Goal: Task Accomplishment & Management: Use online tool/utility

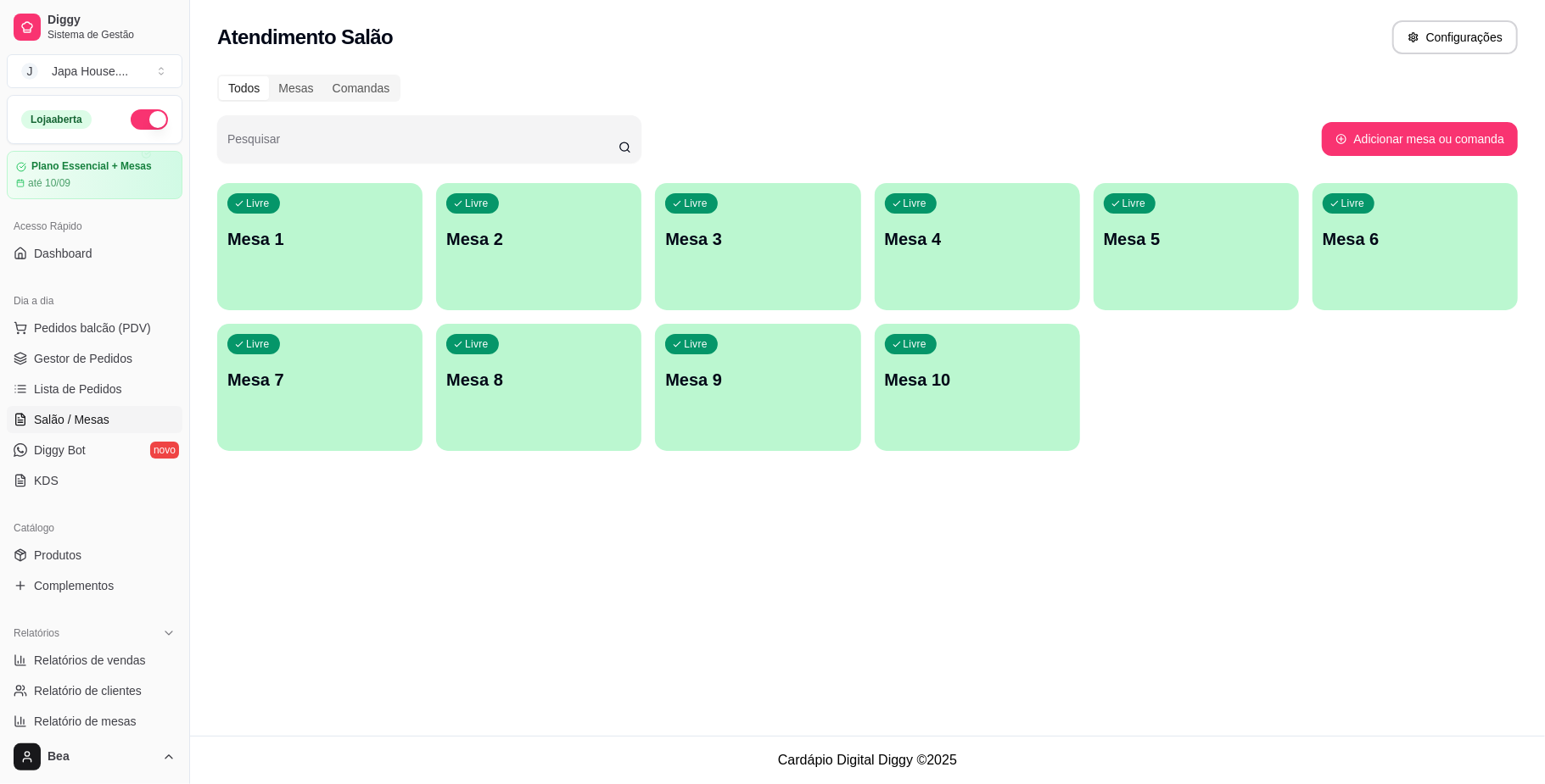
scroll to position [238, 0]
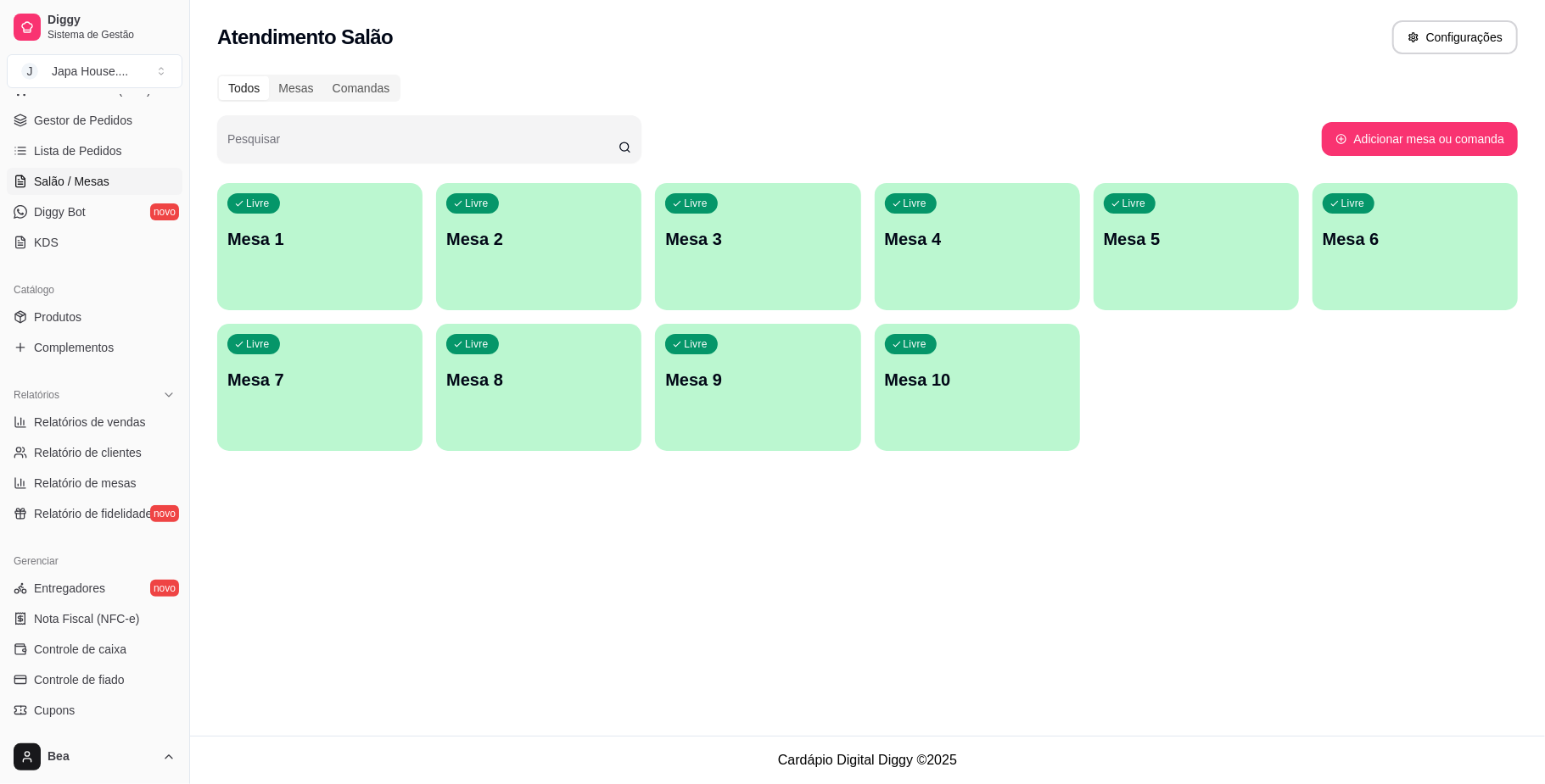
click at [762, 395] on div "Livre Mesa 9" at bounding box center [757, 377] width 205 height 107
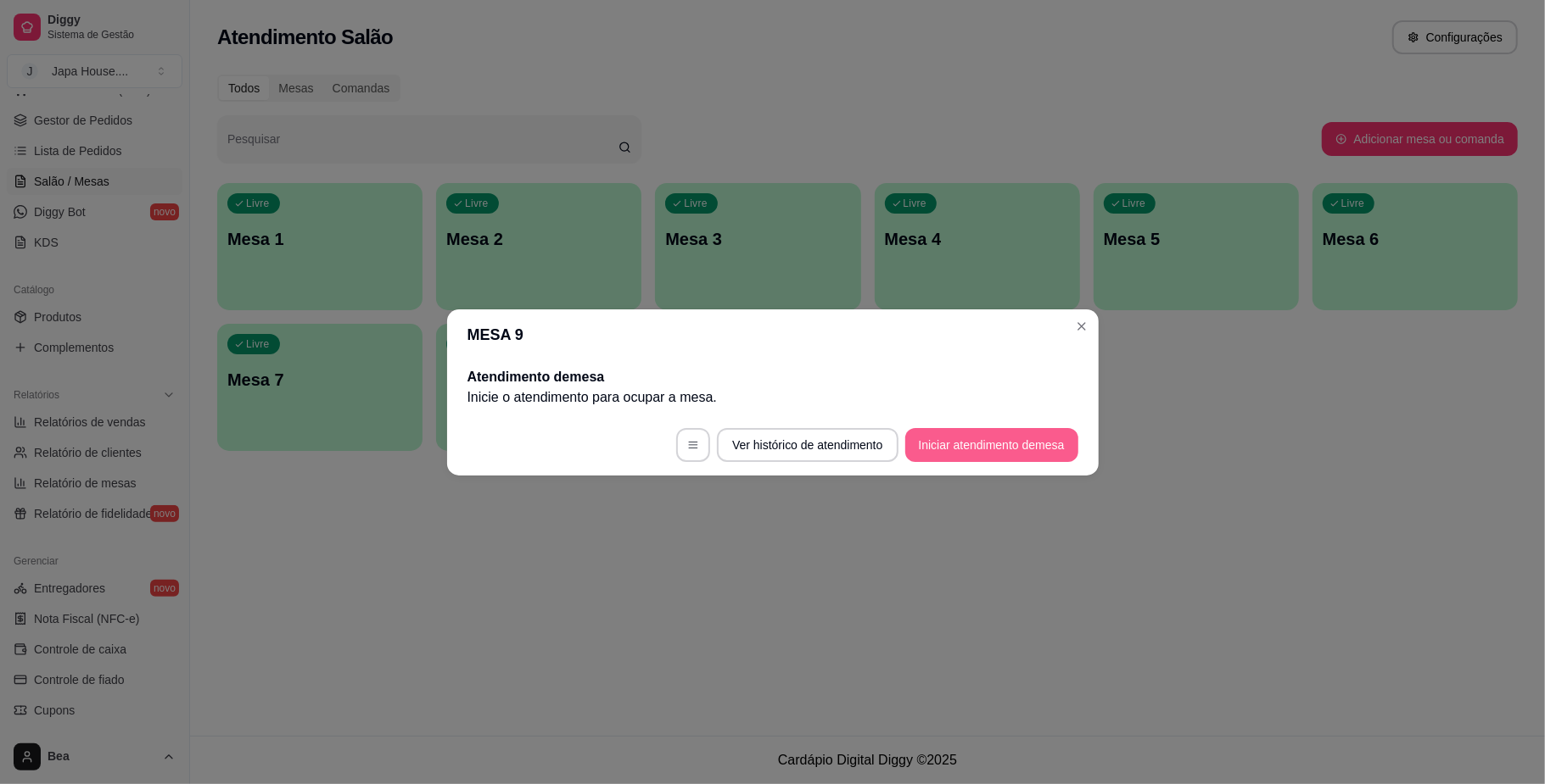
click at [940, 432] on button "Iniciar atendimento de mesa" at bounding box center [992, 445] width 173 height 34
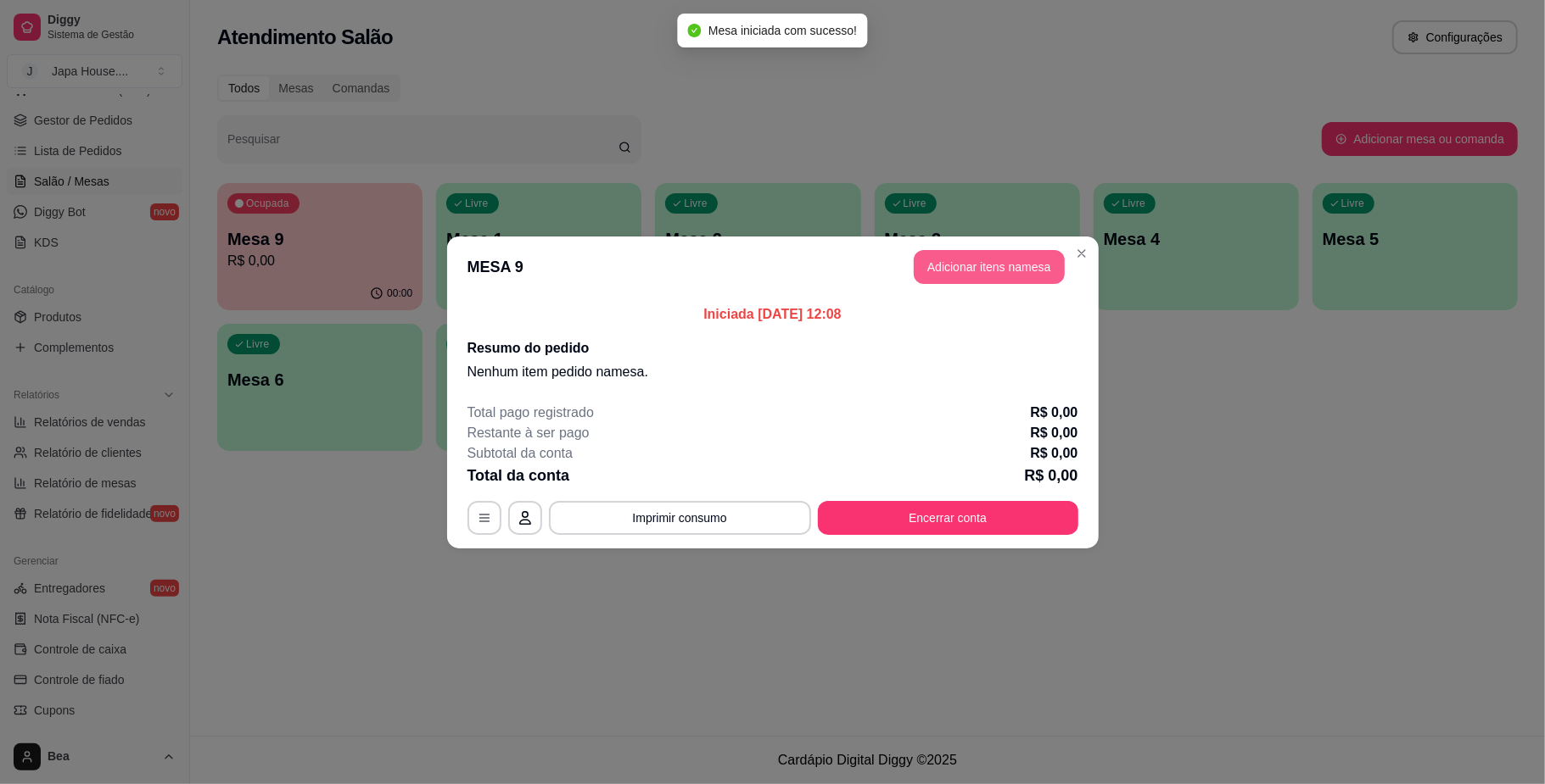
click at [981, 262] on button "Adicionar itens na mesa" at bounding box center [989, 267] width 151 height 34
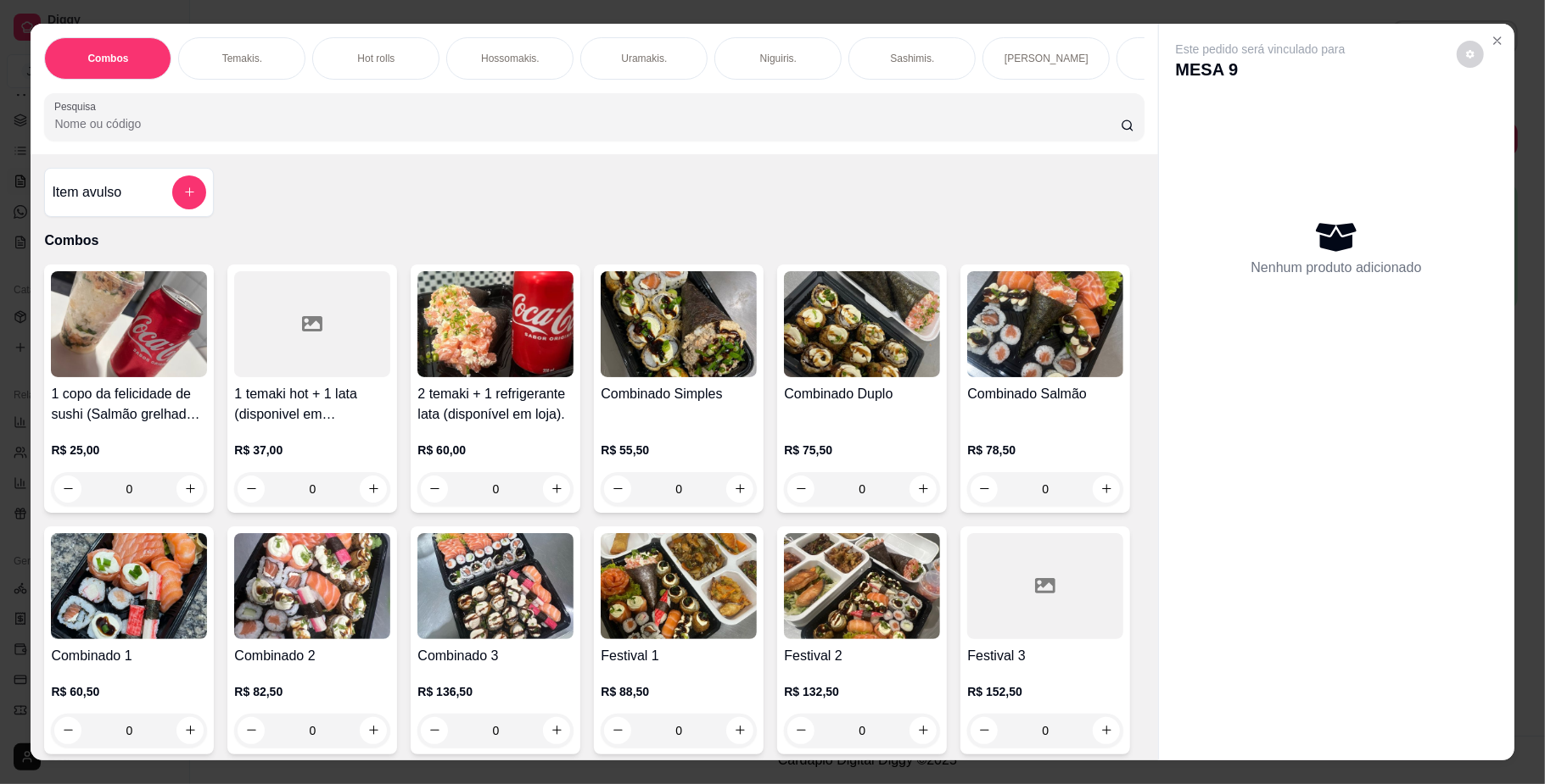
click at [249, 62] on p "Temakis." at bounding box center [242, 58] width 39 height 13
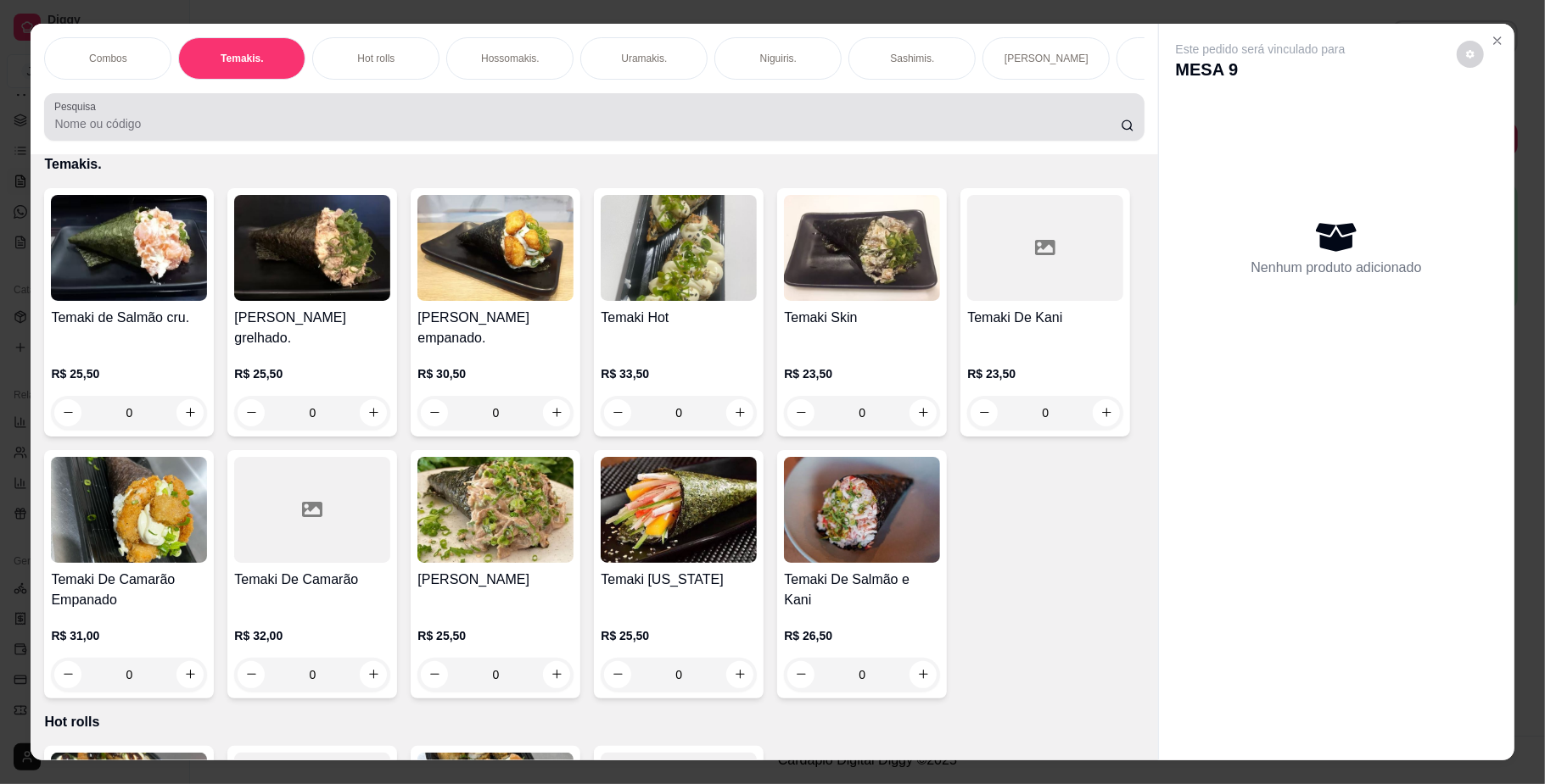
scroll to position [31, 0]
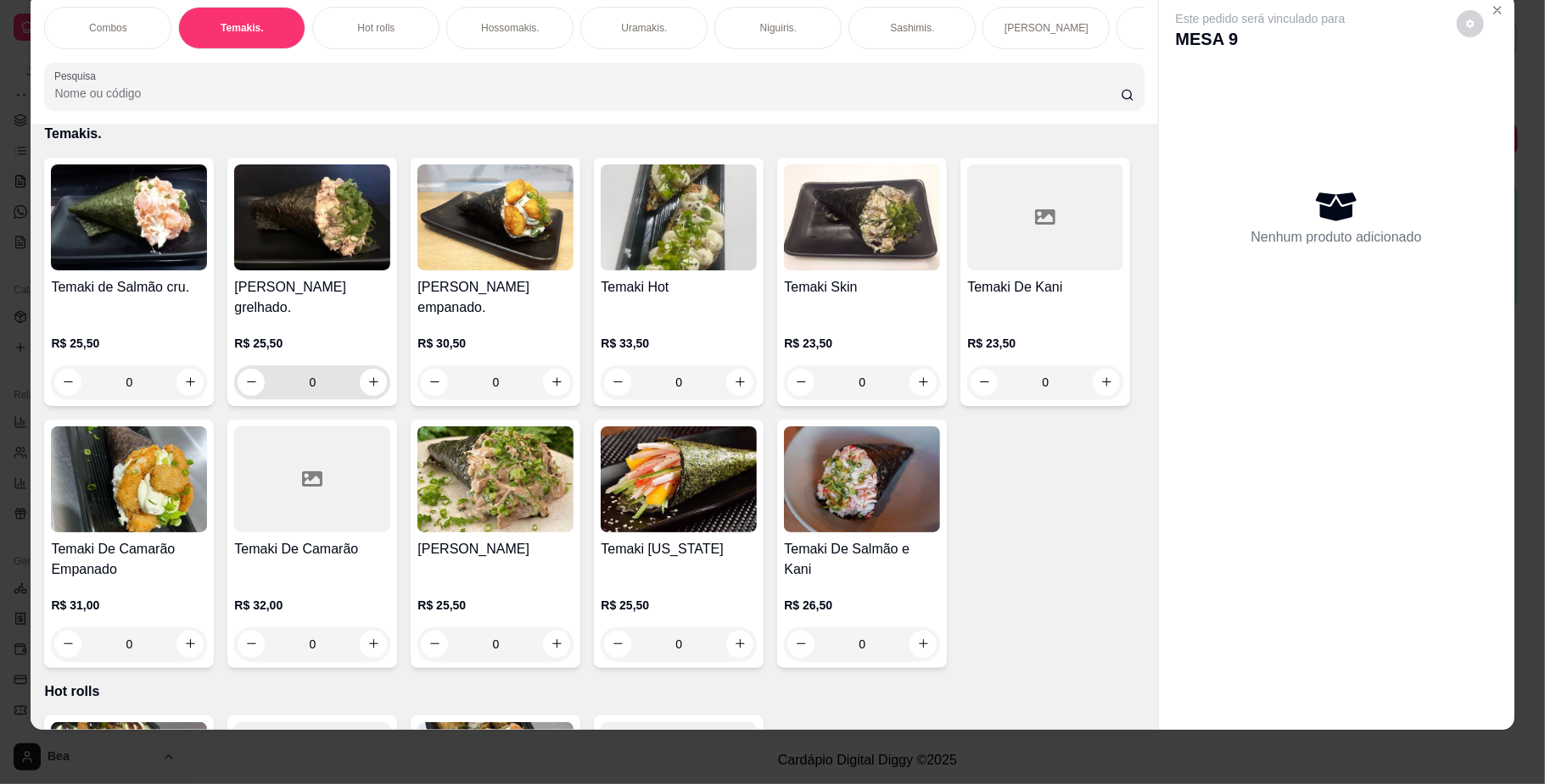
click at [368, 388] on icon "increase-product-quantity" at bounding box center [374, 383] width 13 height 13
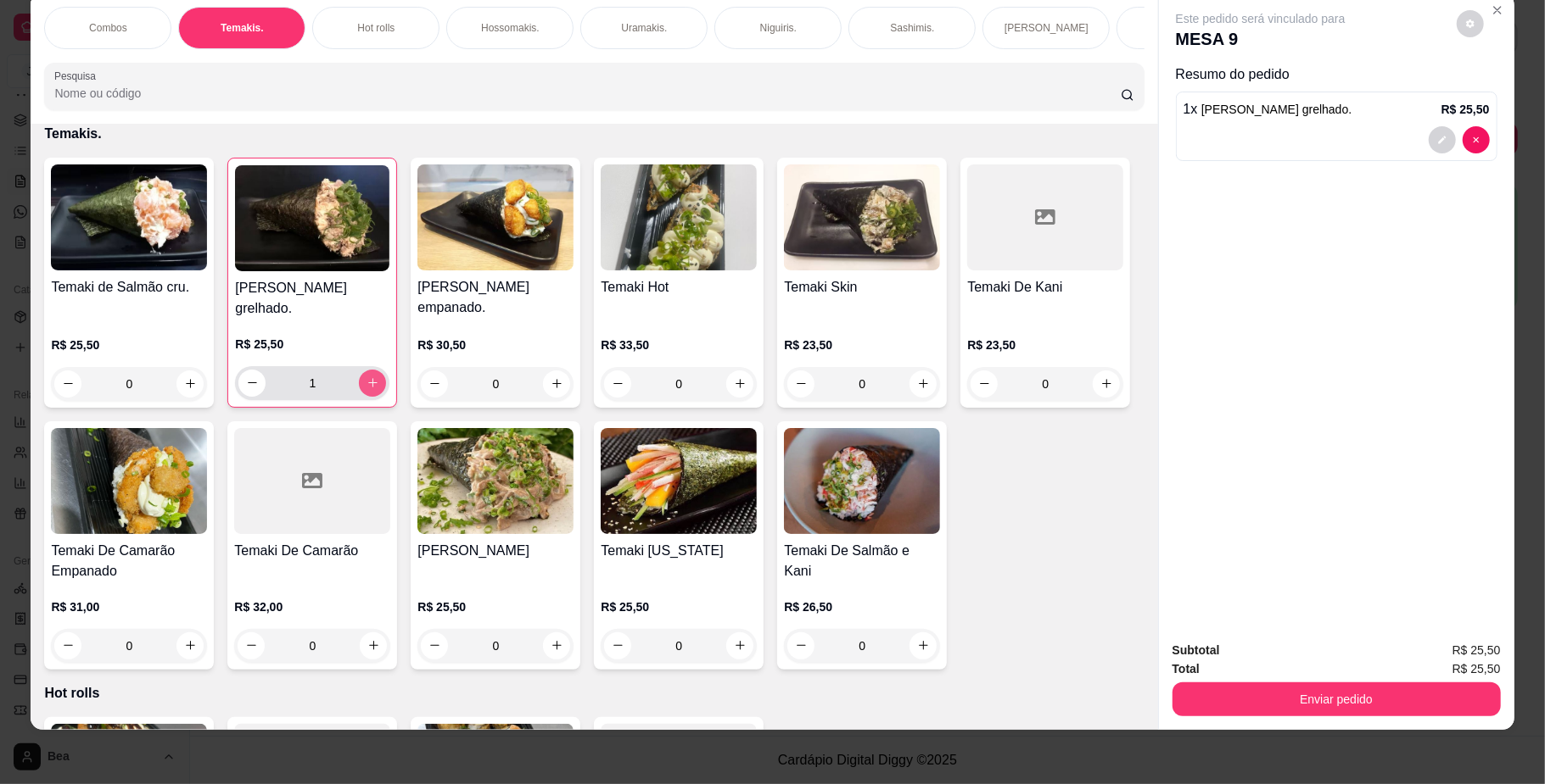
type input "1"
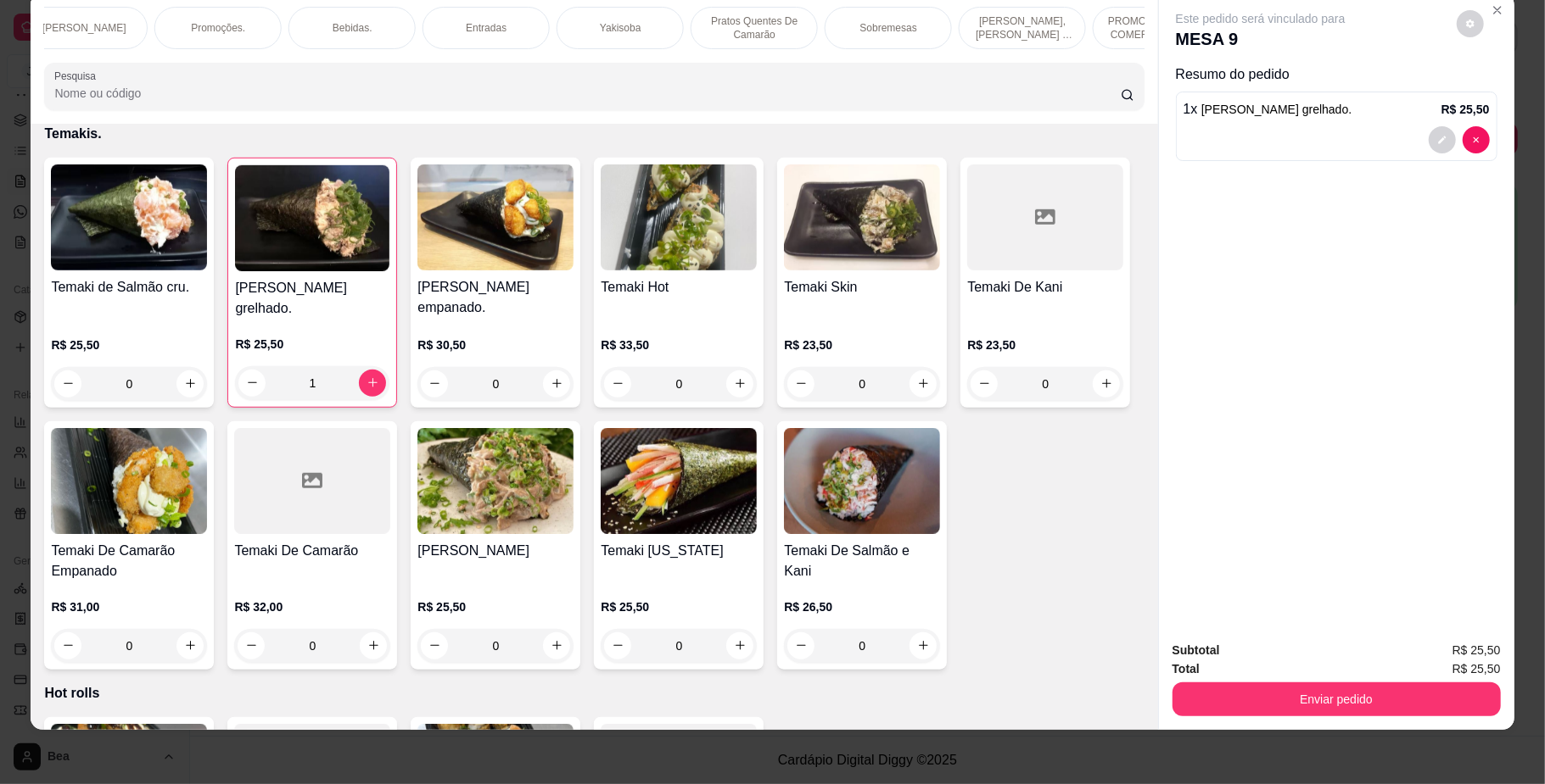
click at [615, 22] on p "Yakisoba" at bounding box center [619, 28] width 40 height 13
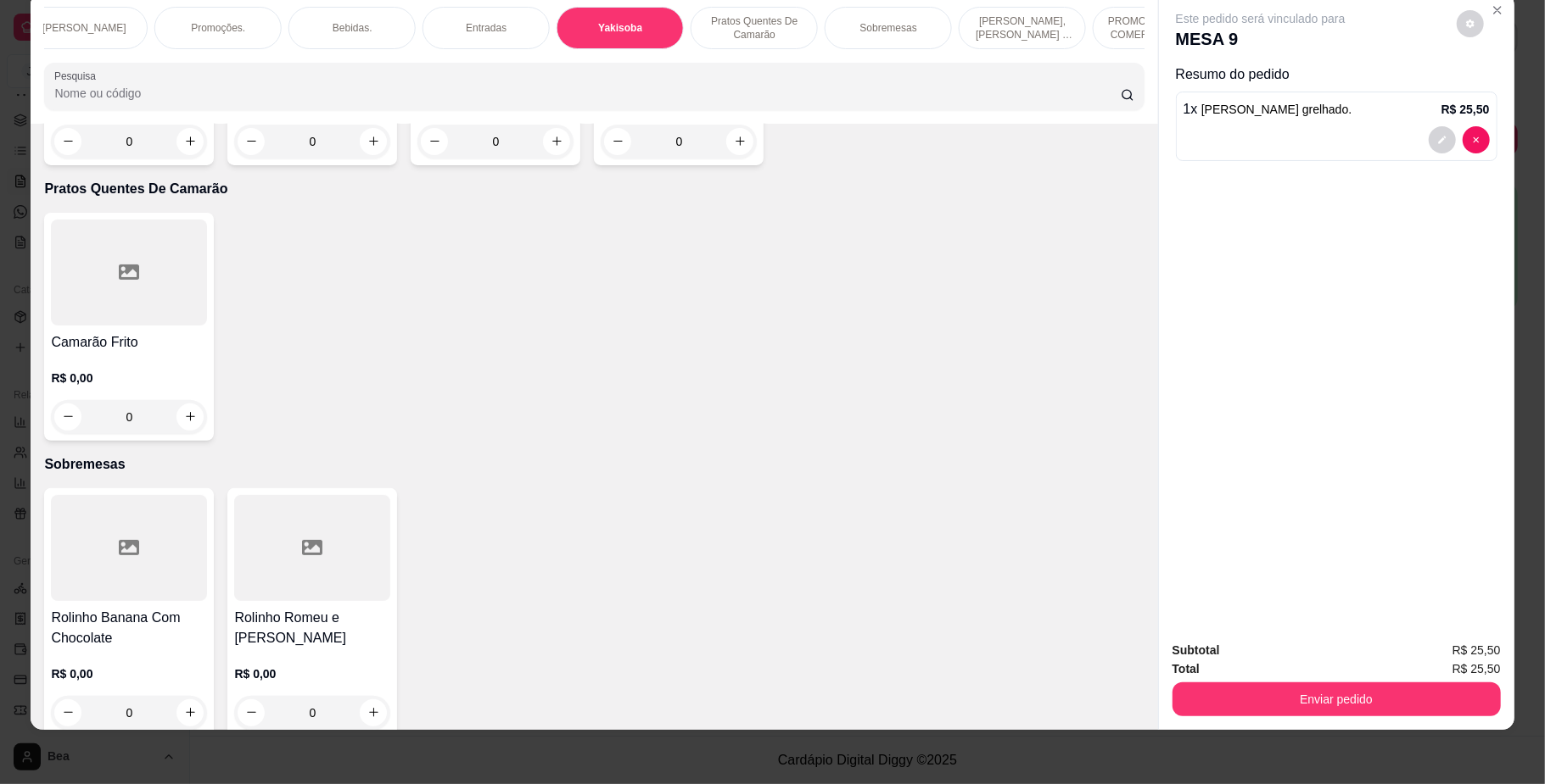
click at [364, 158] on div "0" at bounding box center [312, 142] width 156 height 34
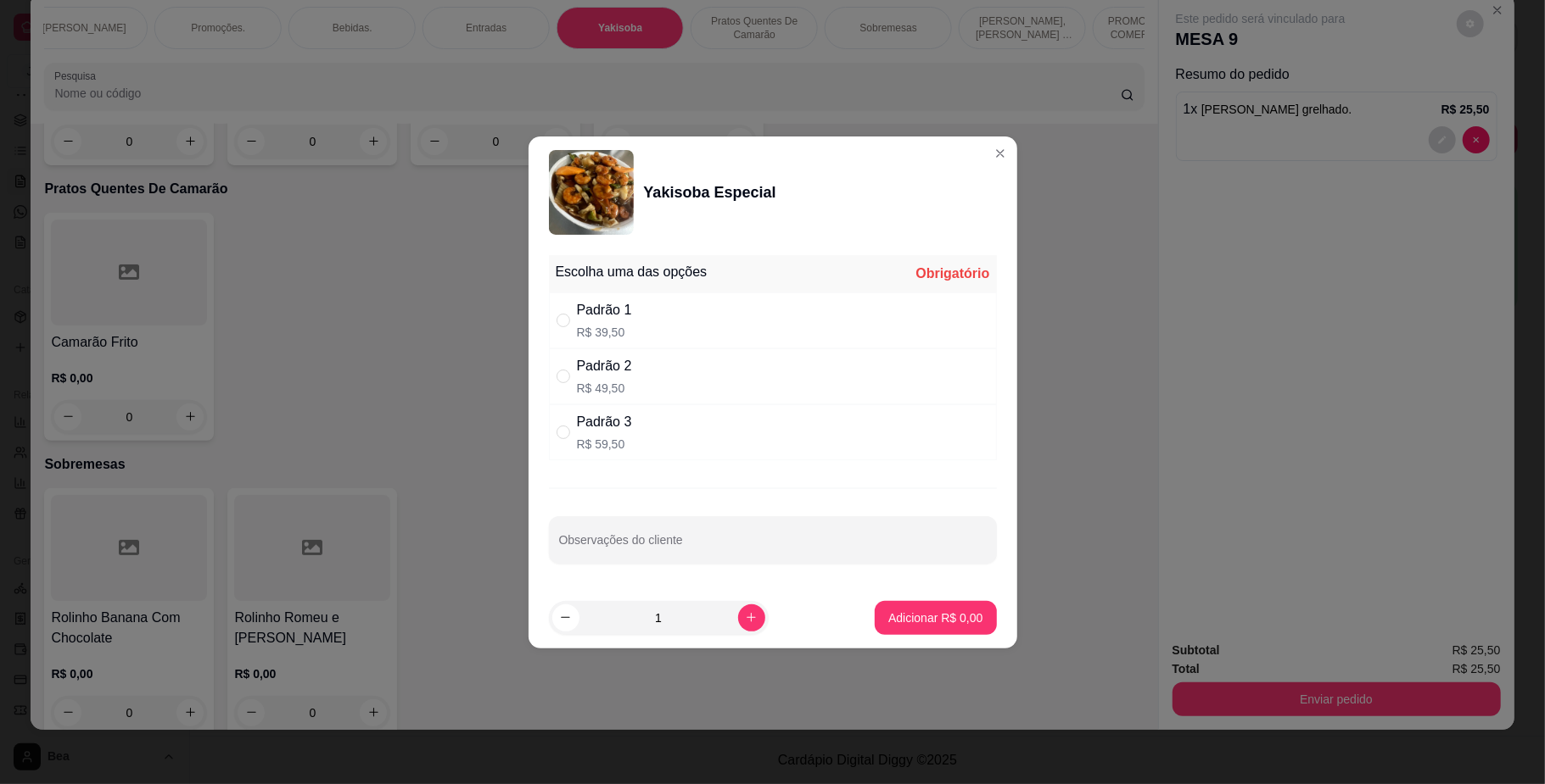
click at [750, 424] on div "Padrão 3 R$ 59,50" at bounding box center [772, 432] width 447 height 56
radio input "true"
click at [933, 617] on p "Adicionar R$ 59,50" at bounding box center [932, 618] width 101 height 17
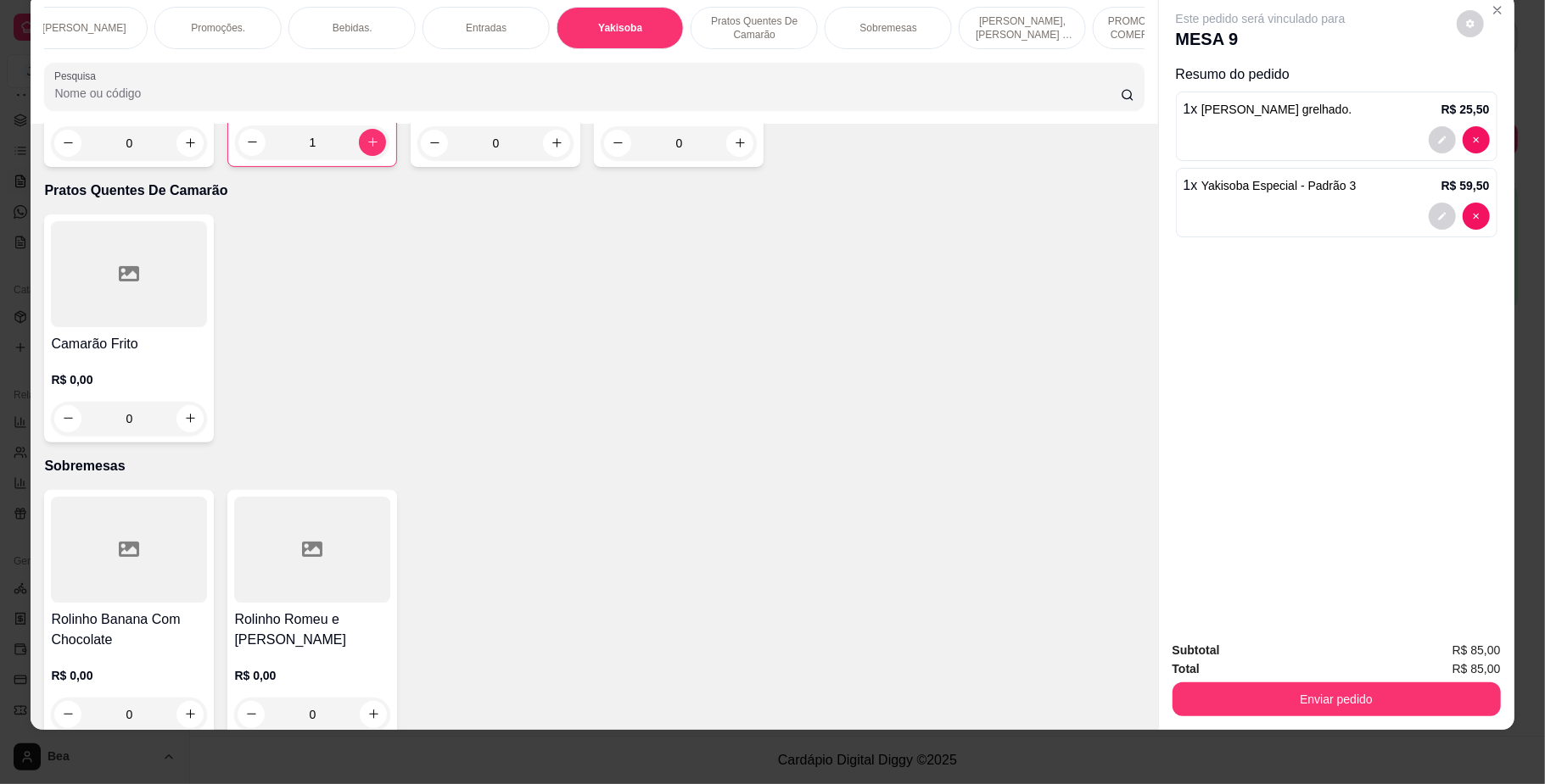
type input "1"
click at [394, 25] on div "Bebidas." at bounding box center [352, 27] width 128 height 42
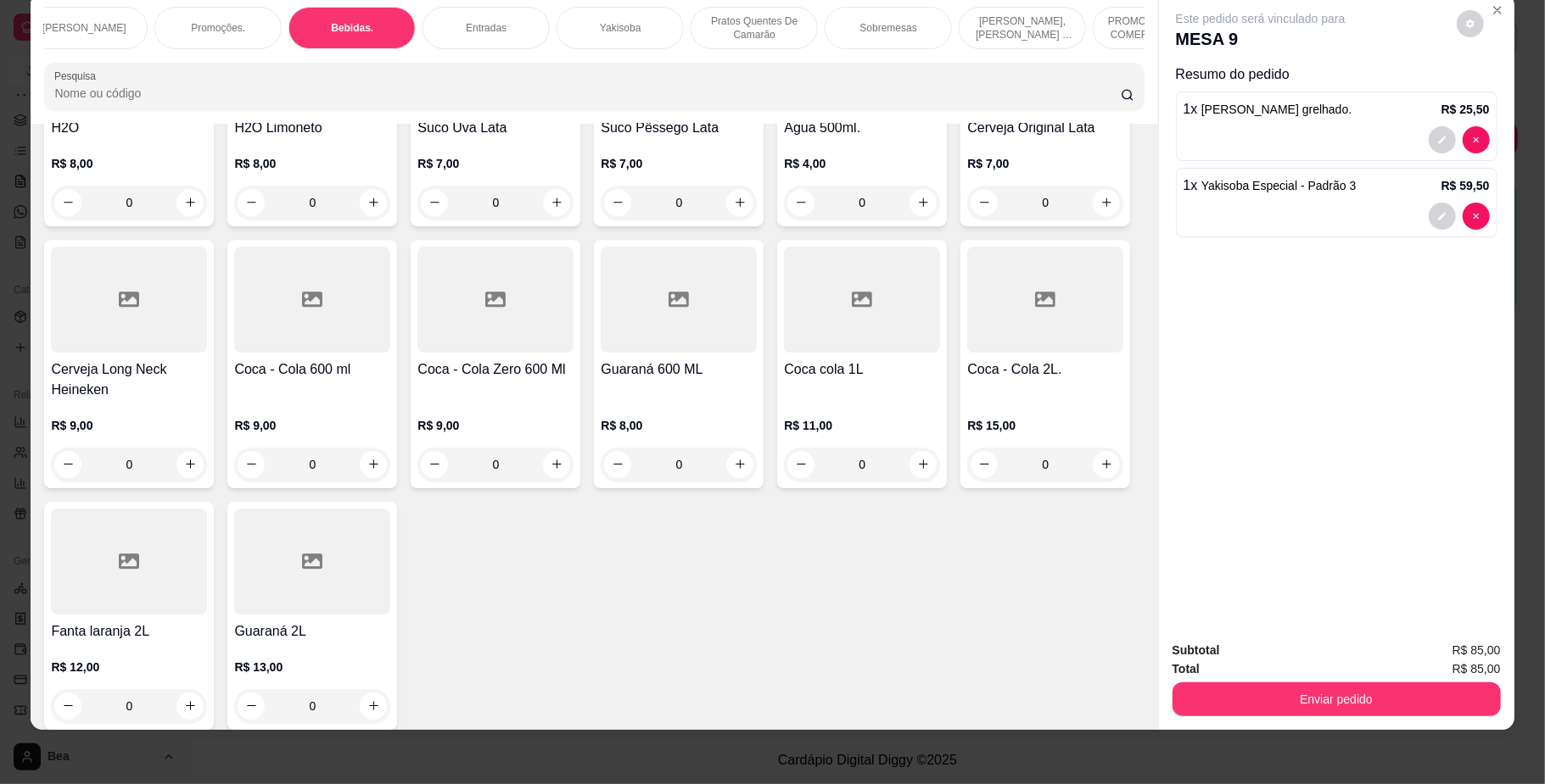
scroll to position [3872, 0]
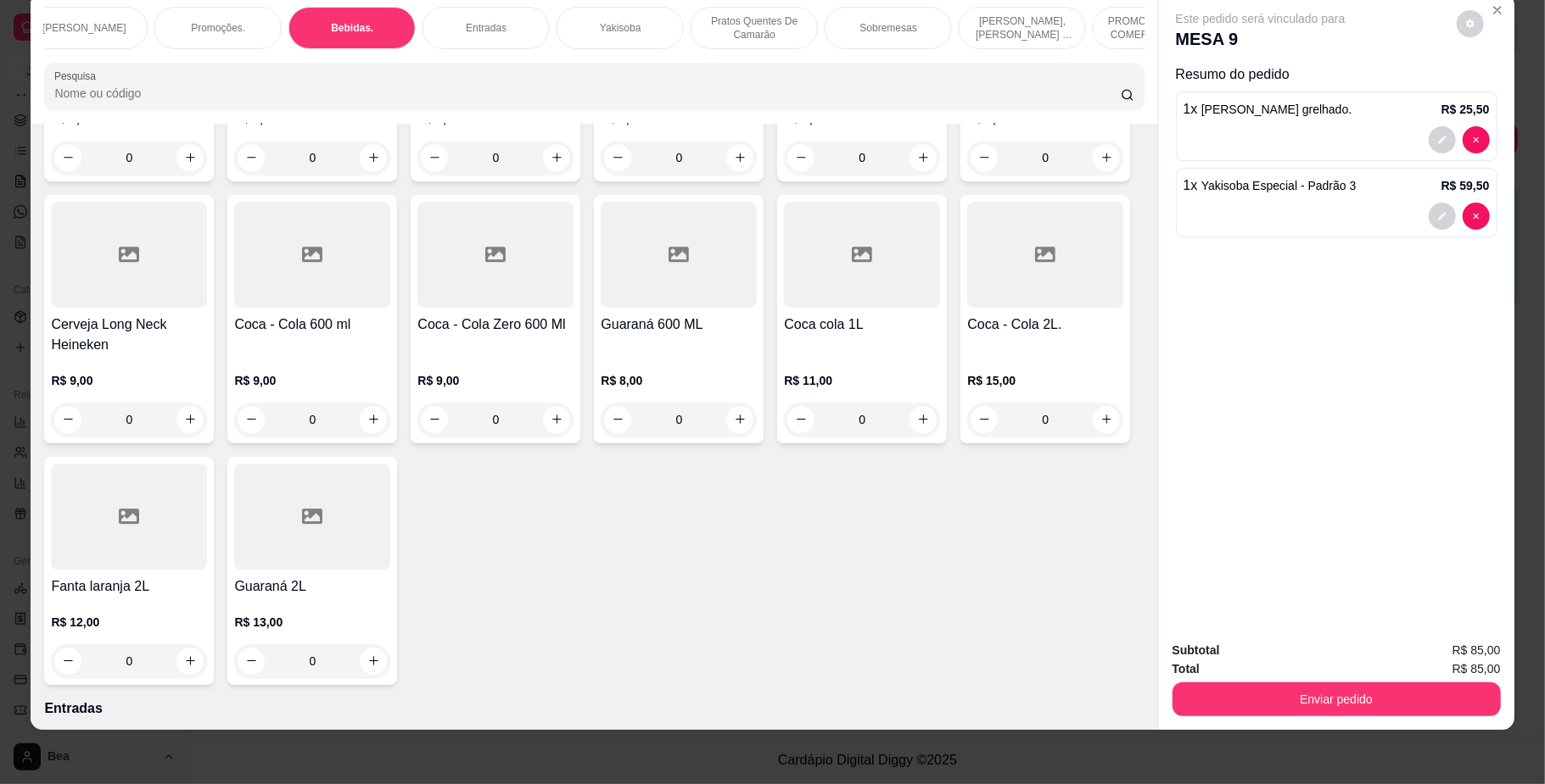
drag, startPoint x: 1138, startPoint y: 721, endPoint x: 1128, endPoint y: 714, distance: 12.2
click at [1128, 714] on div "Item avulso Combos 1 copo da felicidade de sushi (Salmão grelhado) 200ml + 1 la…" at bounding box center [594, 427] width 1127 height 607
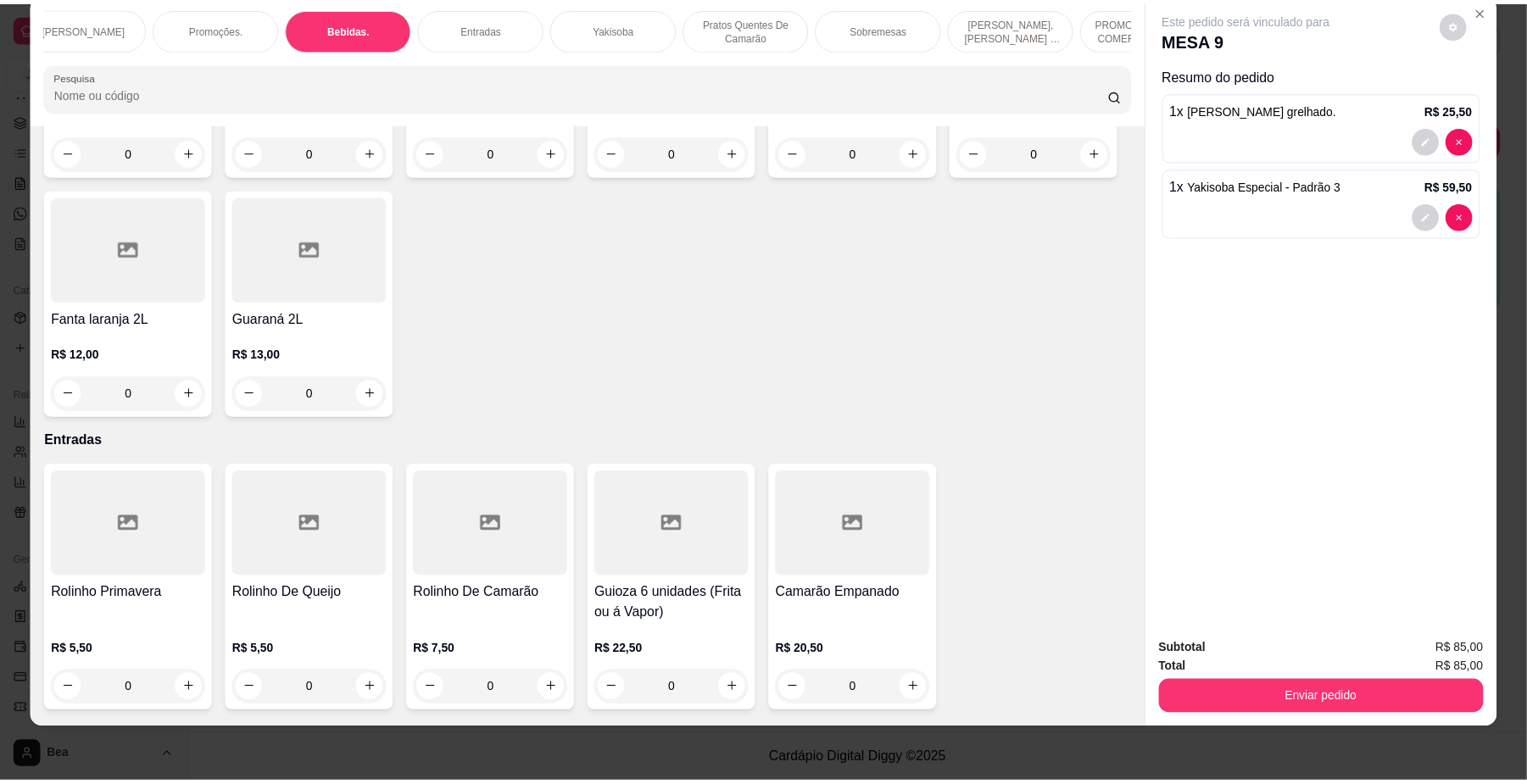
scroll to position [4143, 0]
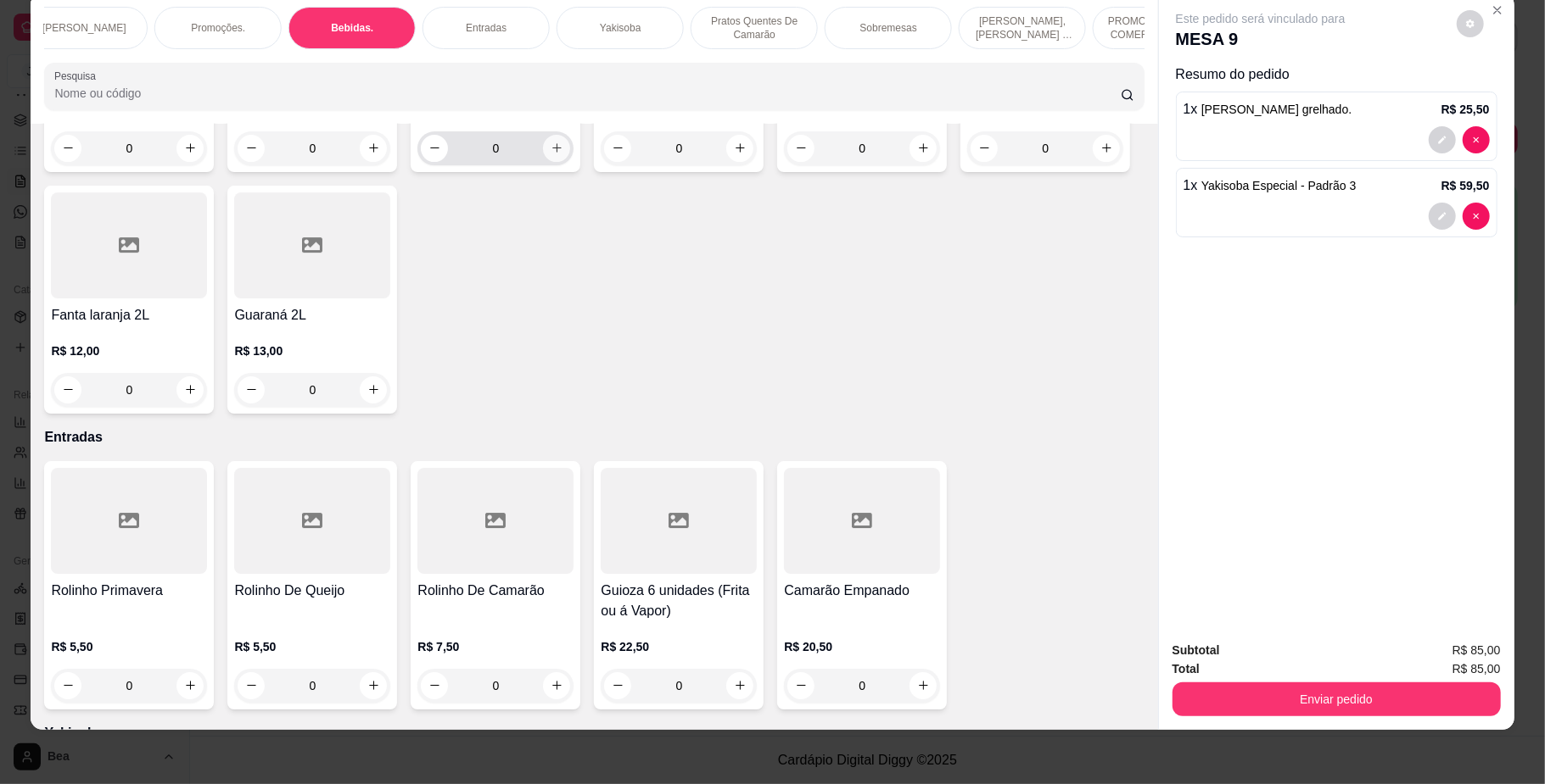
click at [570, 162] on button "increase-product-quantity" at bounding box center [556, 148] width 27 height 27
type input "1"
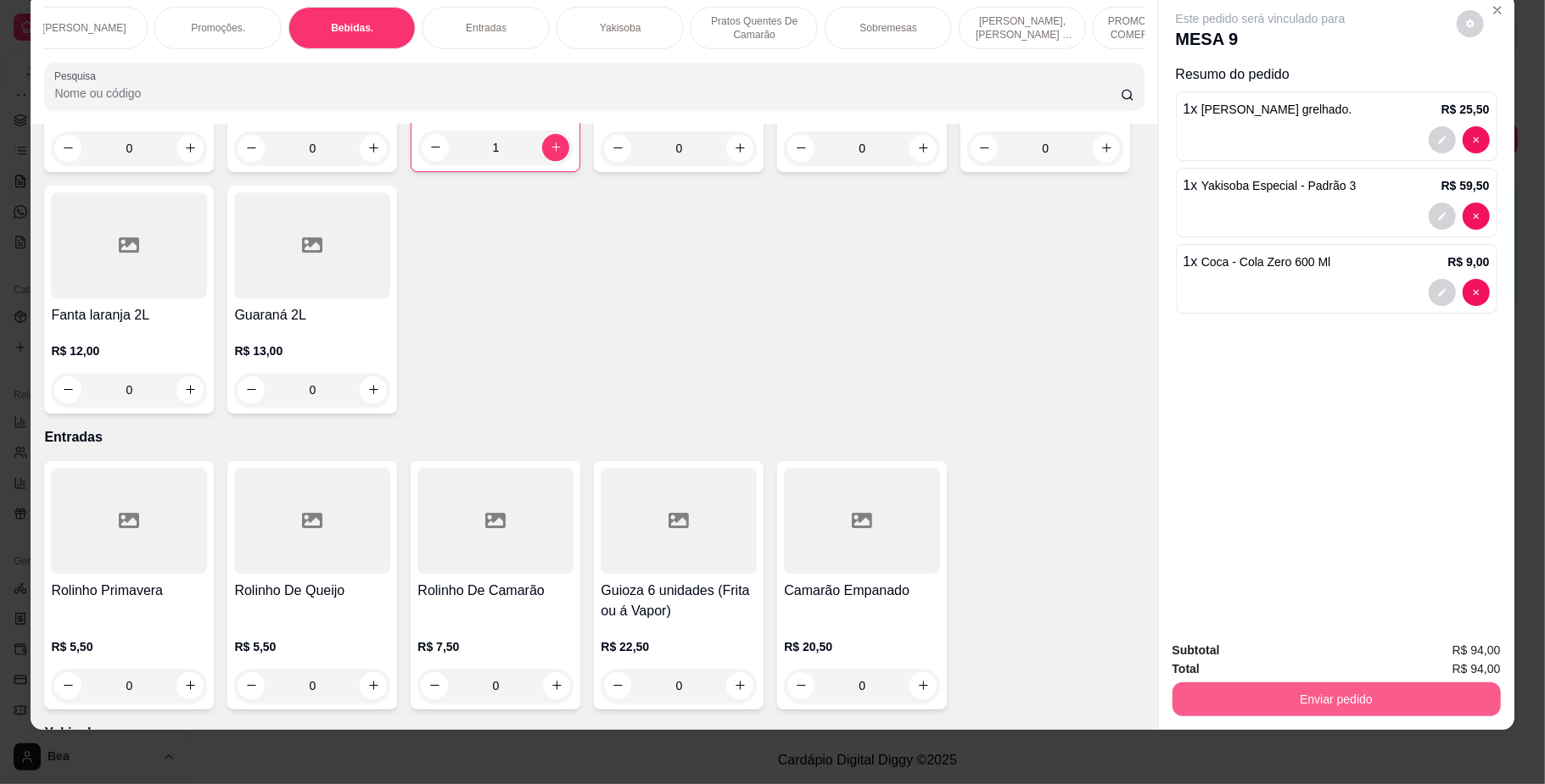
click at [1321, 701] on button "Enviar pedido" at bounding box center [1337, 700] width 328 height 34
click at [1296, 659] on button "Não registrar e enviar pedido" at bounding box center [1279, 658] width 176 height 32
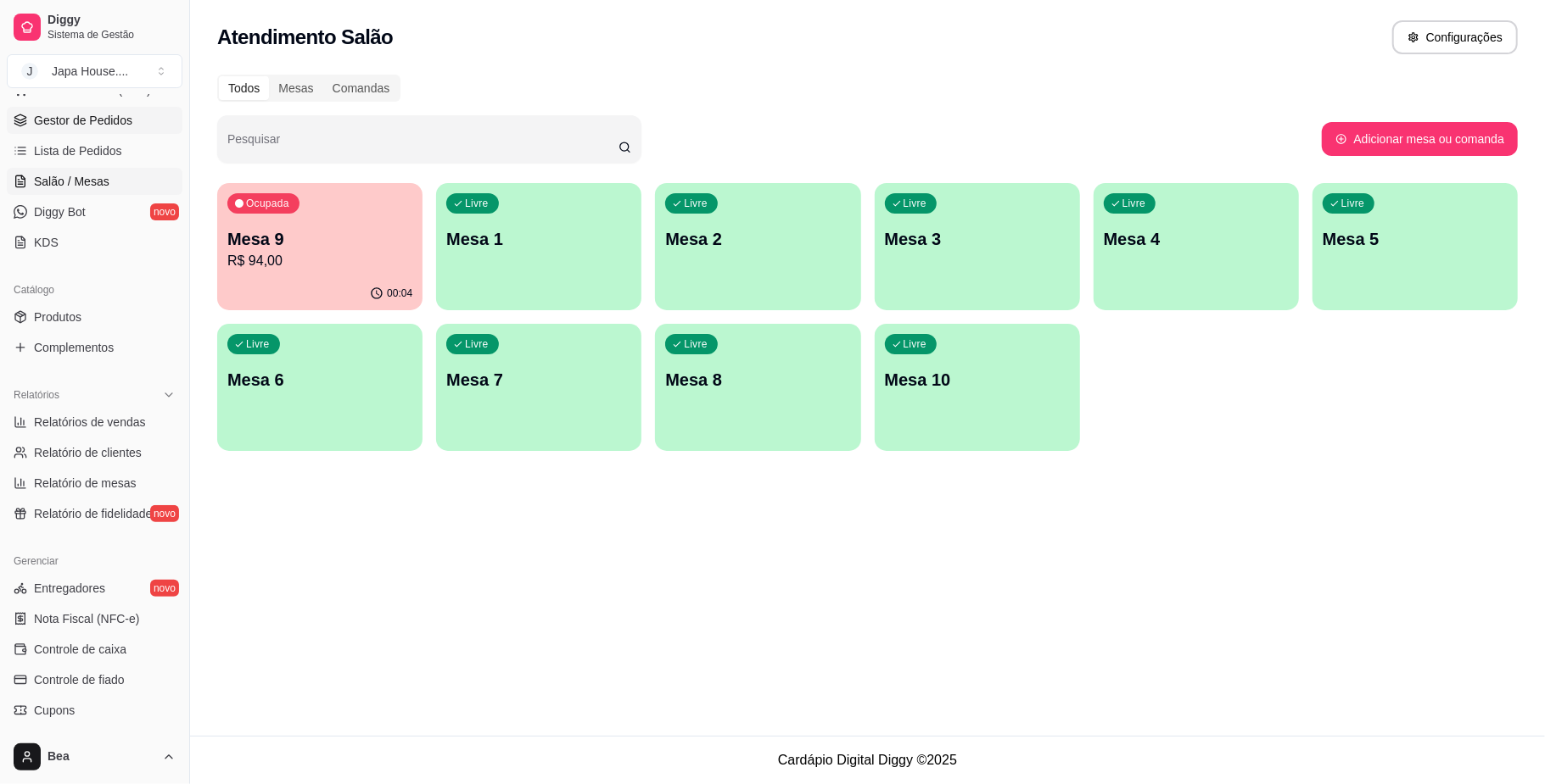
click at [103, 109] on link "Gestor de Pedidos" at bounding box center [94, 120] width 175 height 27
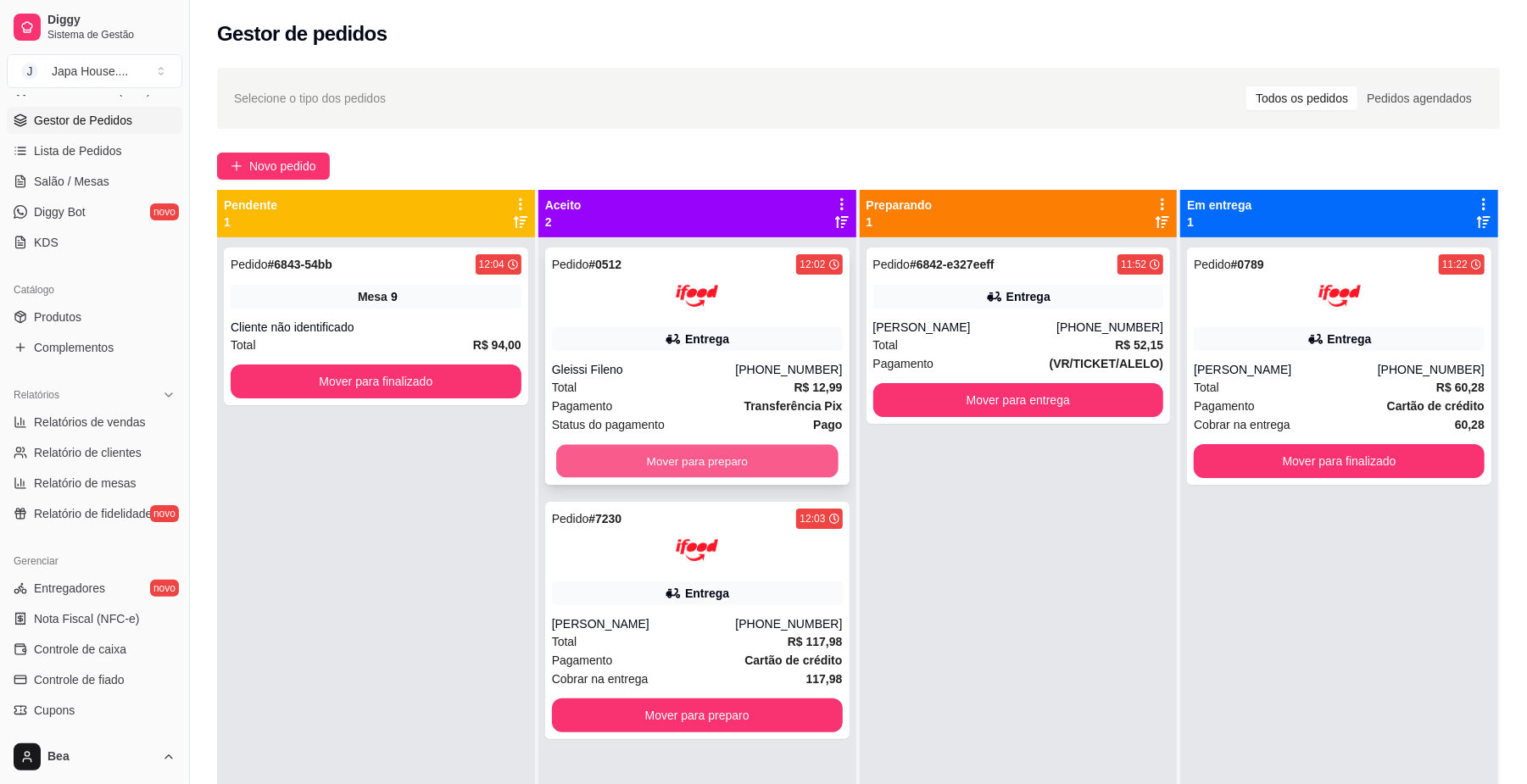
click at [789, 459] on button "Mover para preparo" at bounding box center [697, 461] width 281 height 33
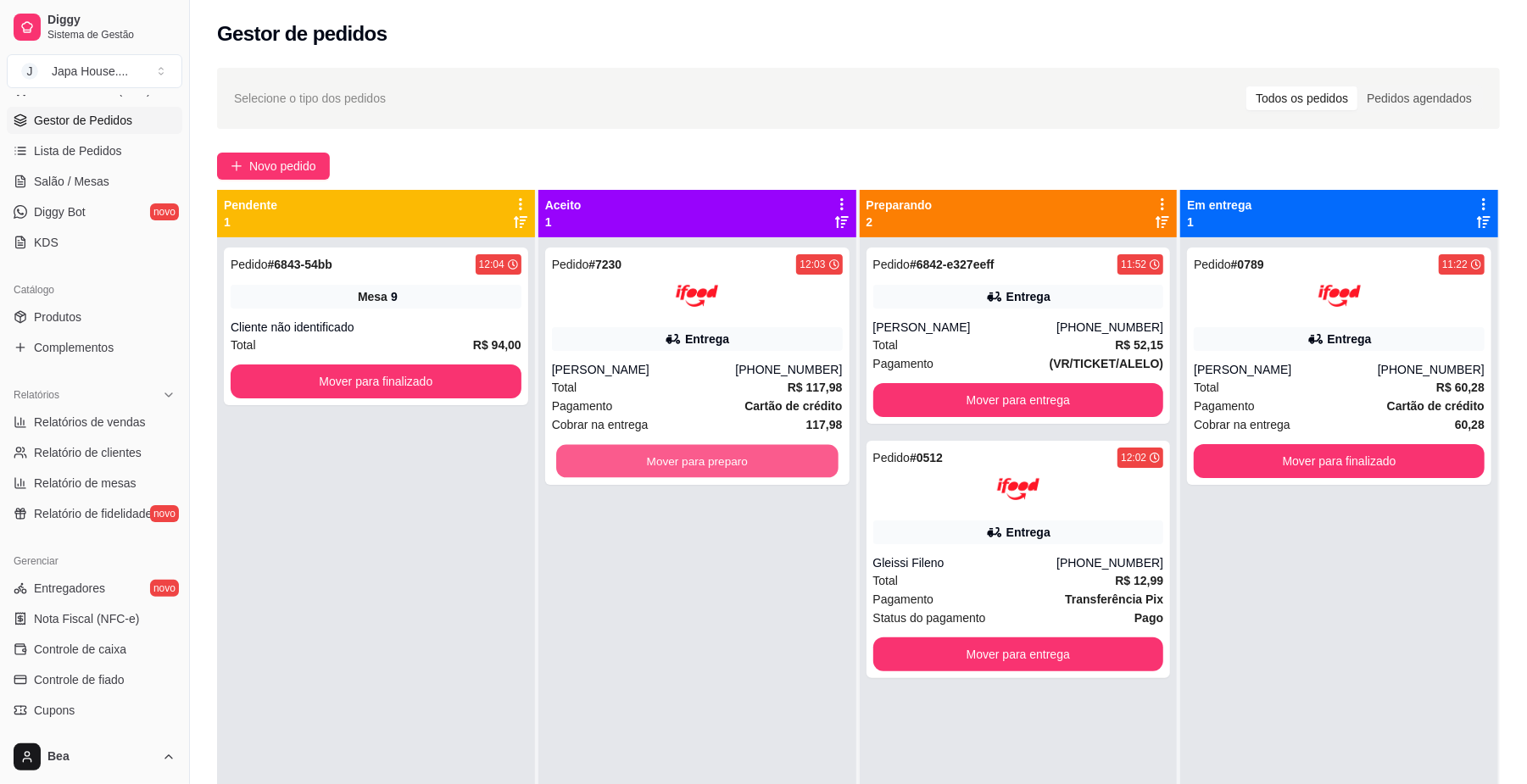
click at [789, 459] on button "Mover para preparo" at bounding box center [697, 461] width 281 height 33
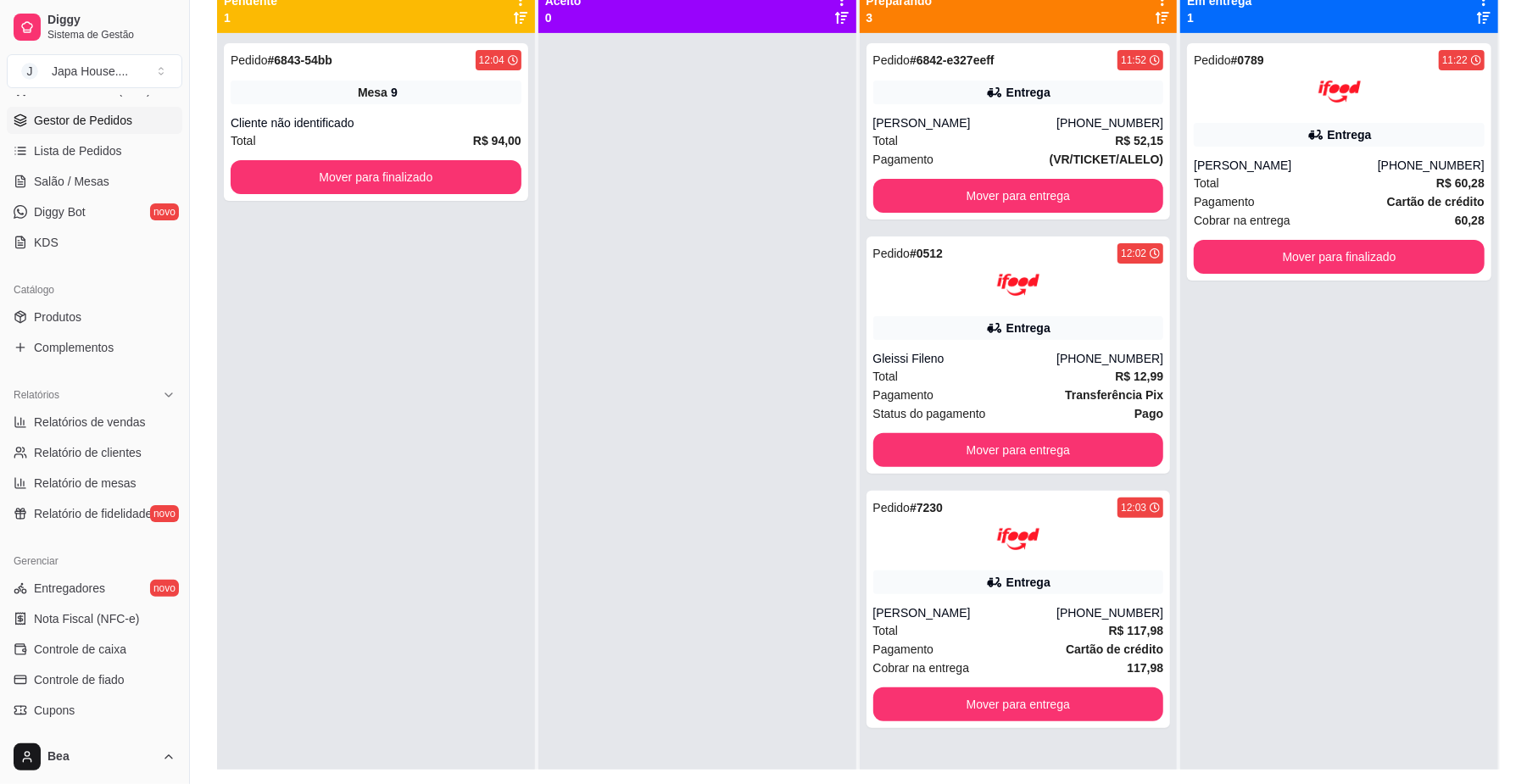
scroll to position [225, 0]
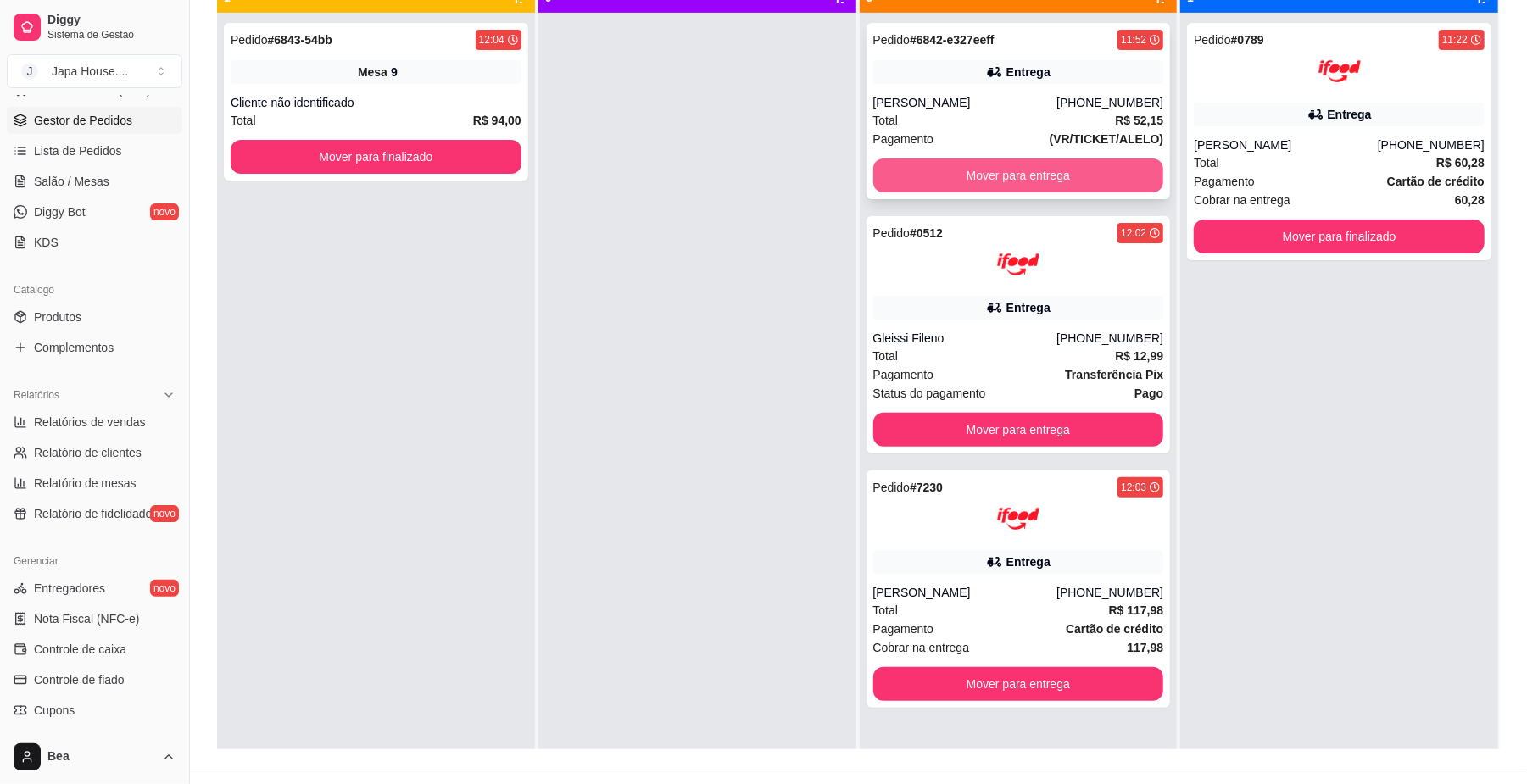
click at [1062, 173] on button "Mover para entrega" at bounding box center [1019, 175] width 291 height 34
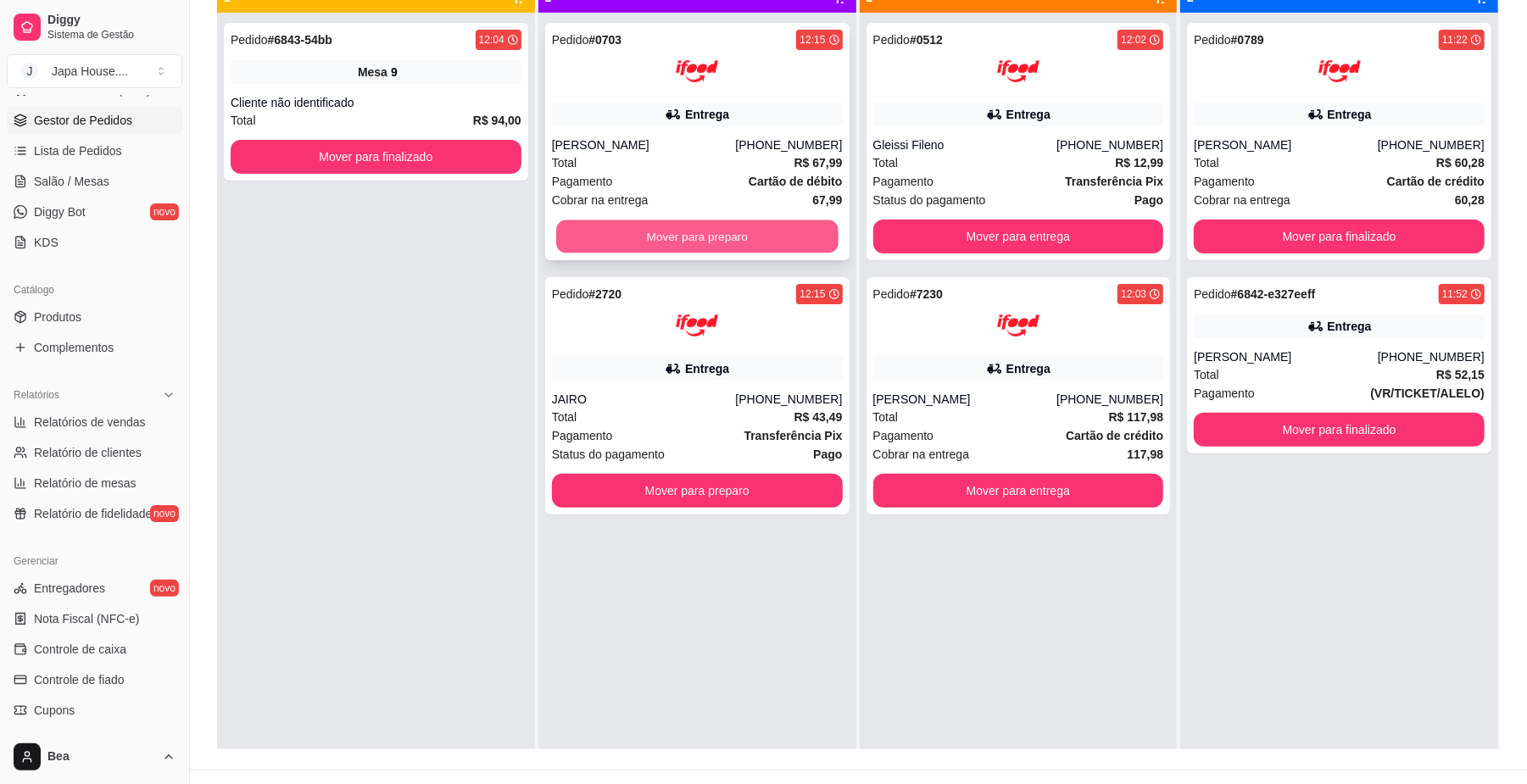
click at [767, 235] on button "Mover para preparo" at bounding box center [697, 236] width 281 height 33
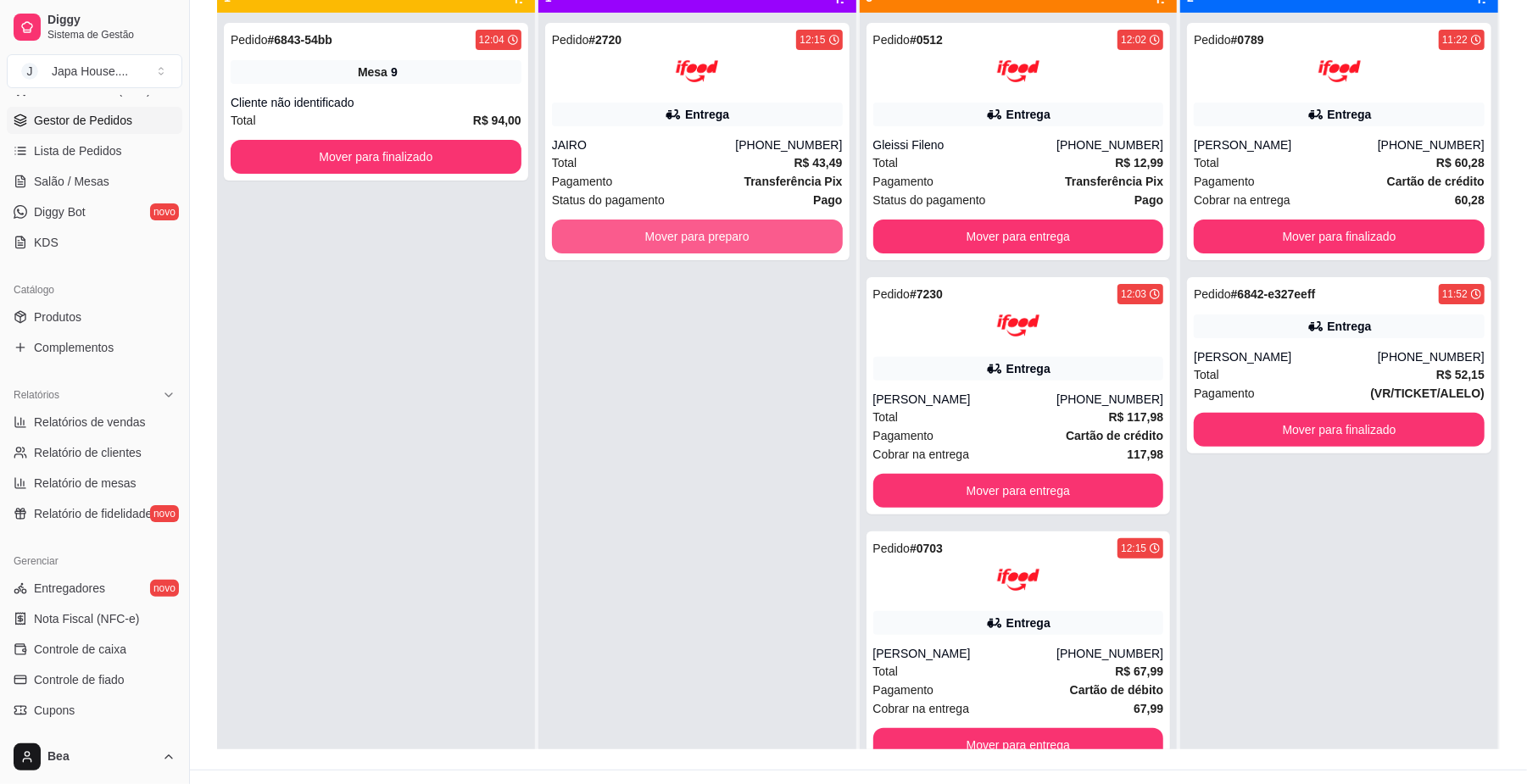
click at [768, 235] on button "Mover para preparo" at bounding box center [698, 236] width 291 height 34
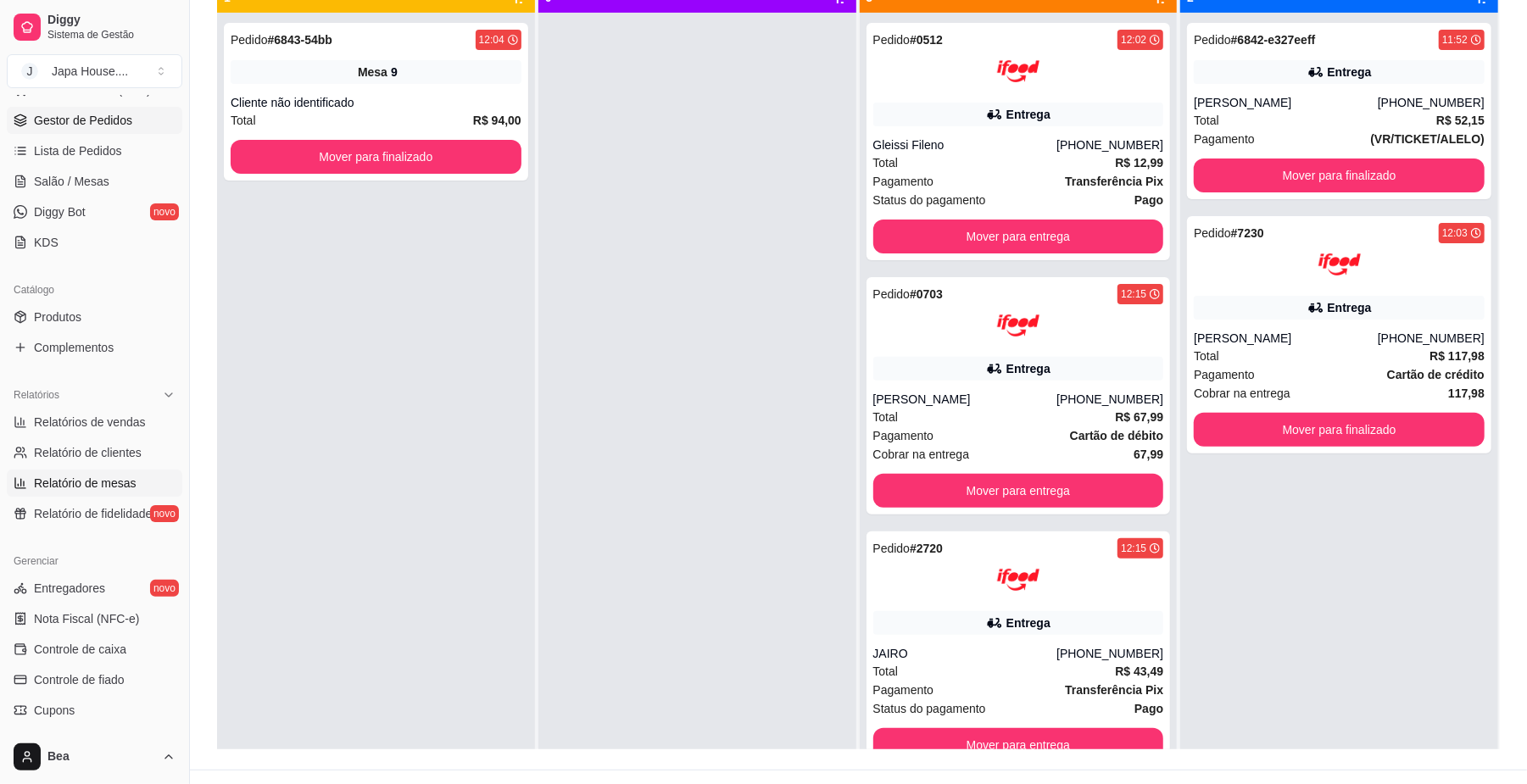
click at [129, 478] on span "Relatório de mesas" at bounding box center [84, 483] width 102 height 17
select select "TOTAL_OF_ORDERS"
select select "7"
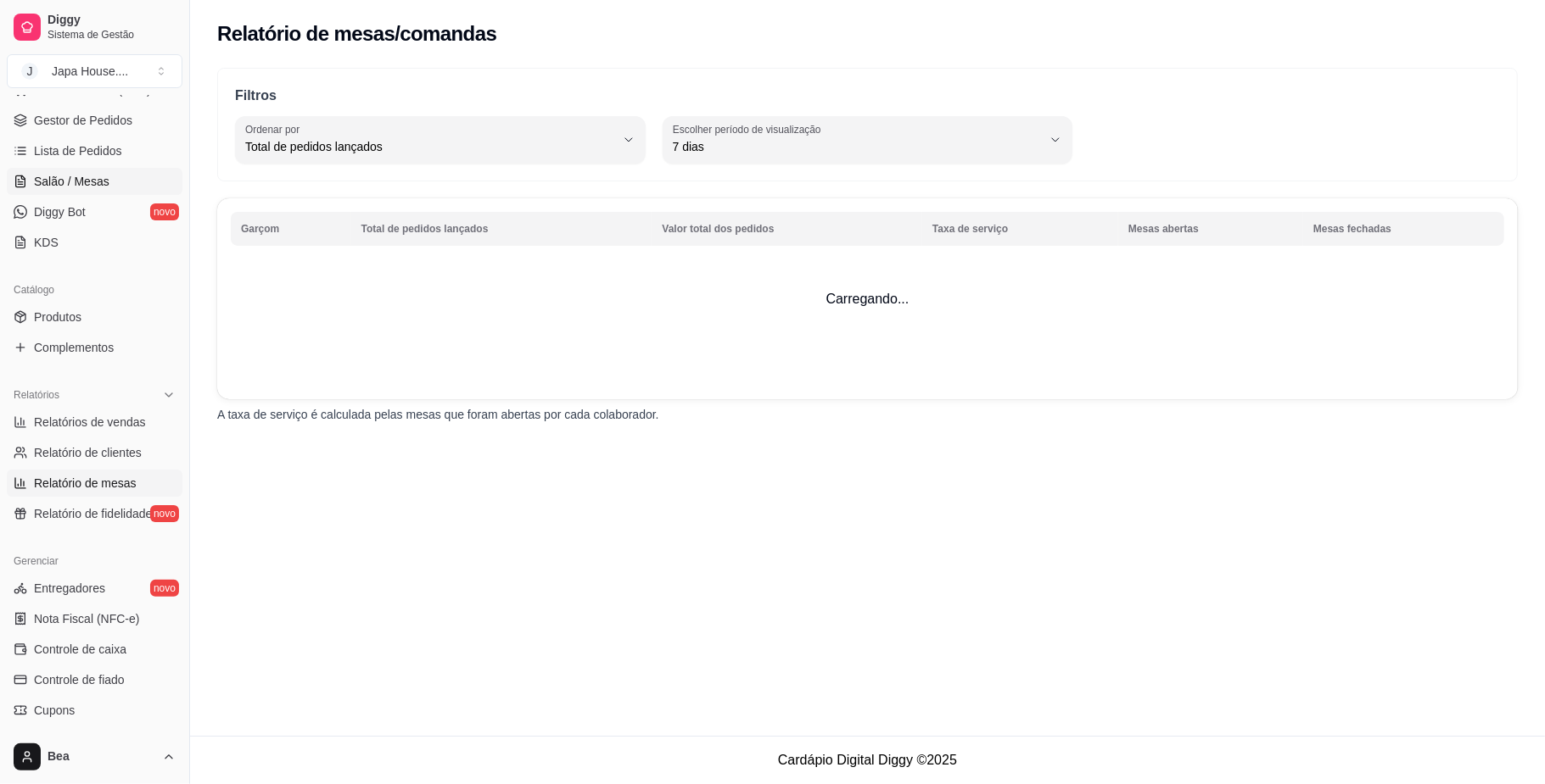
click at [122, 173] on link "Salão / Mesas" at bounding box center [94, 181] width 175 height 27
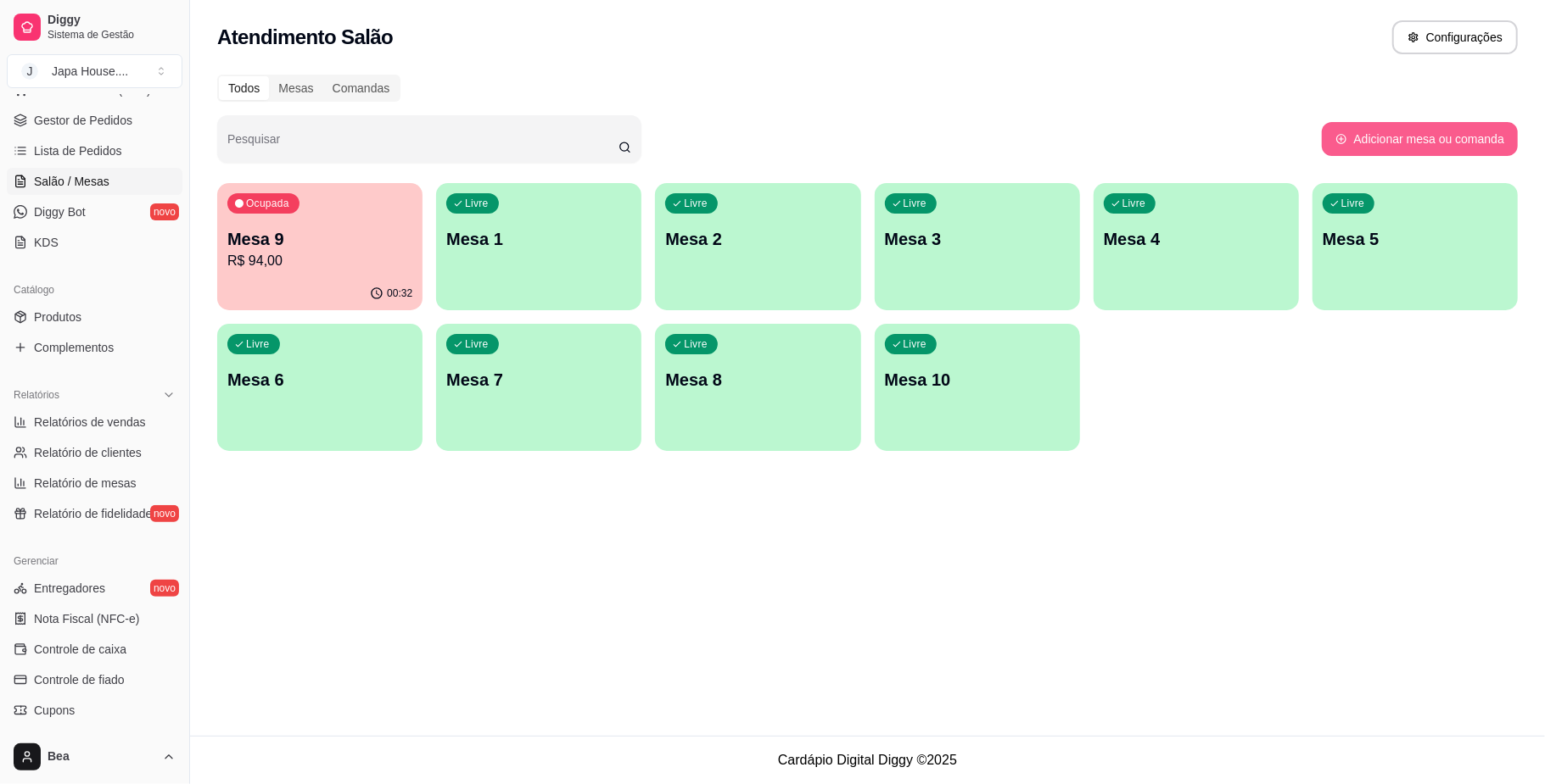
click at [1389, 147] on button "Adicionar mesa ou comanda" at bounding box center [1419, 139] width 196 height 34
select select "TABLE"
click at [521, 266] on div "Livre Mesa 1" at bounding box center [538, 236] width 199 height 103
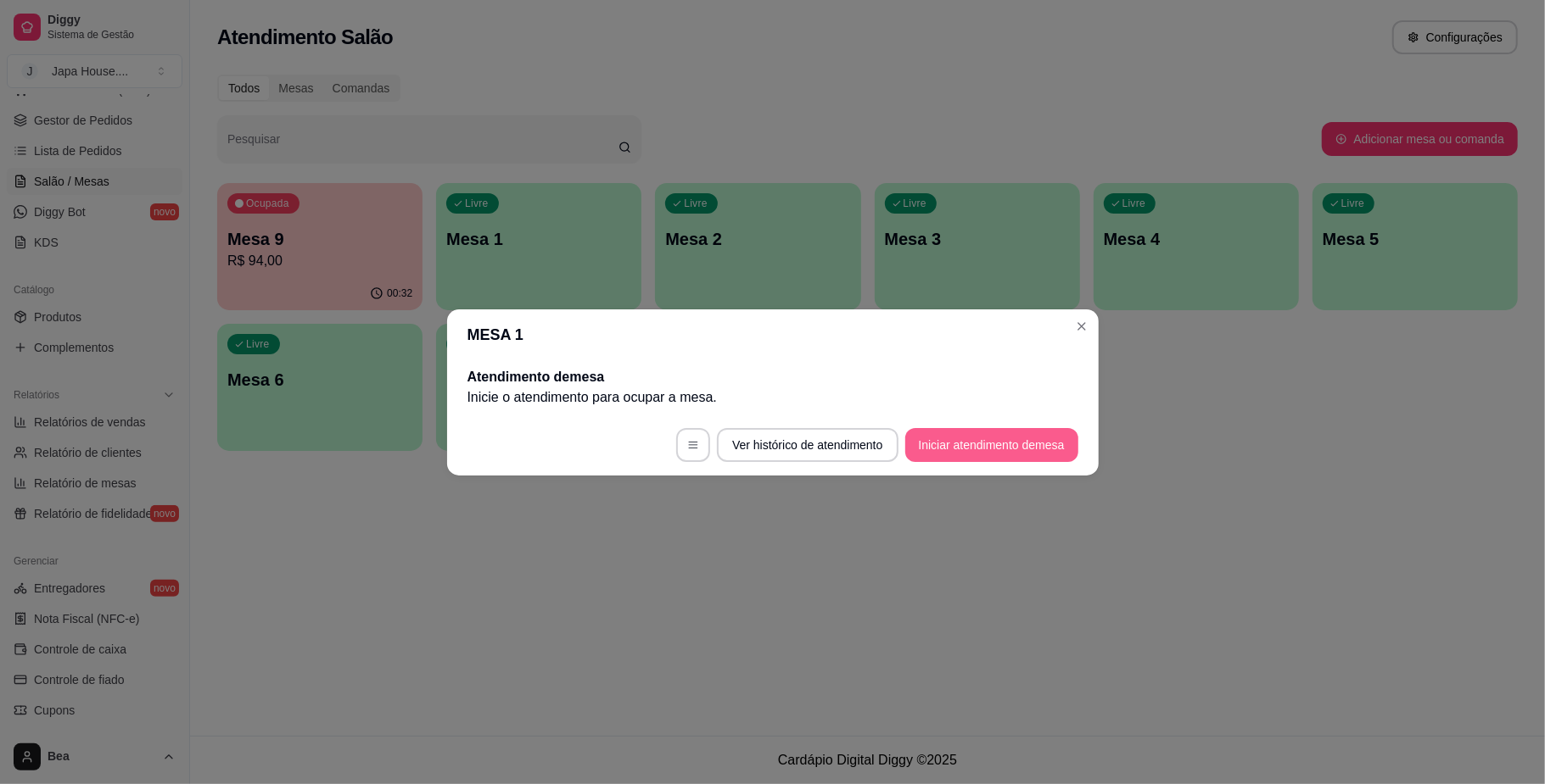
click at [1012, 445] on button "Iniciar atendimento de mesa" at bounding box center [992, 445] width 173 height 34
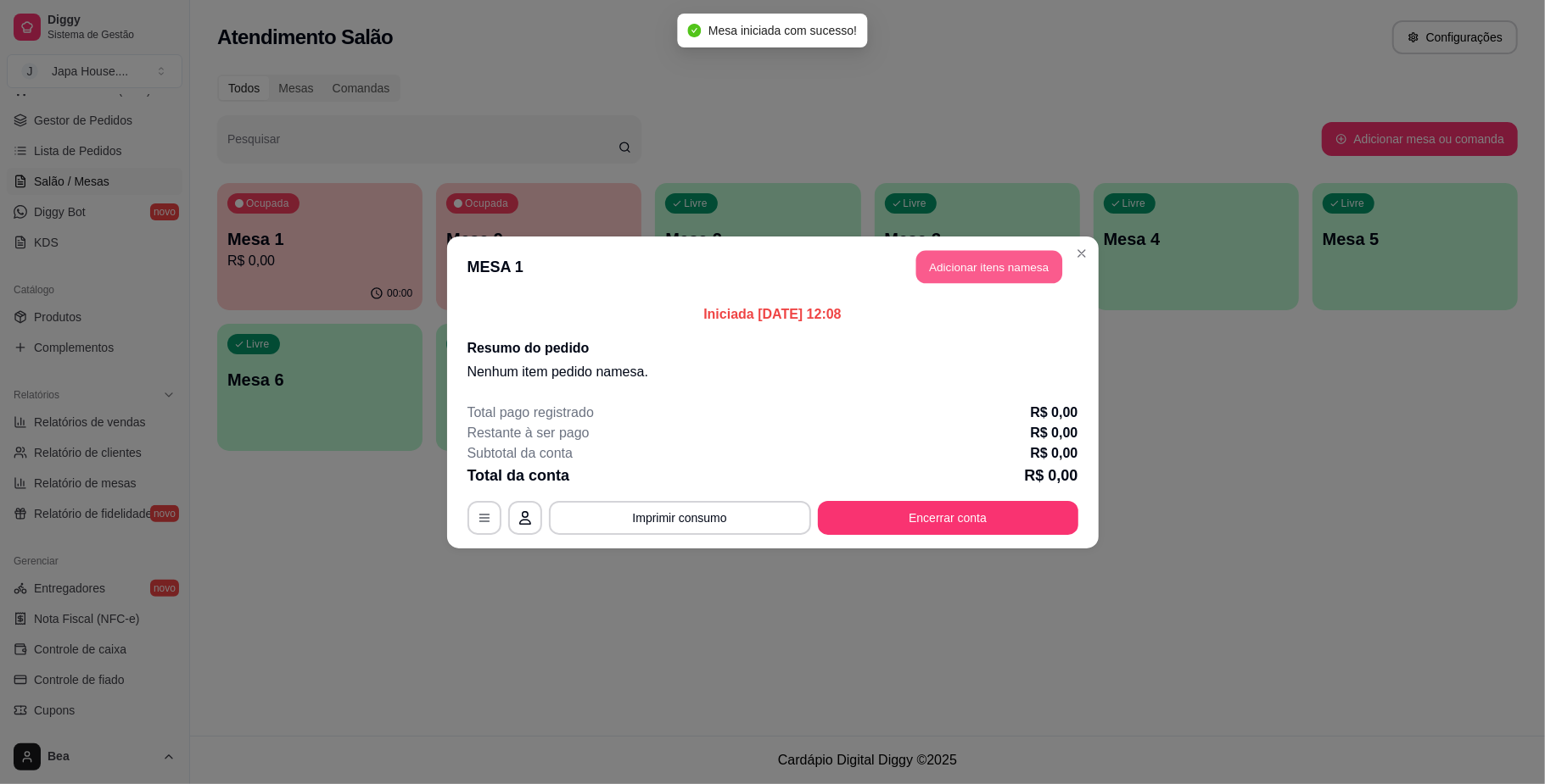
click at [985, 273] on button "Adicionar itens na mesa" at bounding box center [990, 266] width 146 height 33
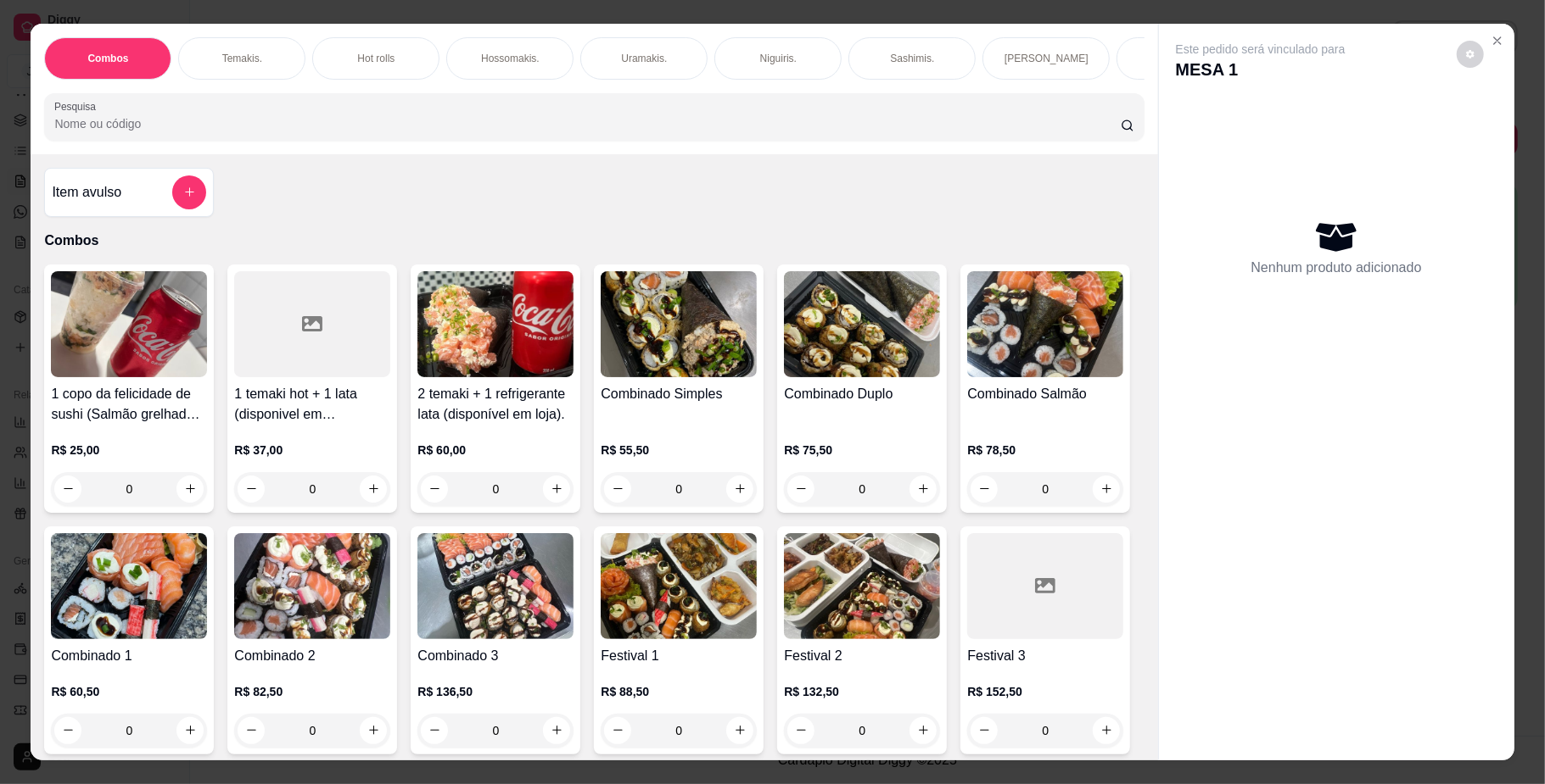
click at [336, 56] on div "Hot rolls" at bounding box center [376, 58] width 128 height 42
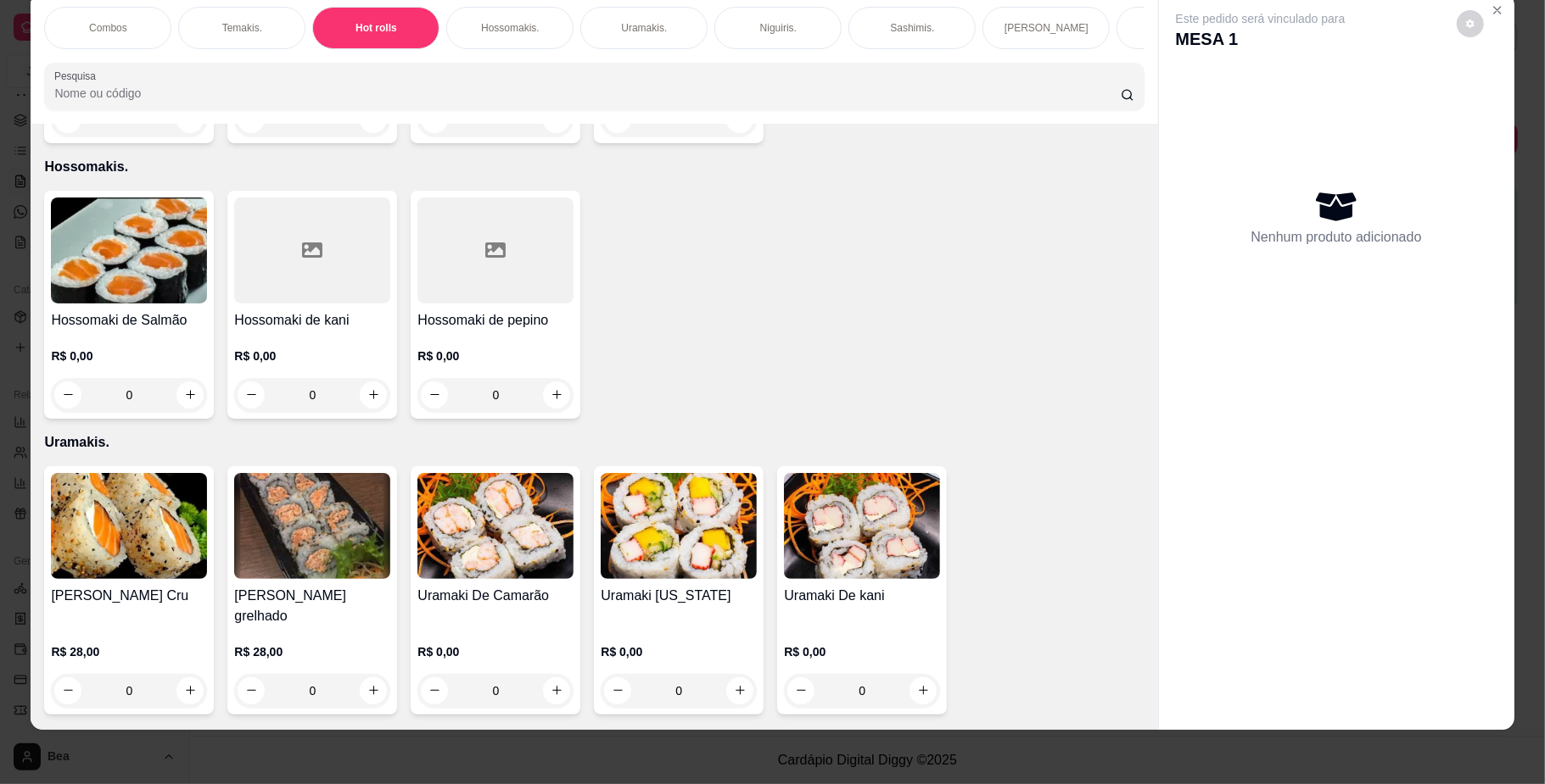
click at [187, 137] on div "0" at bounding box center [129, 119] width 156 height 34
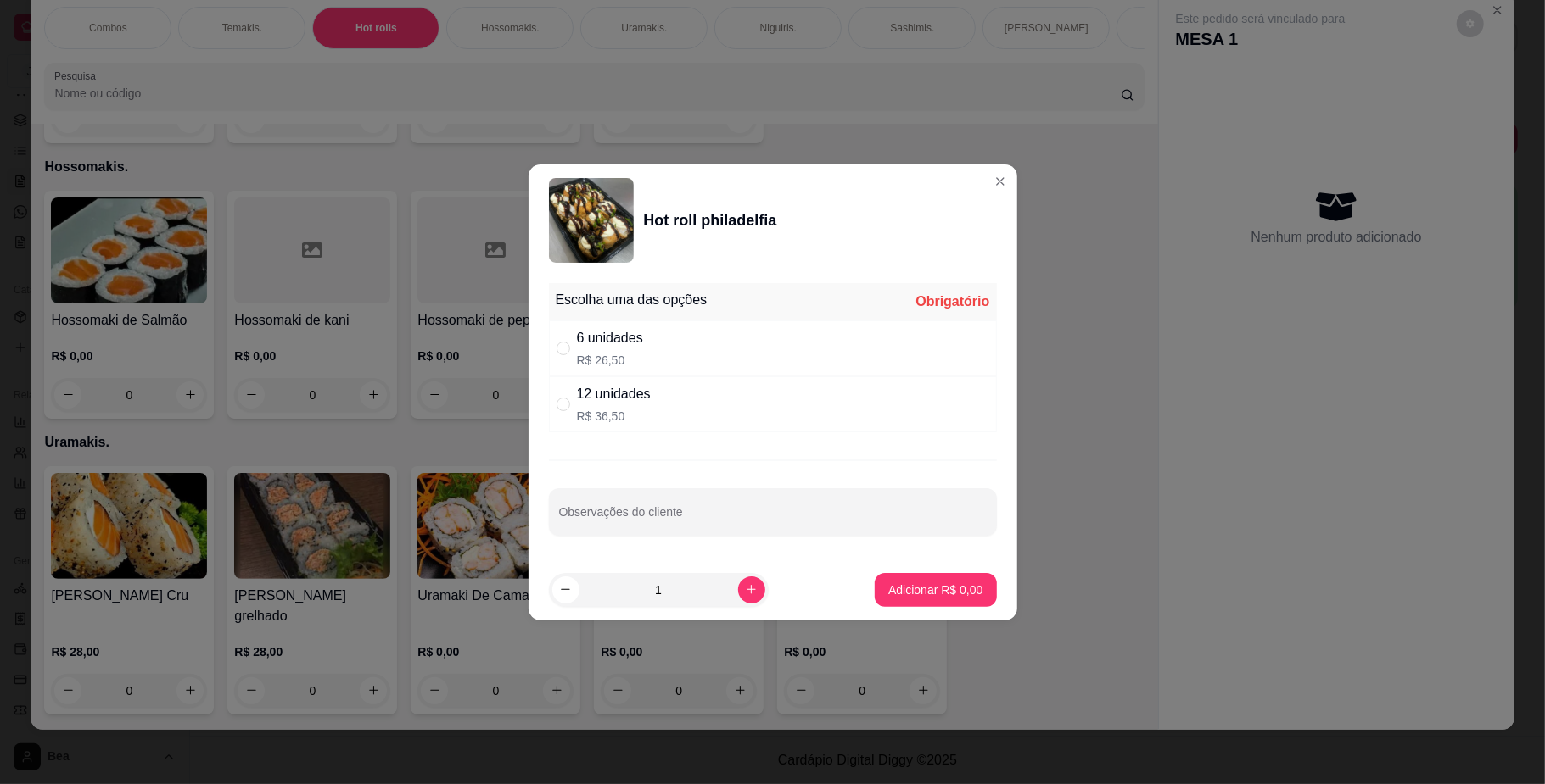
click at [733, 346] on div "6 unidades R$ 26,50" at bounding box center [772, 349] width 447 height 56
click at [692, 446] on div "Escolha uma das opções Completo 6 unidades R$ 26,50 12 unidades R$ 36,50 Observ…" at bounding box center [772, 418] width 489 height 283
click at [689, 418] on div "12 unidades R$ 36,50" at bounding box center [772, 404] width 447 height 56
radio input "false"
radio input "true"
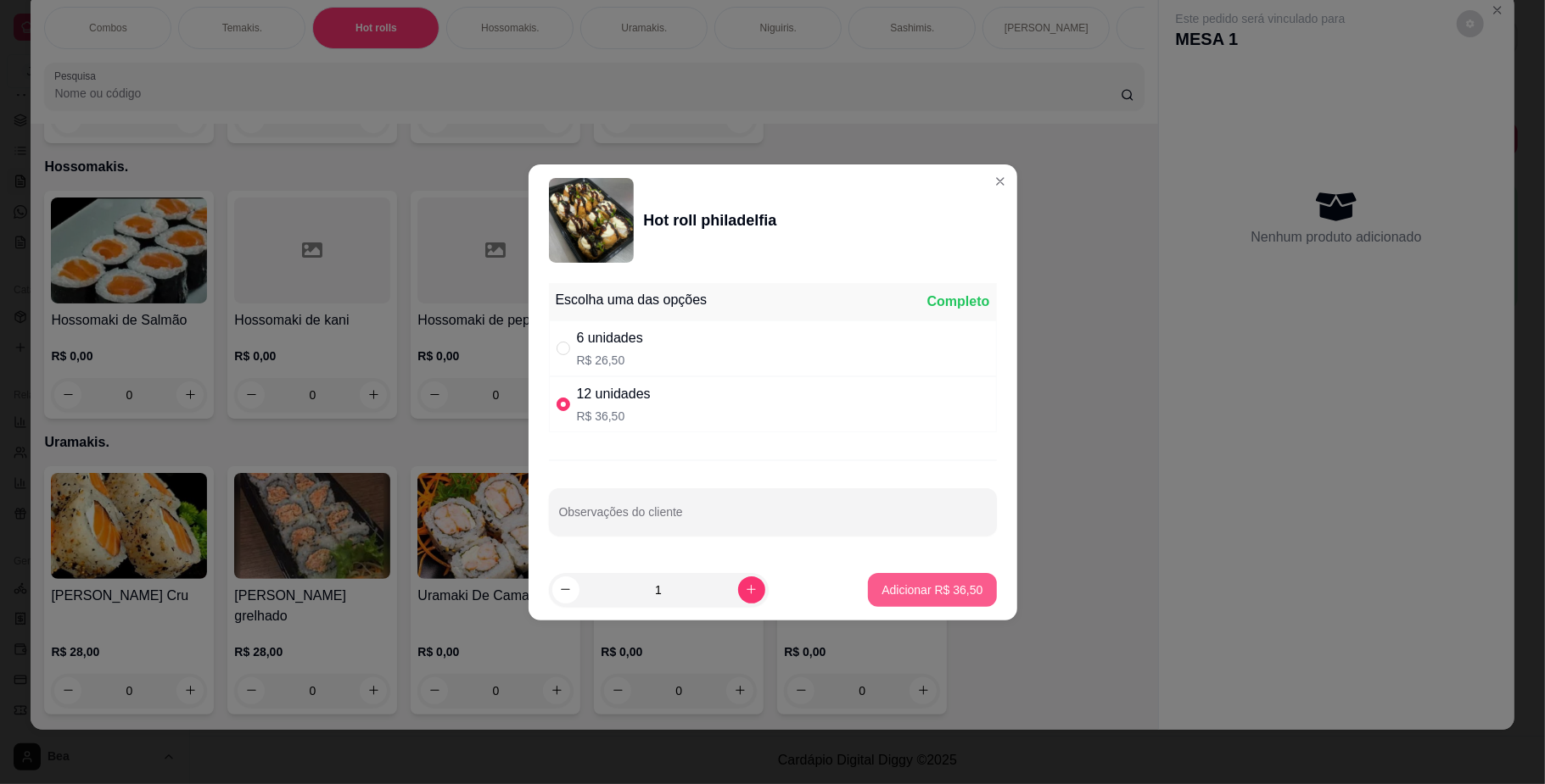
click at [904, 598] on button "Adicionar R$ 36,50" at bounding box center [932, 590] width 129 height 34
type input "1"
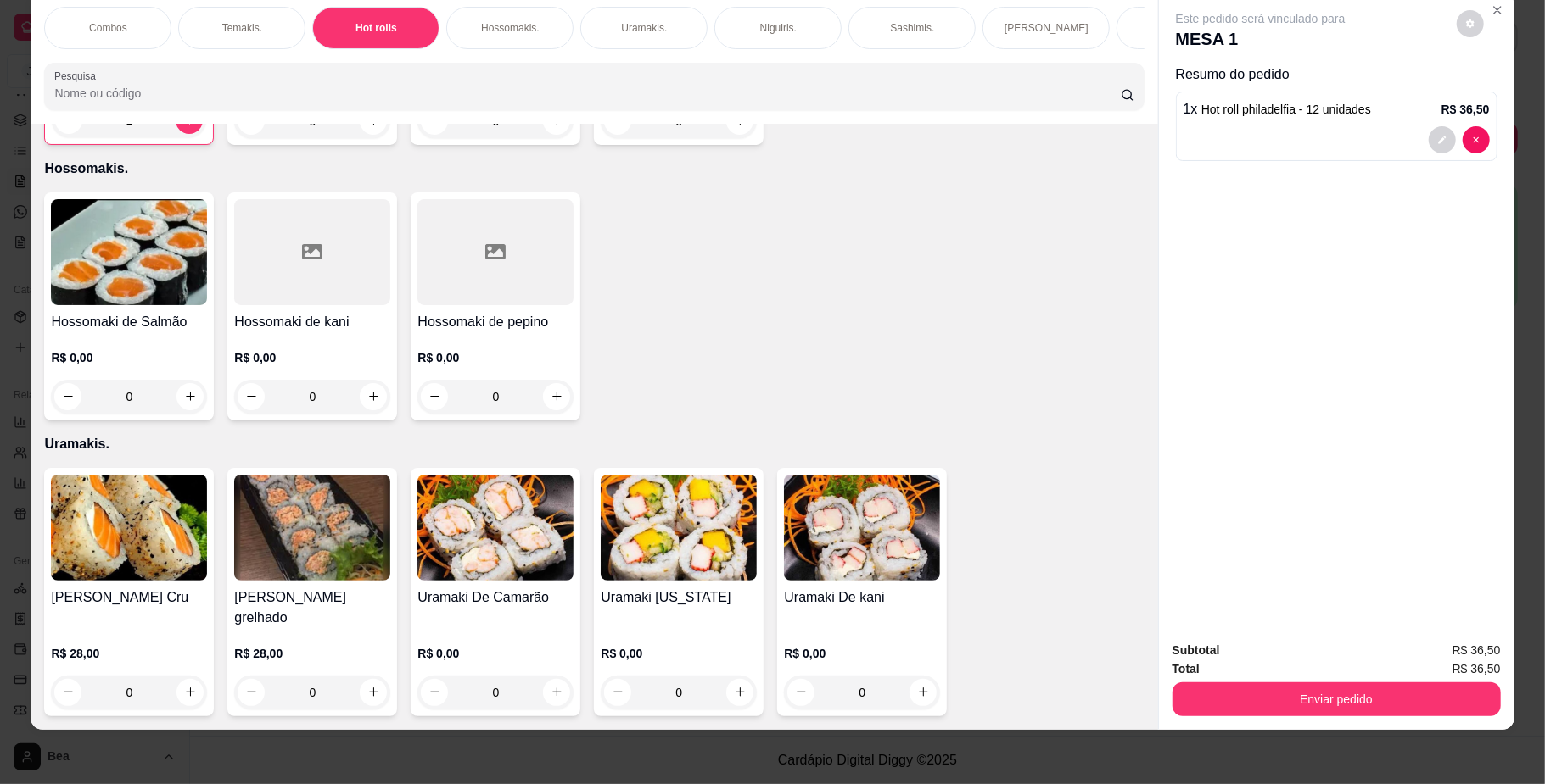
click at [248, 31] on p "Temakis." at bounding box center [242, 28] width 39 height 13
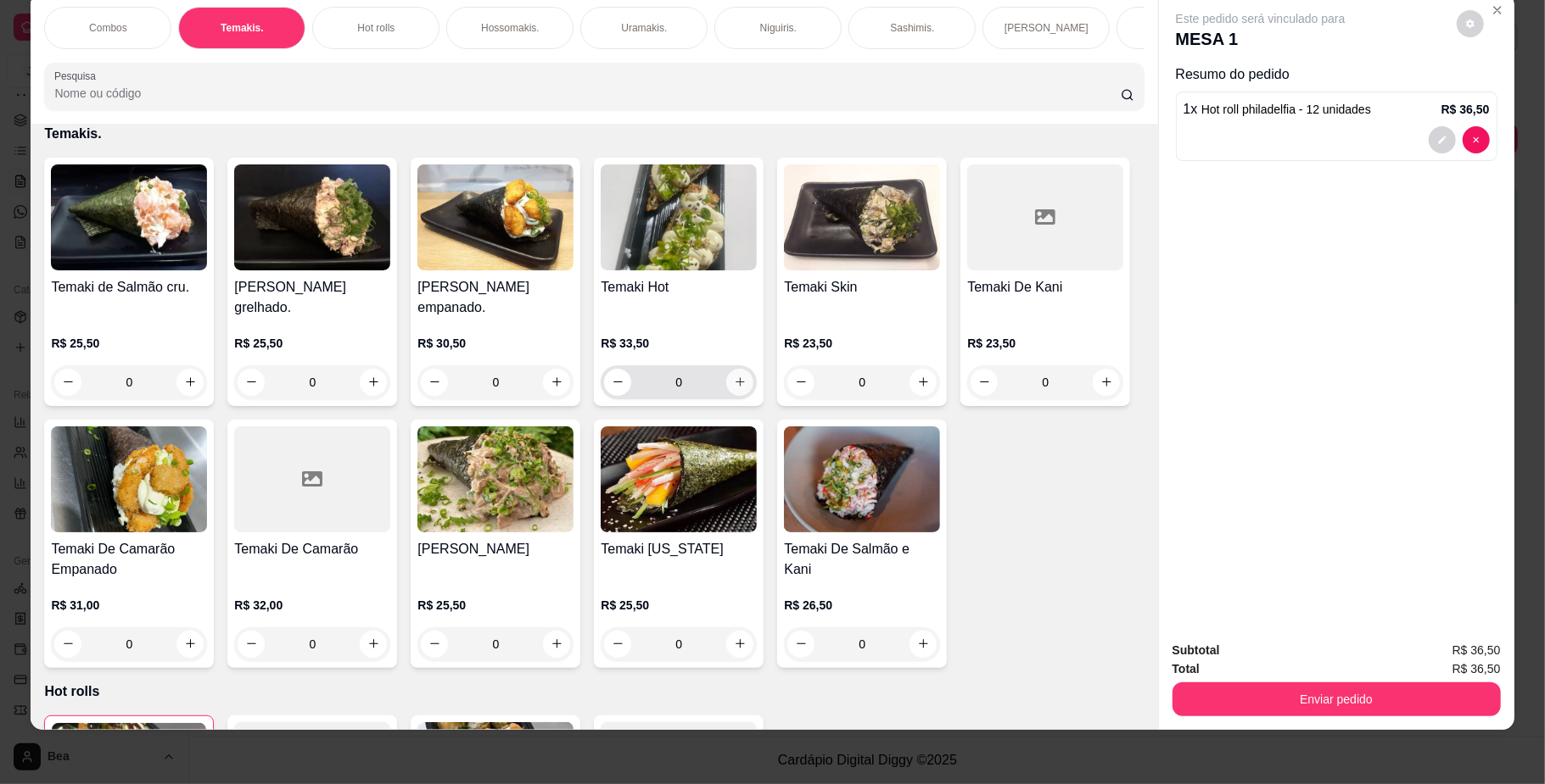
click at [735, 387] on icon "increase-product-quantity" at bounding box center [740, 383] width 9 height 9
click at [734, 388] on icon "increase-product-quantity" at bounding box center [740, 383] width 13 height 13
click at [733, 387] on icon "increase-product-quantity" at bounding box center [739, 382] width 13 height 13
type input "4"
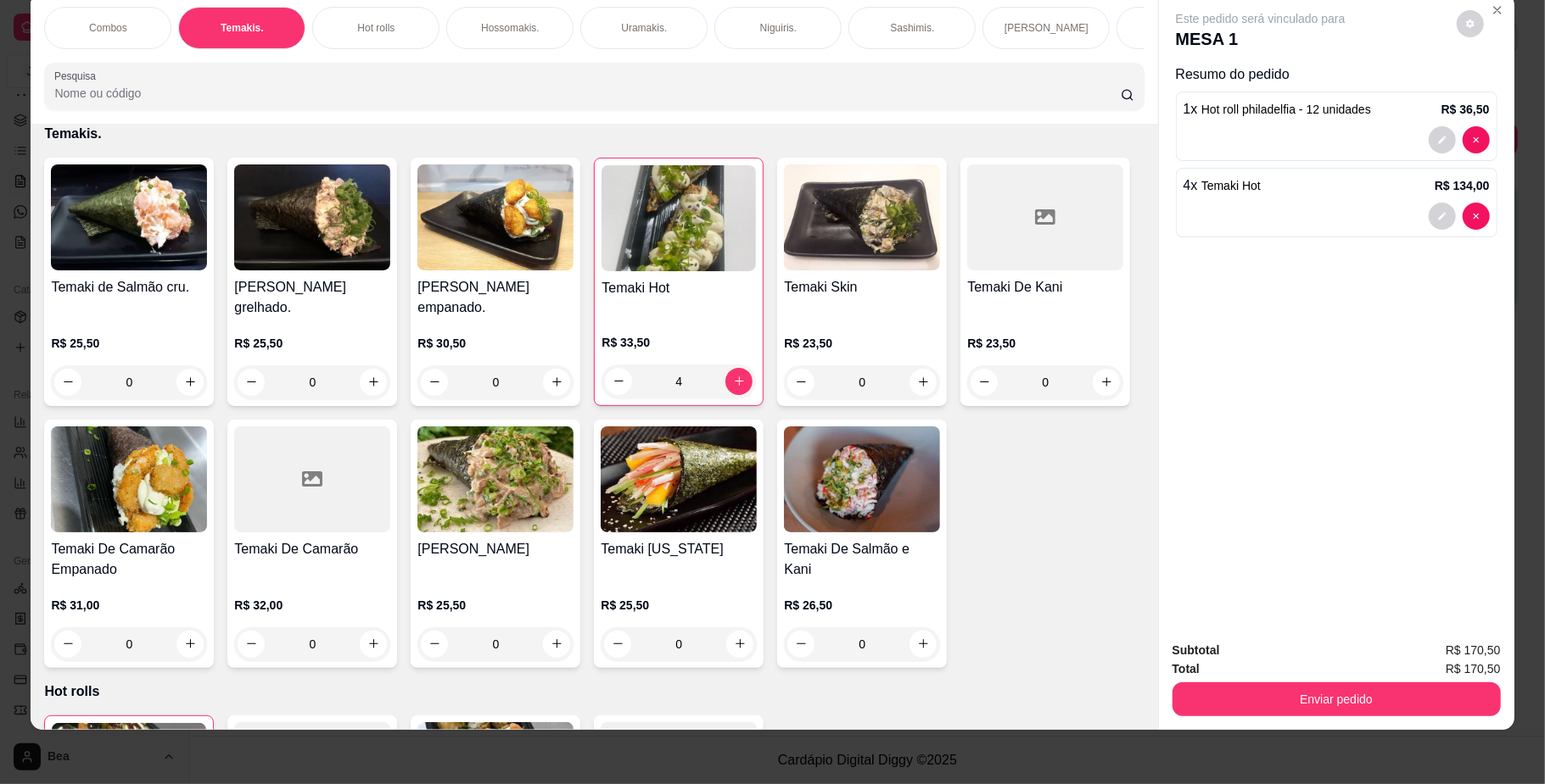
scroll to position [0, 962]
click at [625, 29] on p "Yakisoba" at bounding box center [619, 28] width 40 height 13
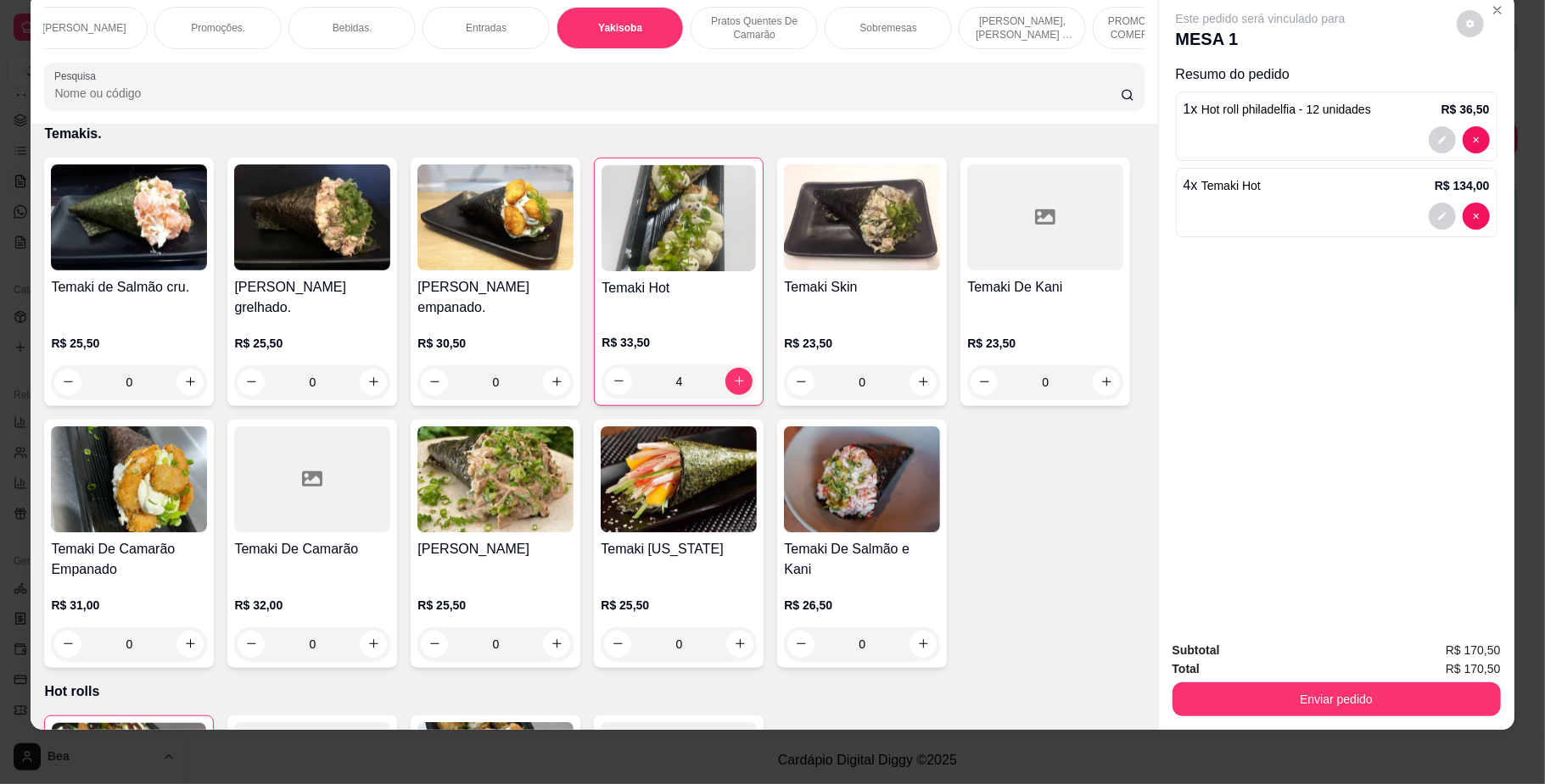
scroll to position [4966, 0]
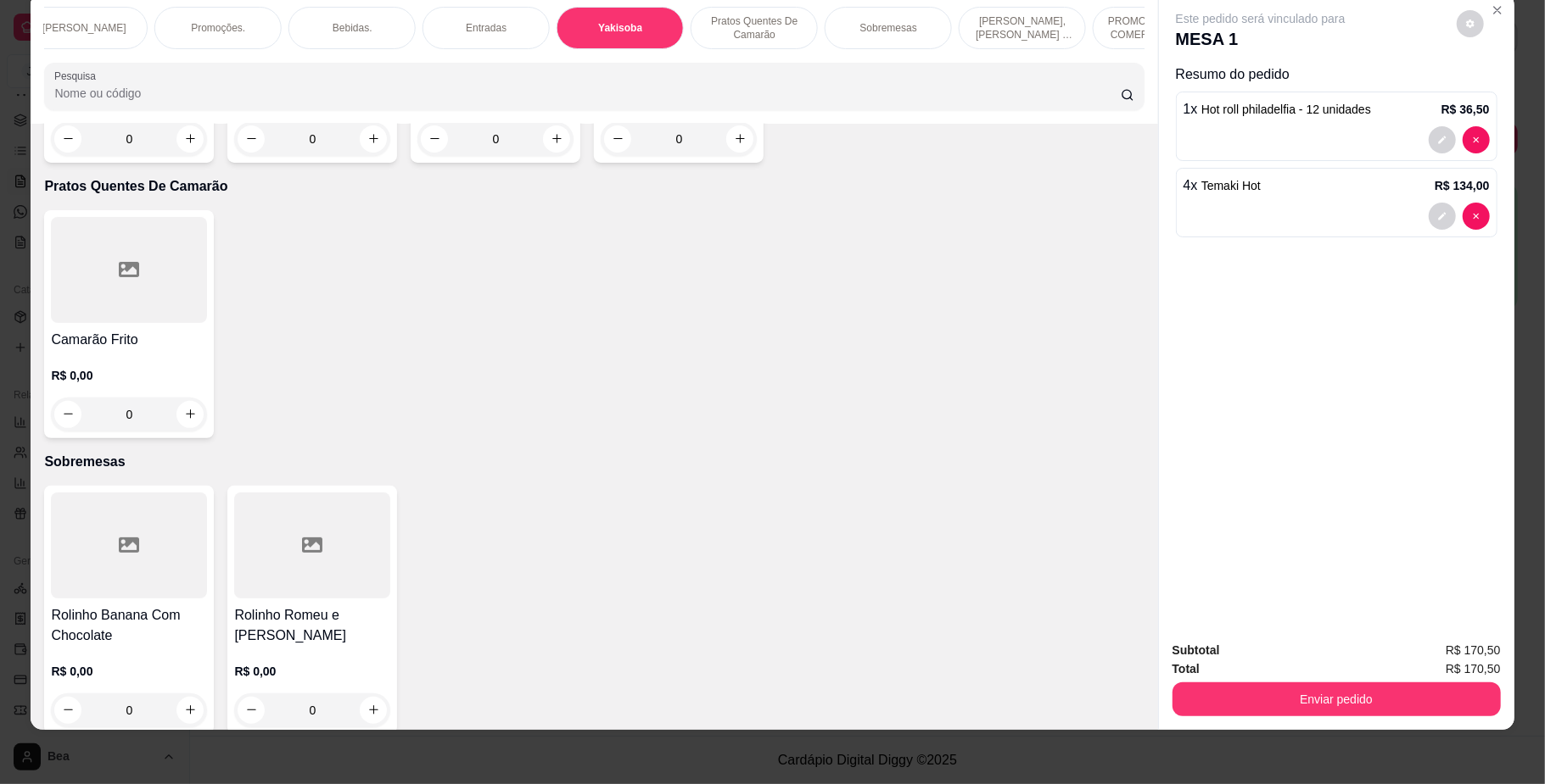
click at [188, 156] on div "0" at bounding box center [129, 139] width 156 height 34
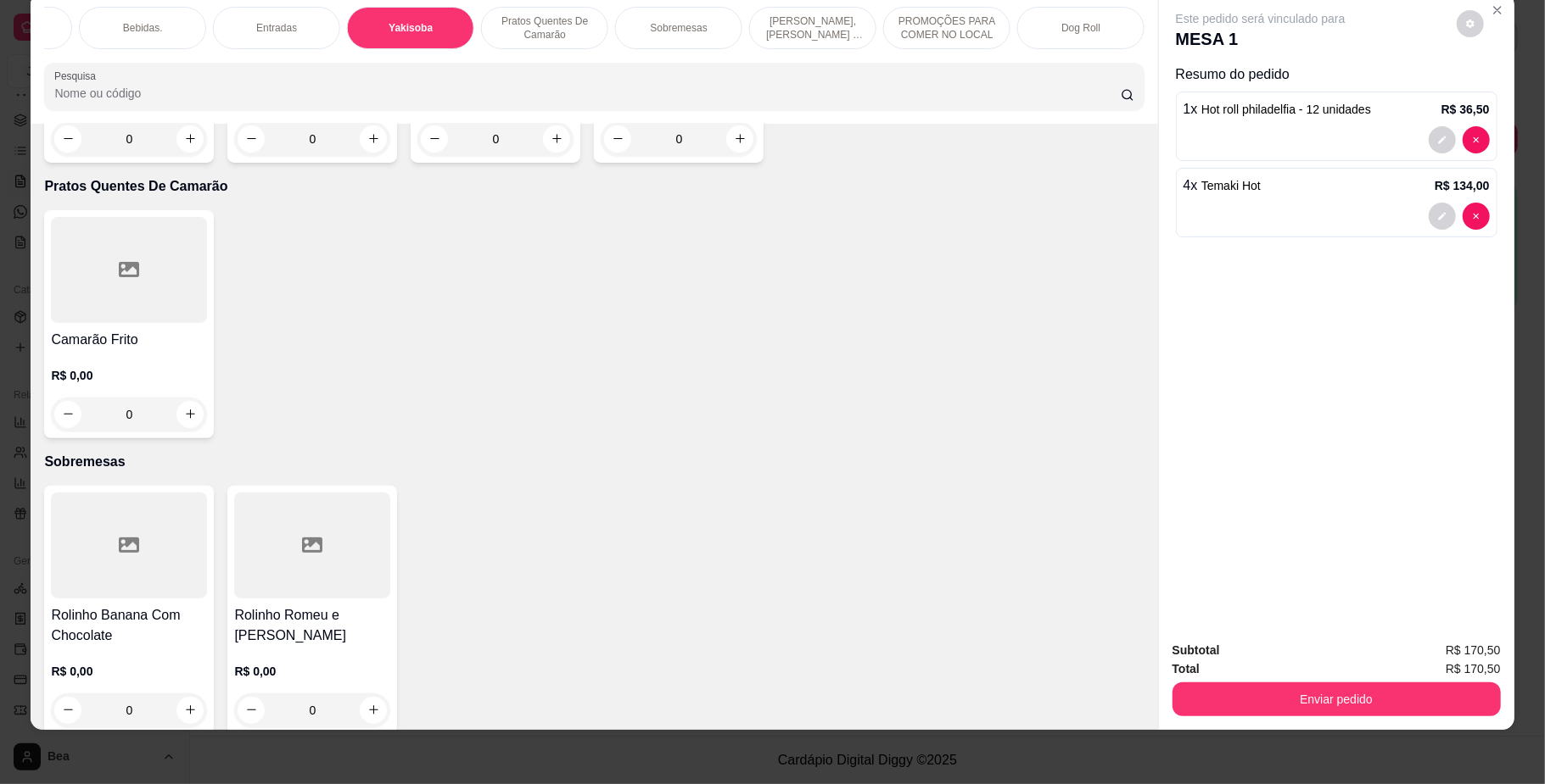
click at [921, 24] on p "PROMOÇÕES PARA COMER NO LOCAL" at bounding box center [947, 27] width 98 height 27
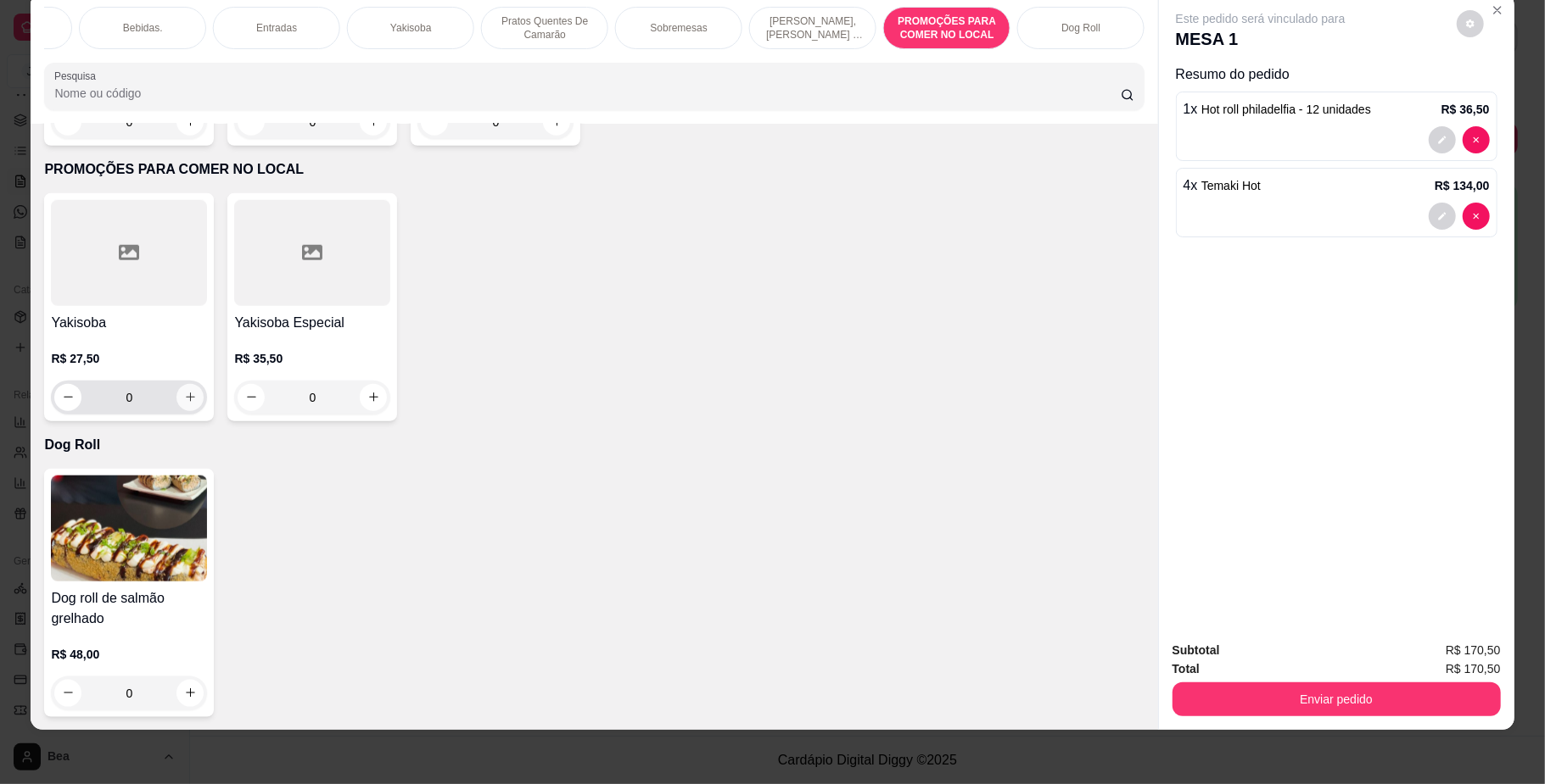
click at [184, 391] on icon "increase-product-quantity" at bounding box center [190, 398] width 13 height 13
type input "1"
click at [149, 24] on p "Bebidas." at bounding box center [143, 28] width 39 height 13
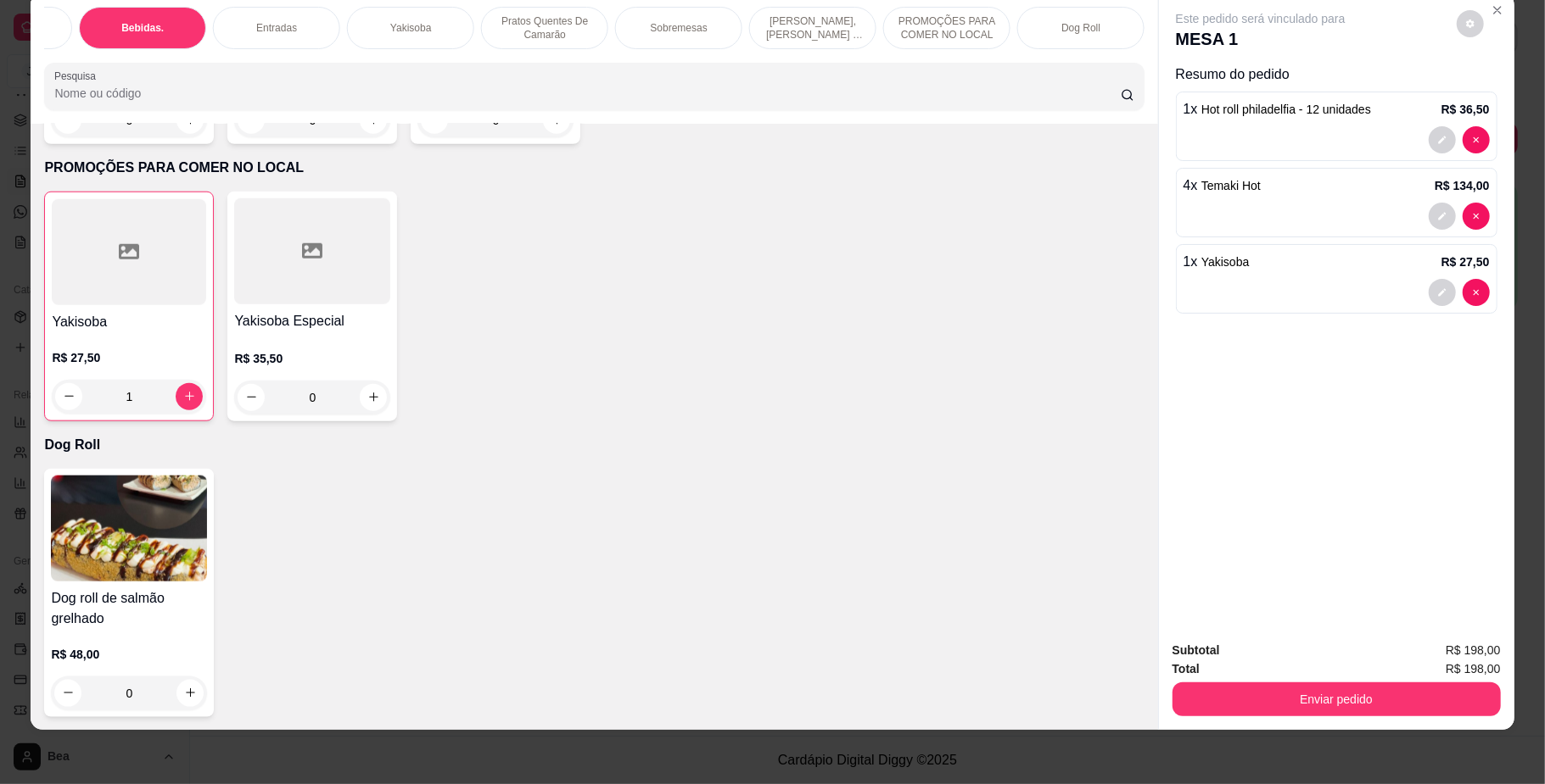
scroll to position [3648, 0]
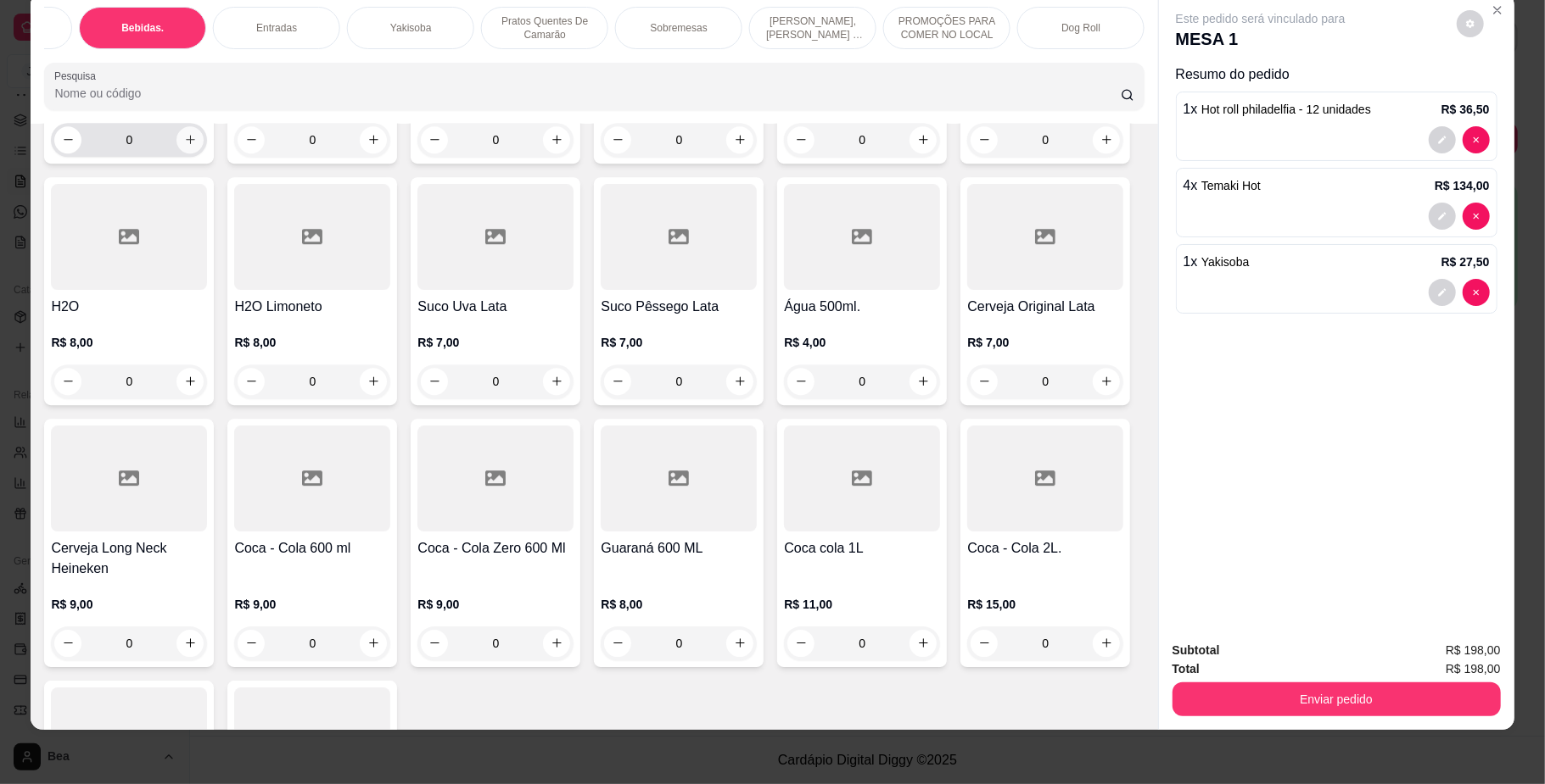
click at [186, 145] on icon "increase-product-quantity" at bounding box center [190, 141] width 9 height 9
click at [183, 146] on icon "increase-product-quantity" at bounding box center [189, 141] width 13 height 13
type input "2"
click at [368, 147] on icon "increase-product-quantity" at bounding box center [374, 142] width 13 height 13
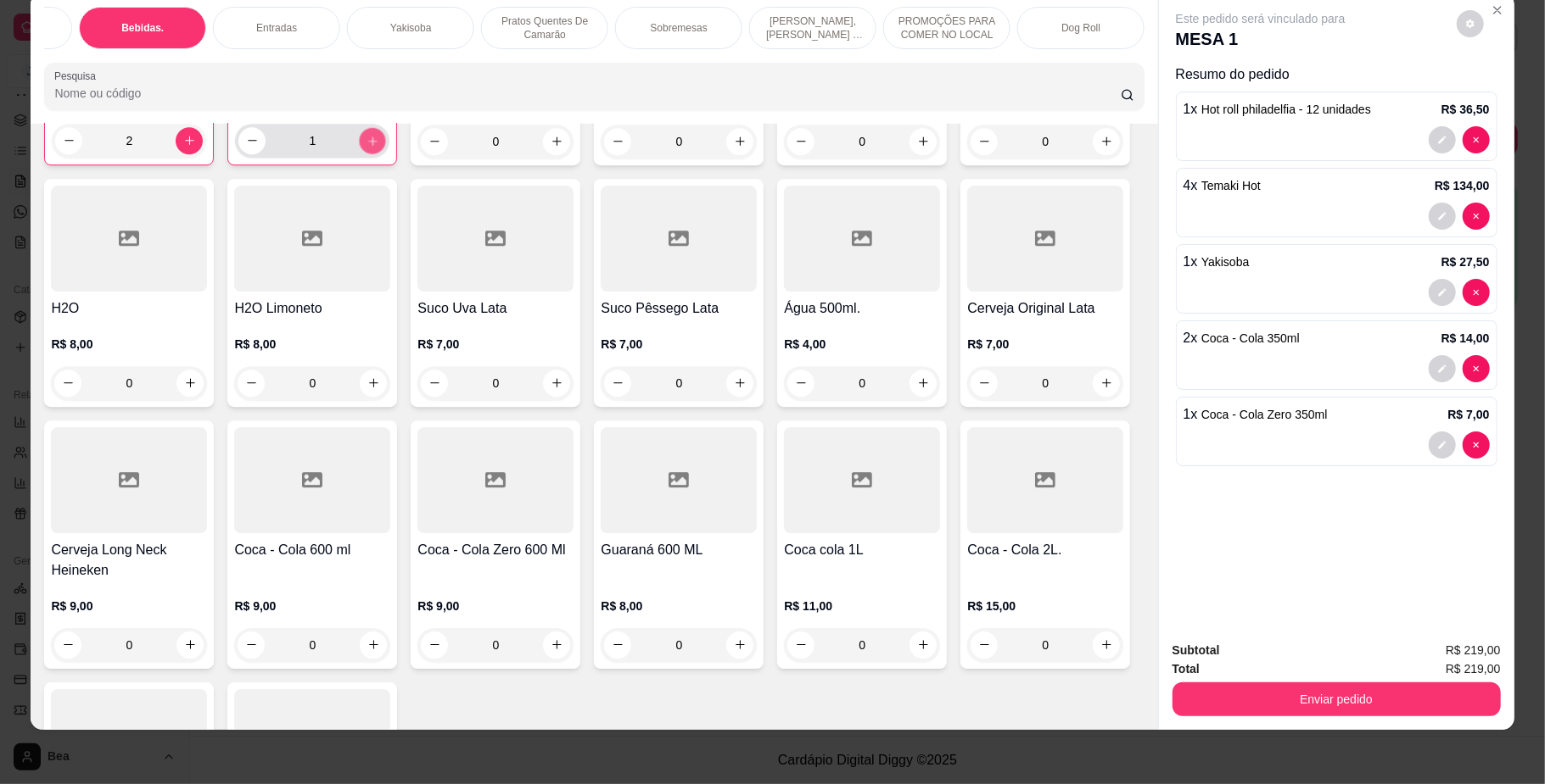
click at [368, 146] on icon "increase-product-quantity" at bounding box center [373, 141] width 13 height 13
type input "2"
click at [734, 147] on icon "increase-product-quantity" at bounding box center [740, 142] width 13 height 13
type input "1"
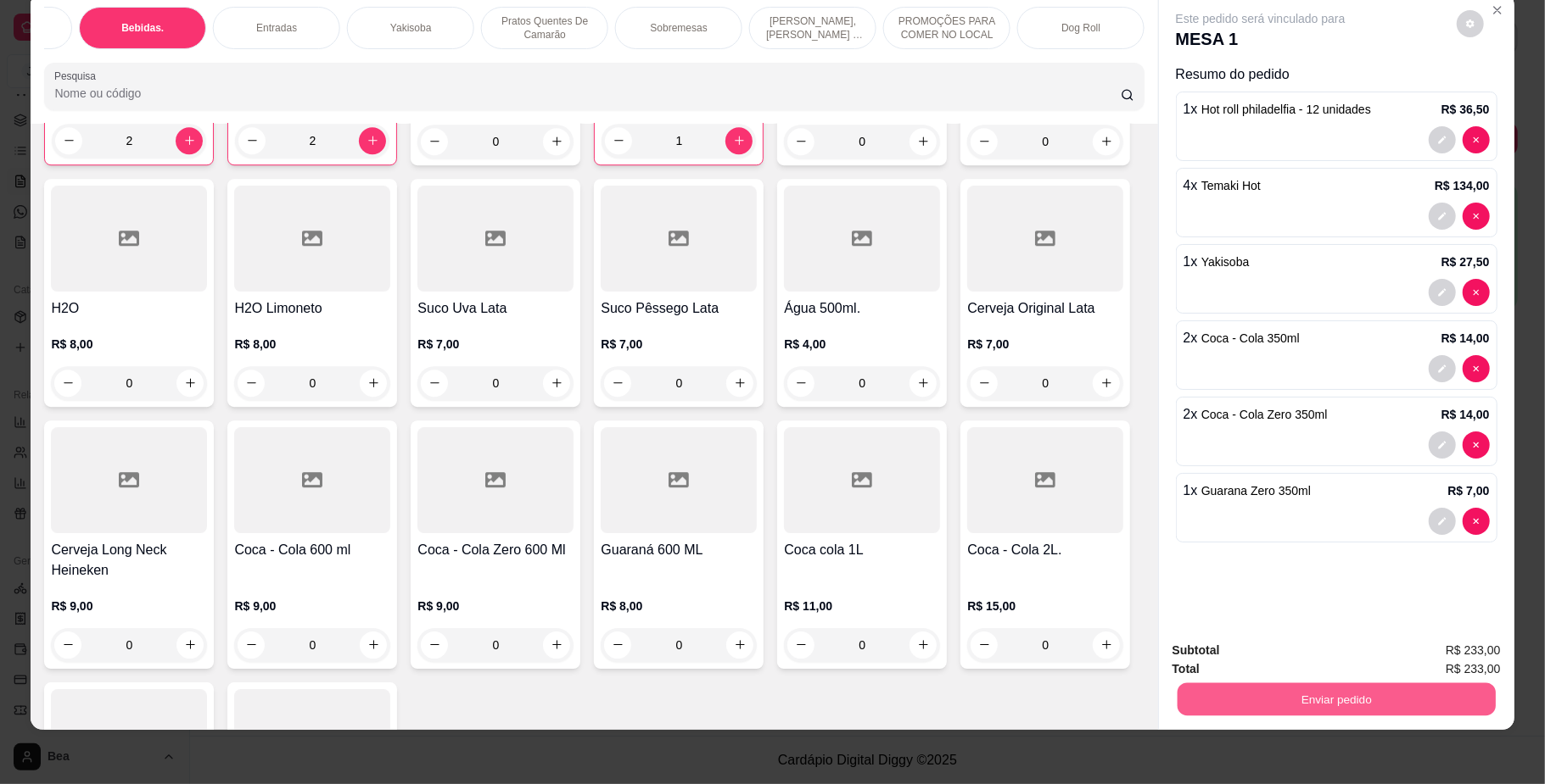
click at [1295, 701] on button "Enviar pedido" at bounding box center [1335, 700] width 318 height 33
click at [1295, 658] on button "Não registrar e enviar pedido" at bounding box center [1279, 658] width 176 height 32
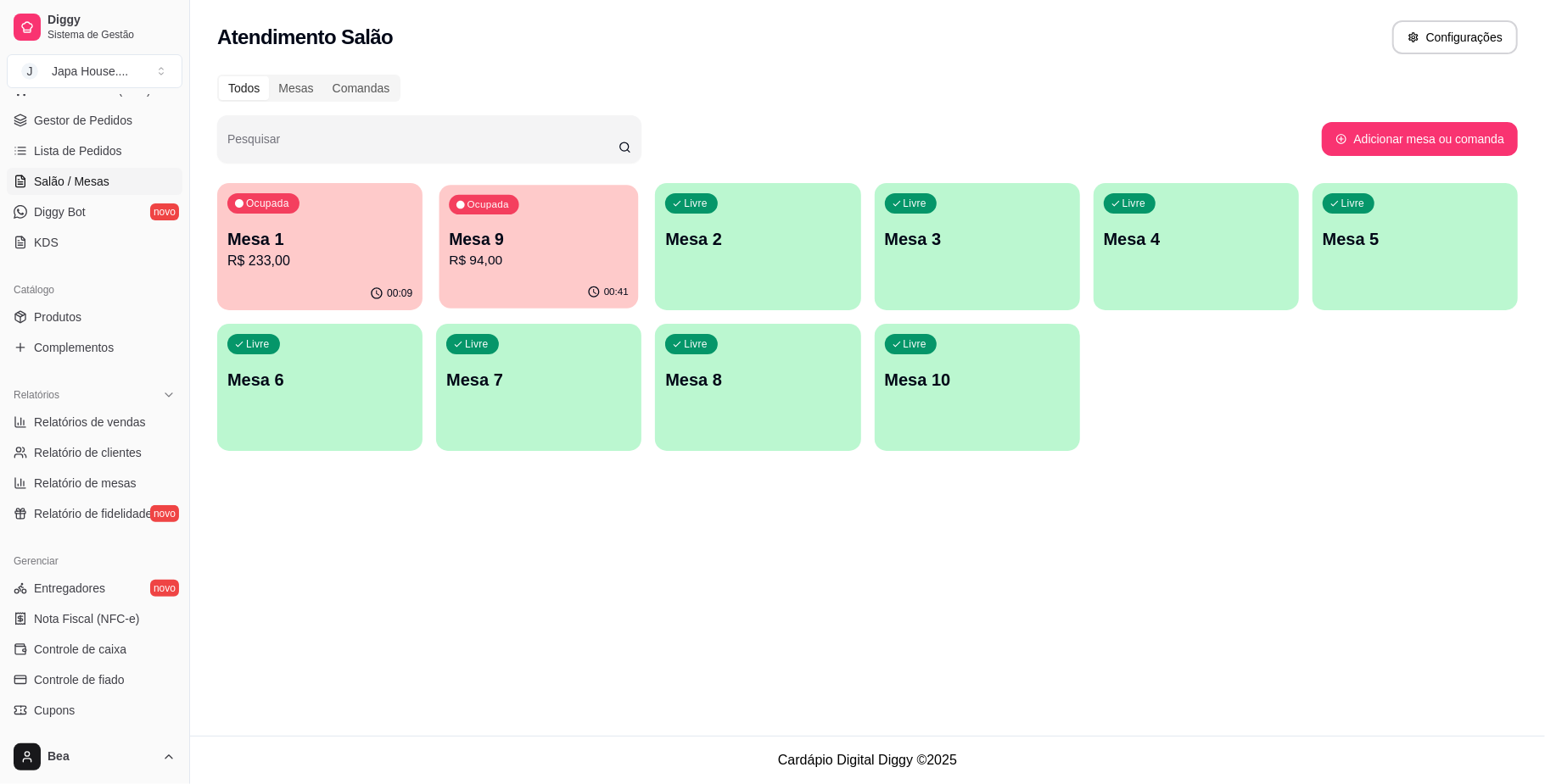
click at [496, 266] on p "R$ 94,00" at bounding box center [538, 261] width 180 height 20
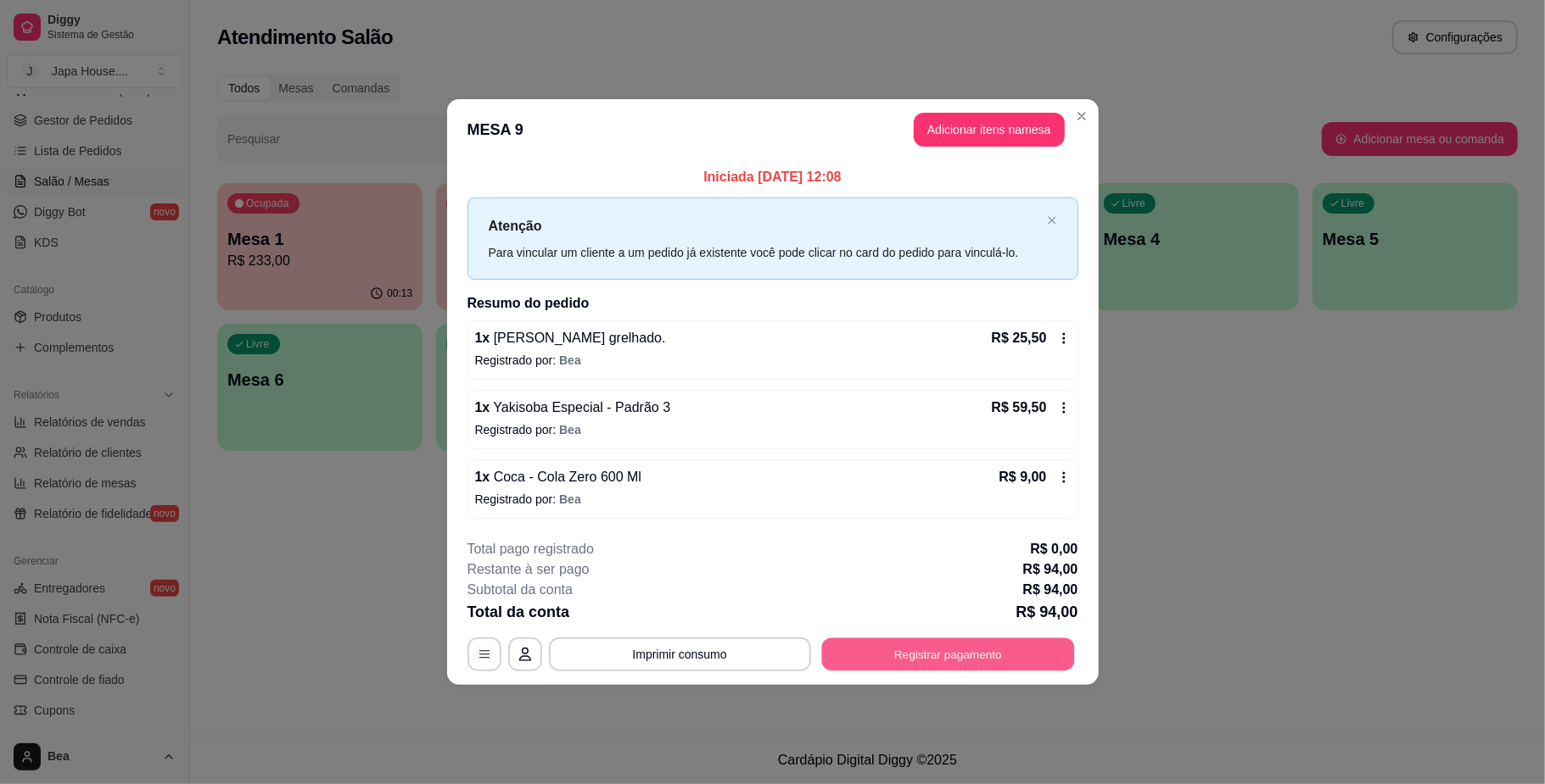
click at [971, 659] on button "Registrar pagamento" at bounding box center [947, 655] width 252 height 33
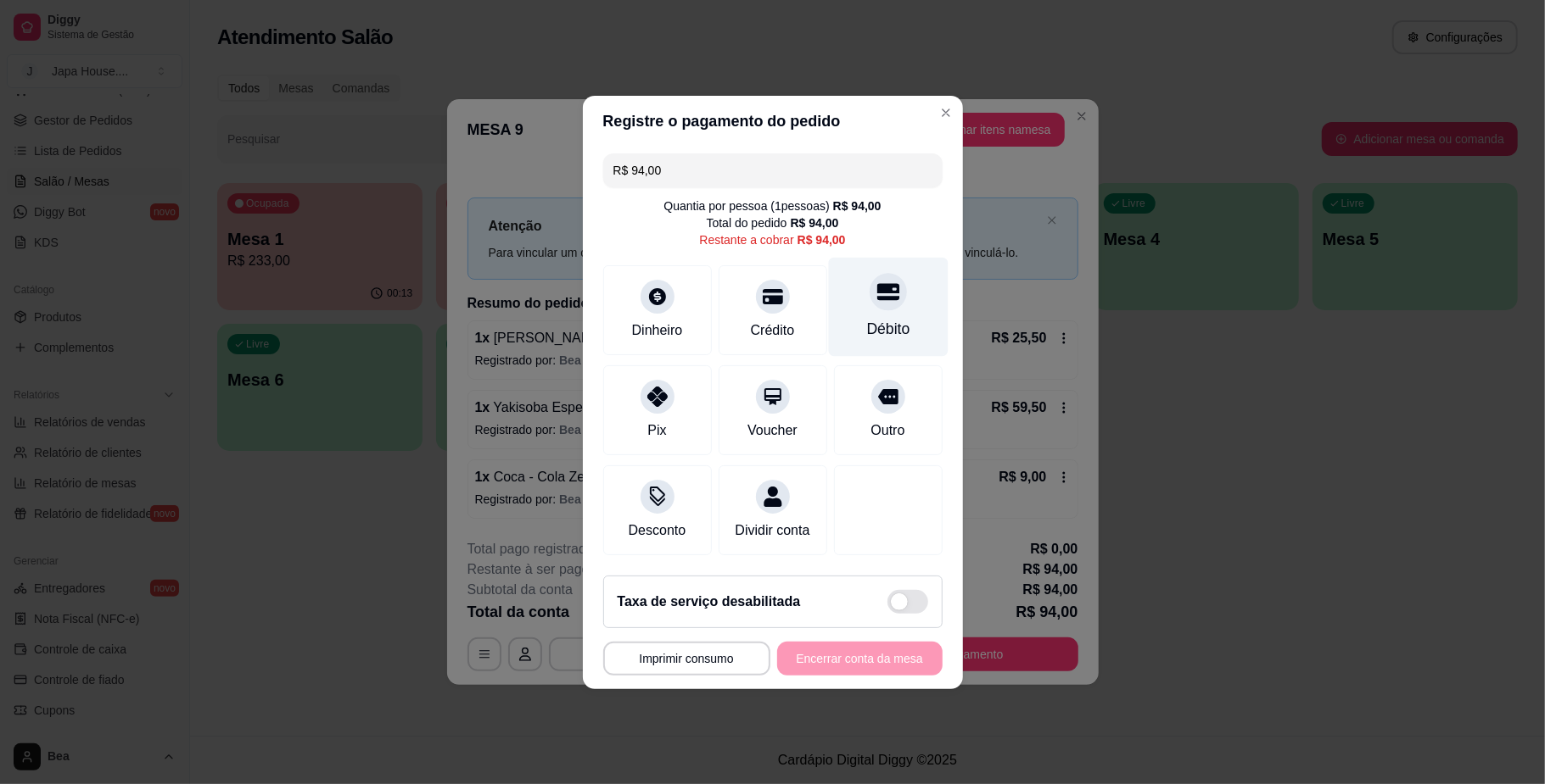
click at [886, 296] on div "Débito" at bounding box center [887, 307] width 119 height 99
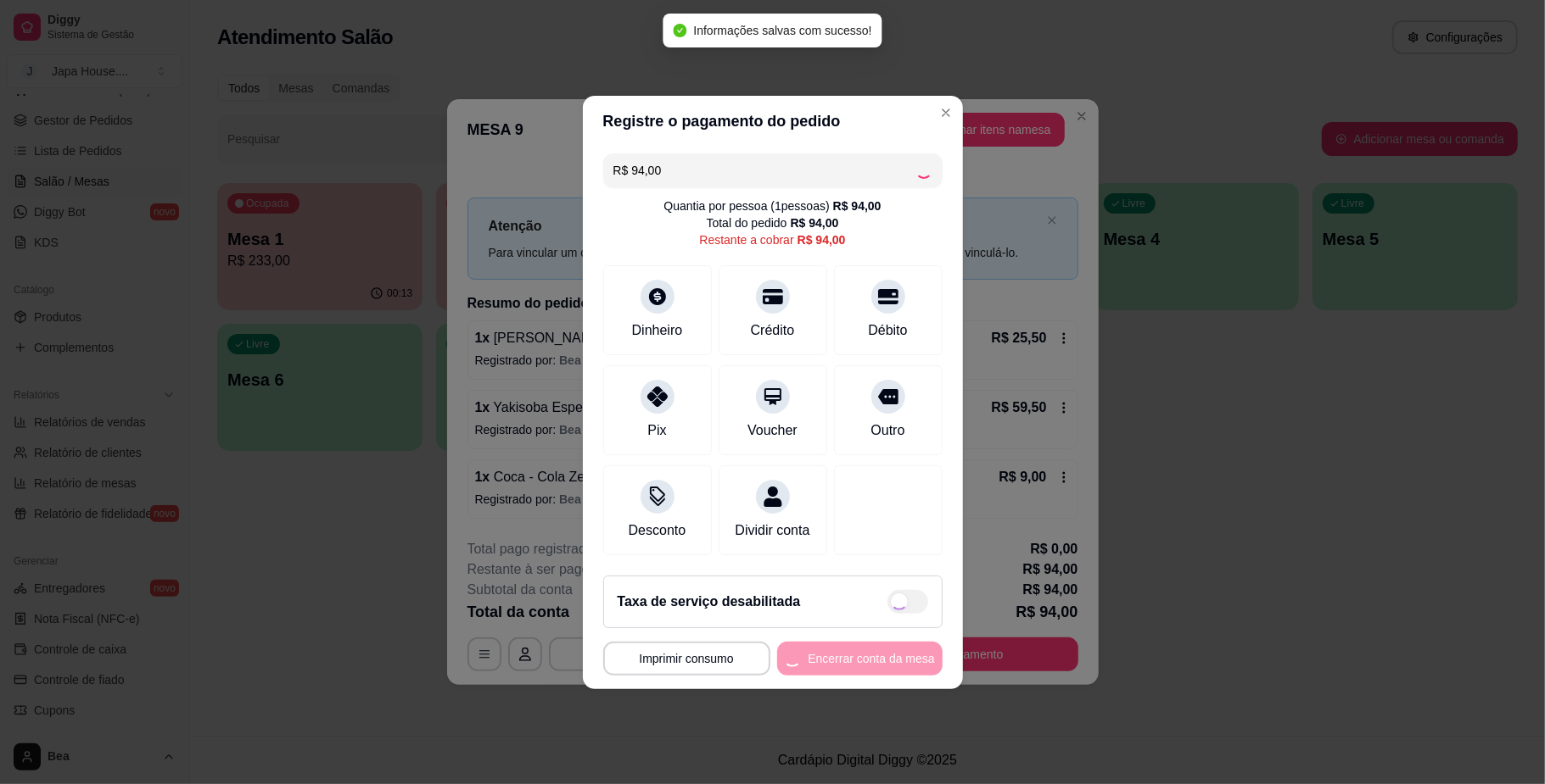
type input "R$ 0,00"
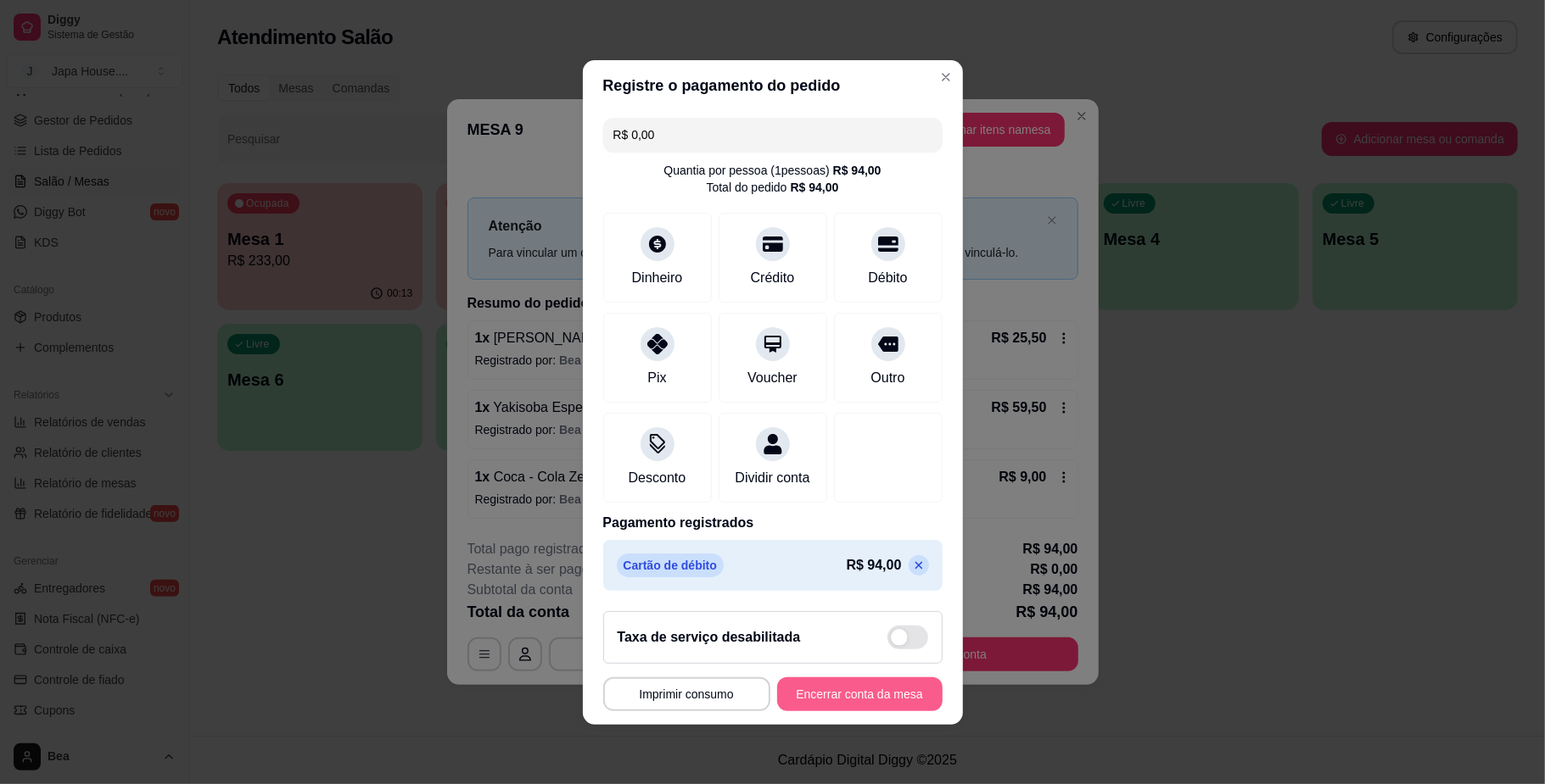
click at [873, 699] on button "Encerrar conta da mesa" at bounding box center [859, 694] width 165 height 34
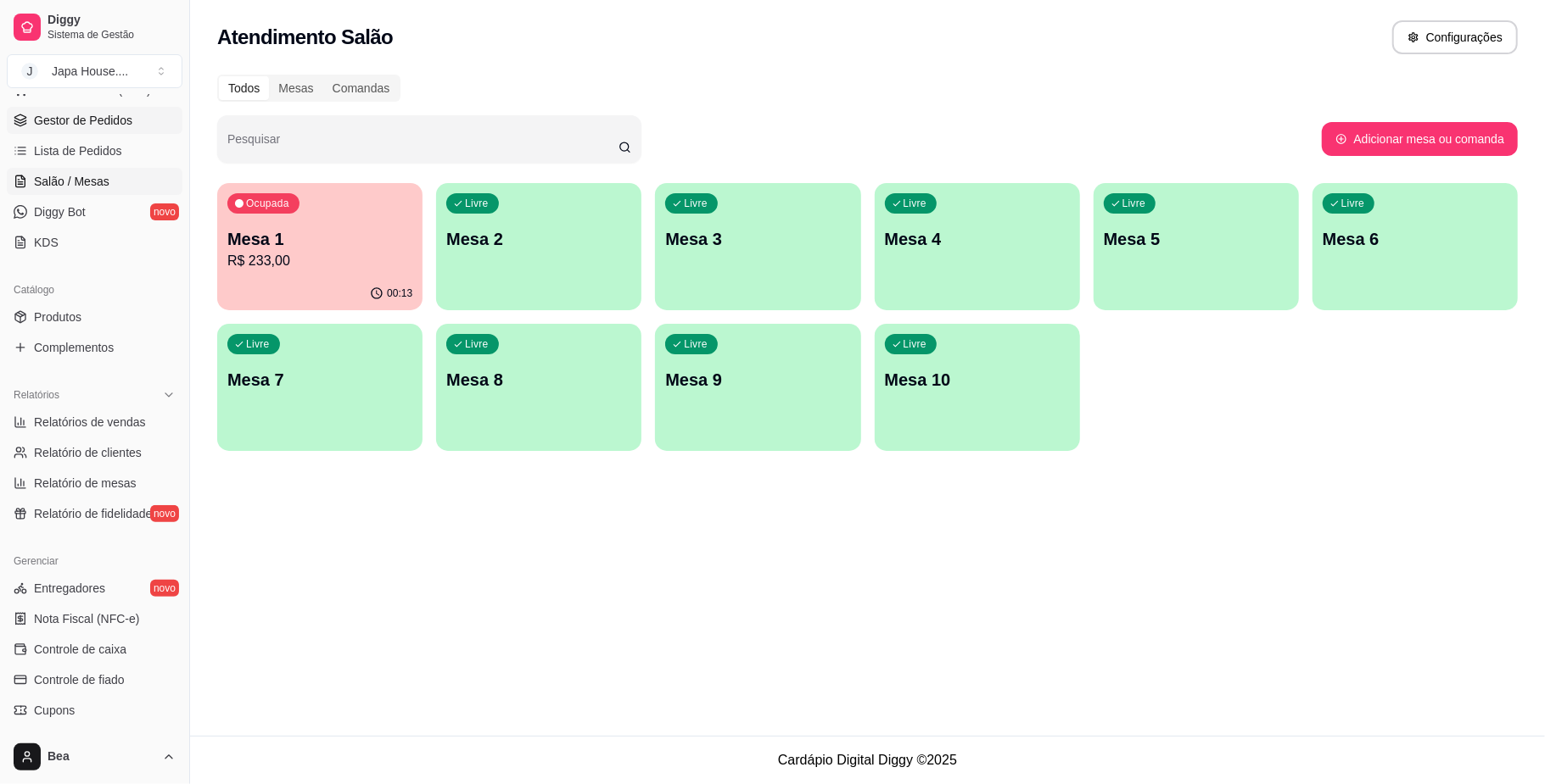
click at [112, 122] on span "Gestor de Pedidos" at bounding box center [83, 120] width 98 height 17
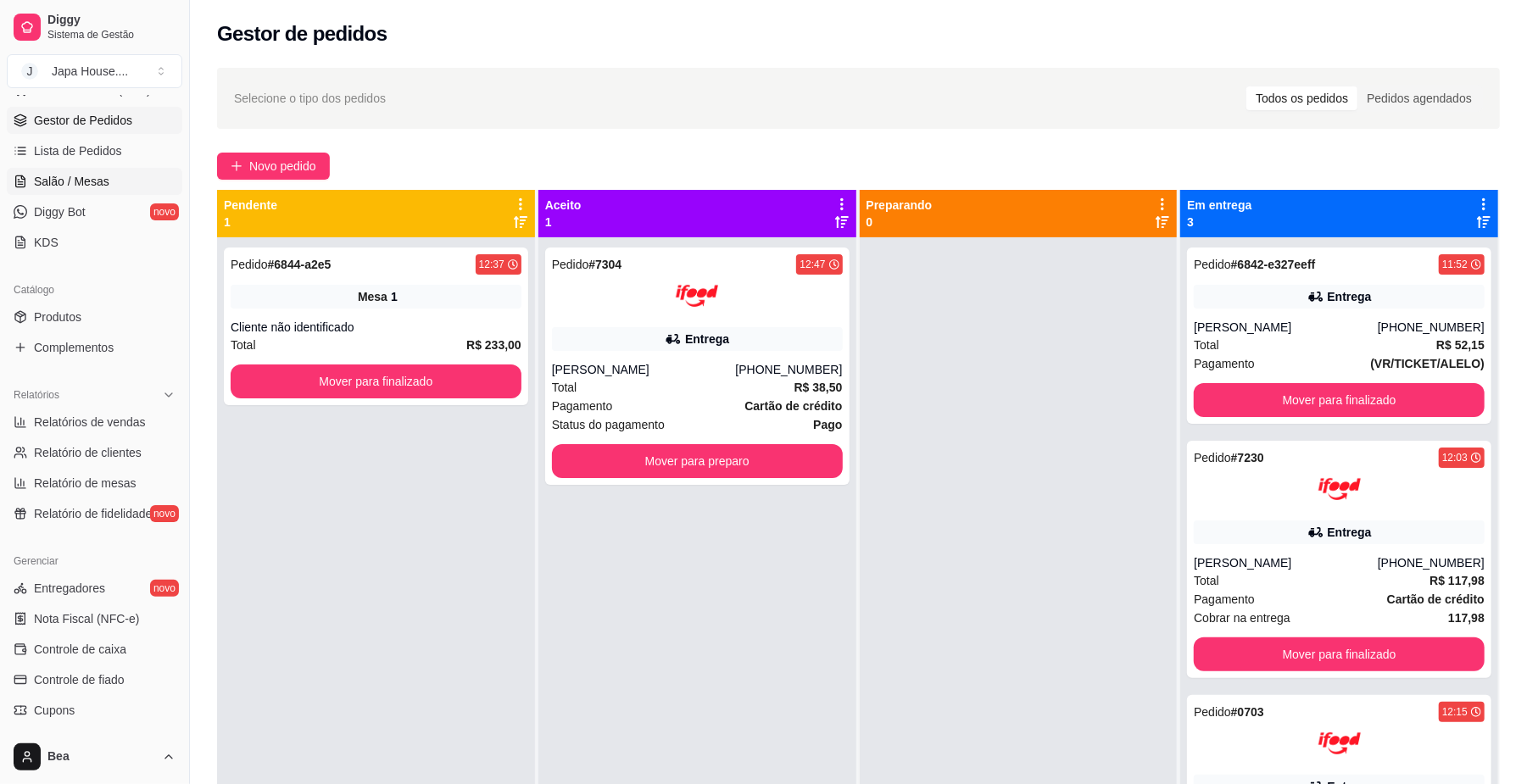
click at [83, 173] on span "Salão / Mesas" at bounding box center [71, 181] width 75 height 17
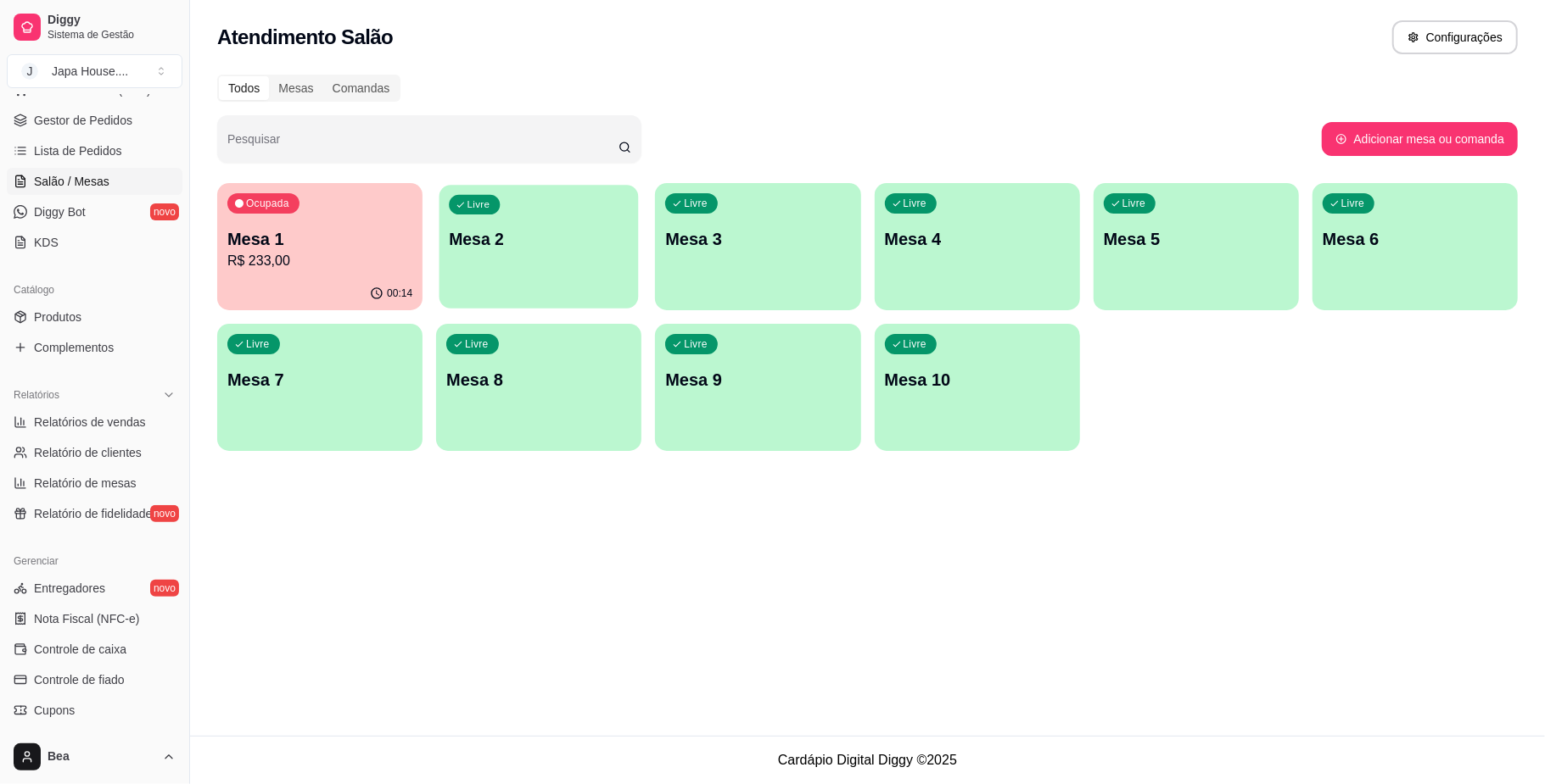
click at [558, 251] on div "Livre Mesa 2" at bounding box center [538, 236] width 199 height 103
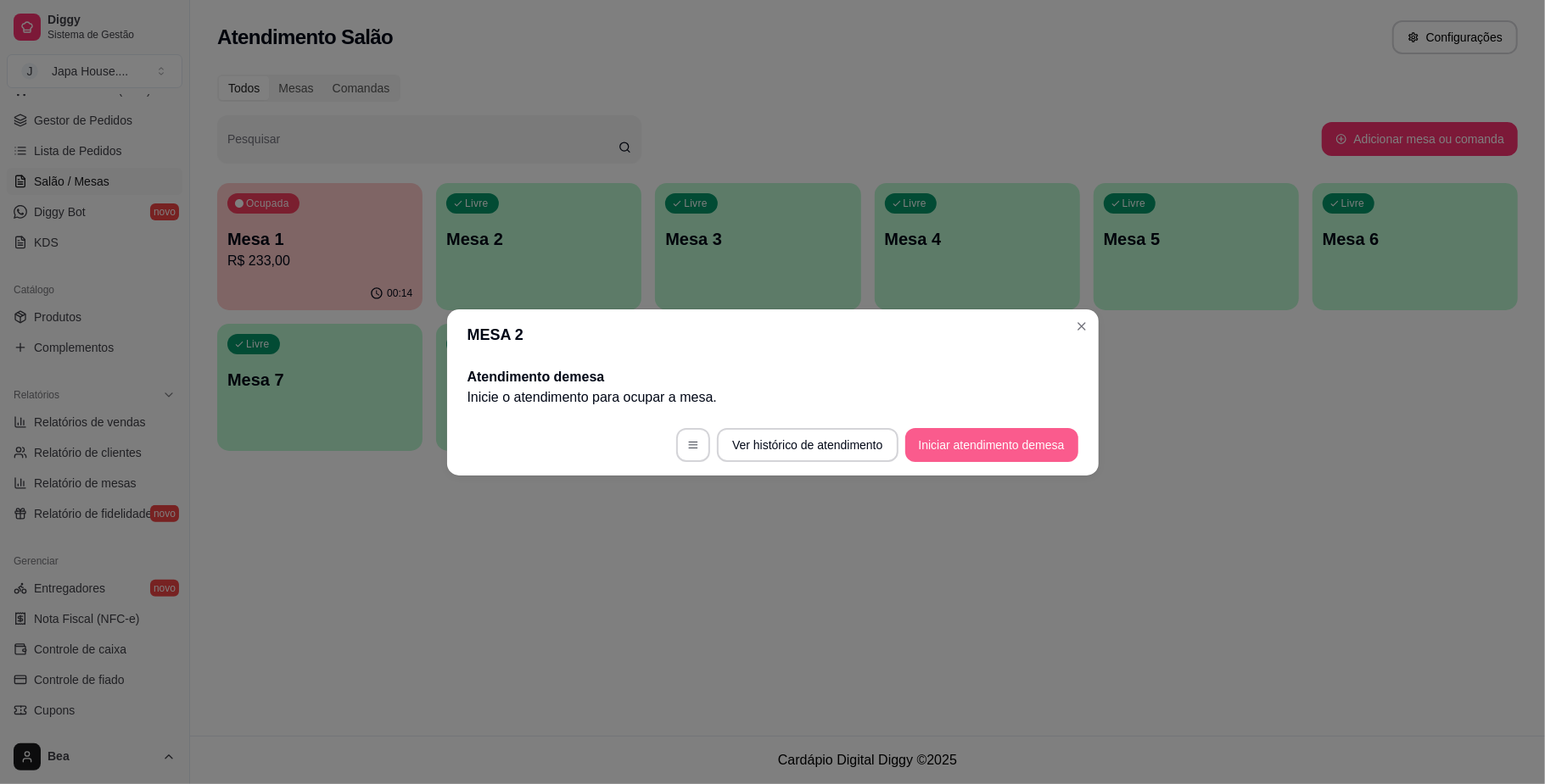
click at [1005, 455] on button "Iniciar atendimento de mesa" at bounding box center [992, 445] width 173 height 34
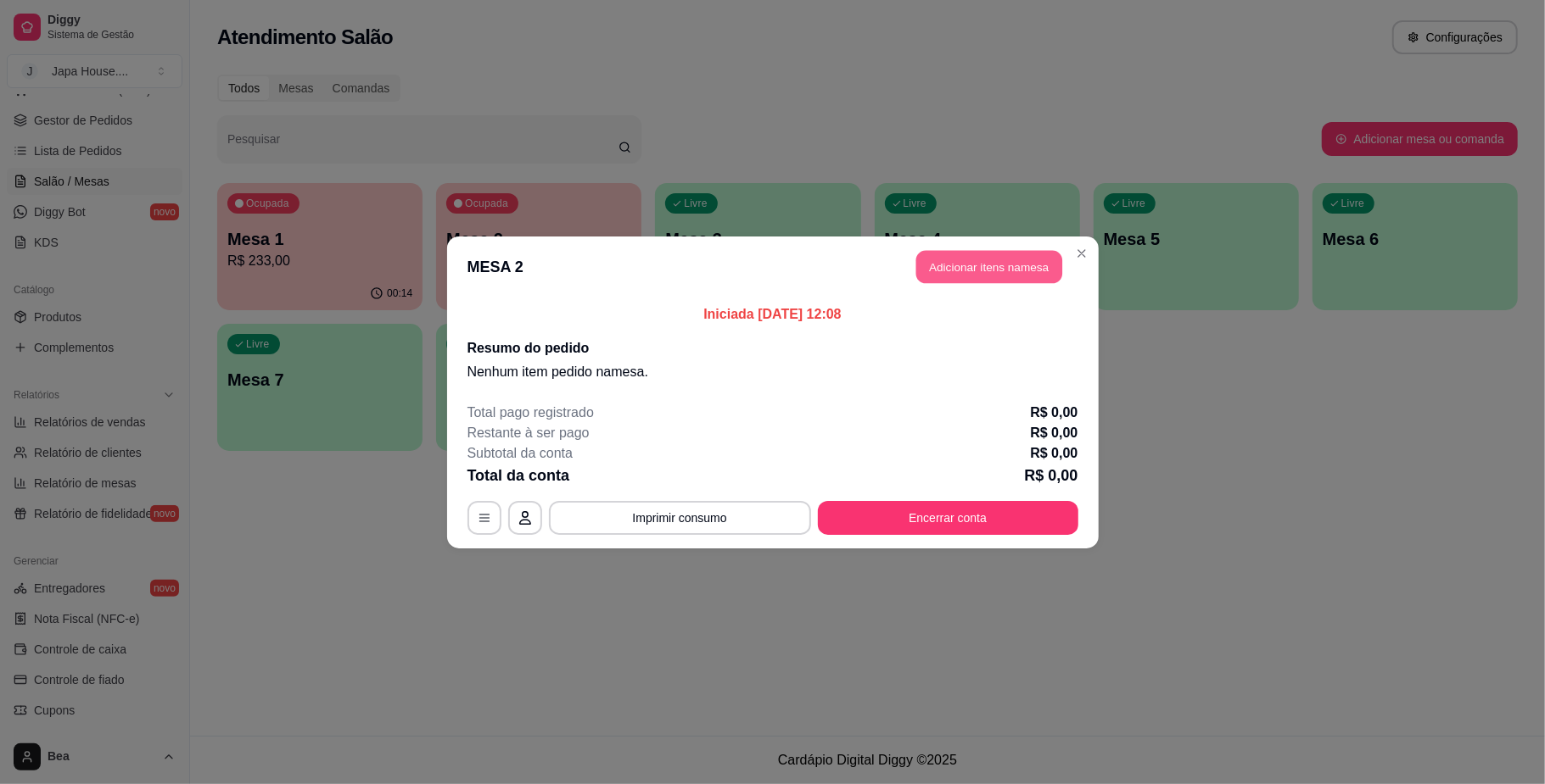
click at [1022, 264] on button "Adicionar itens na mesa" at bounding box center [990, 266] width 146 height 33
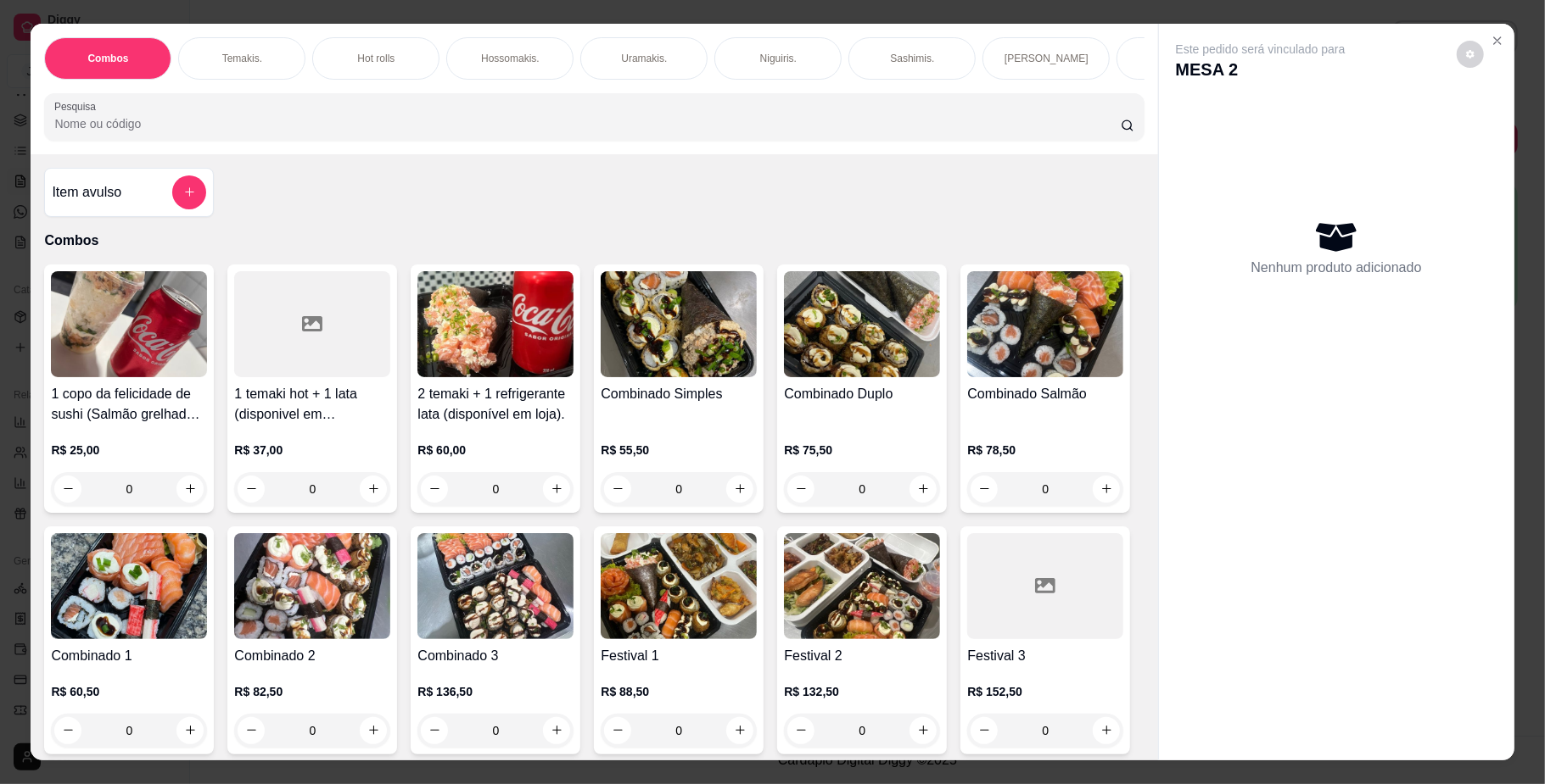
scroll to position [0, 962]
click at [614, 52] on p "Yakisoba" at bounding box center [619, 58] width 40 height 13
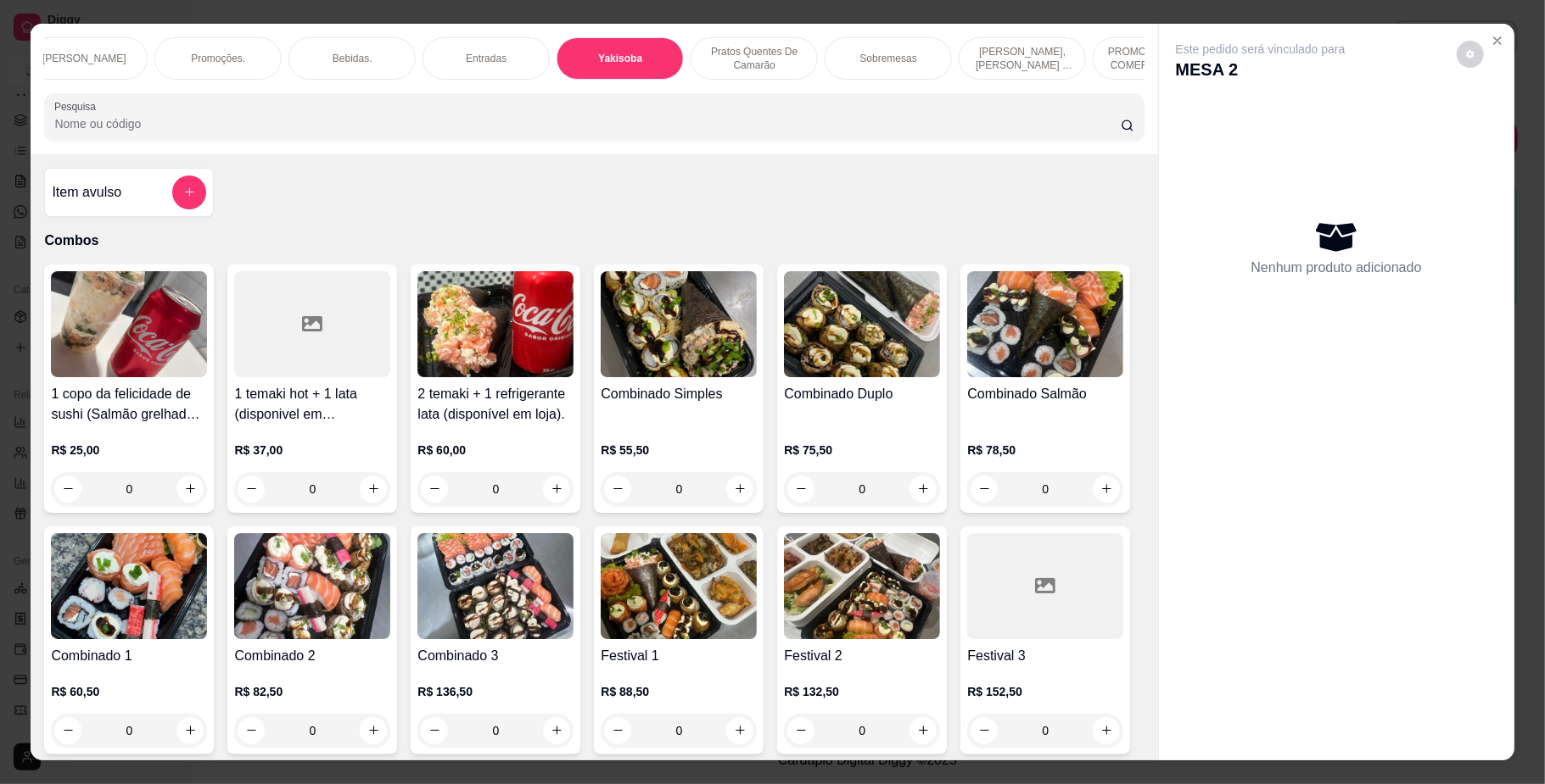
scroll to position [31, 0]
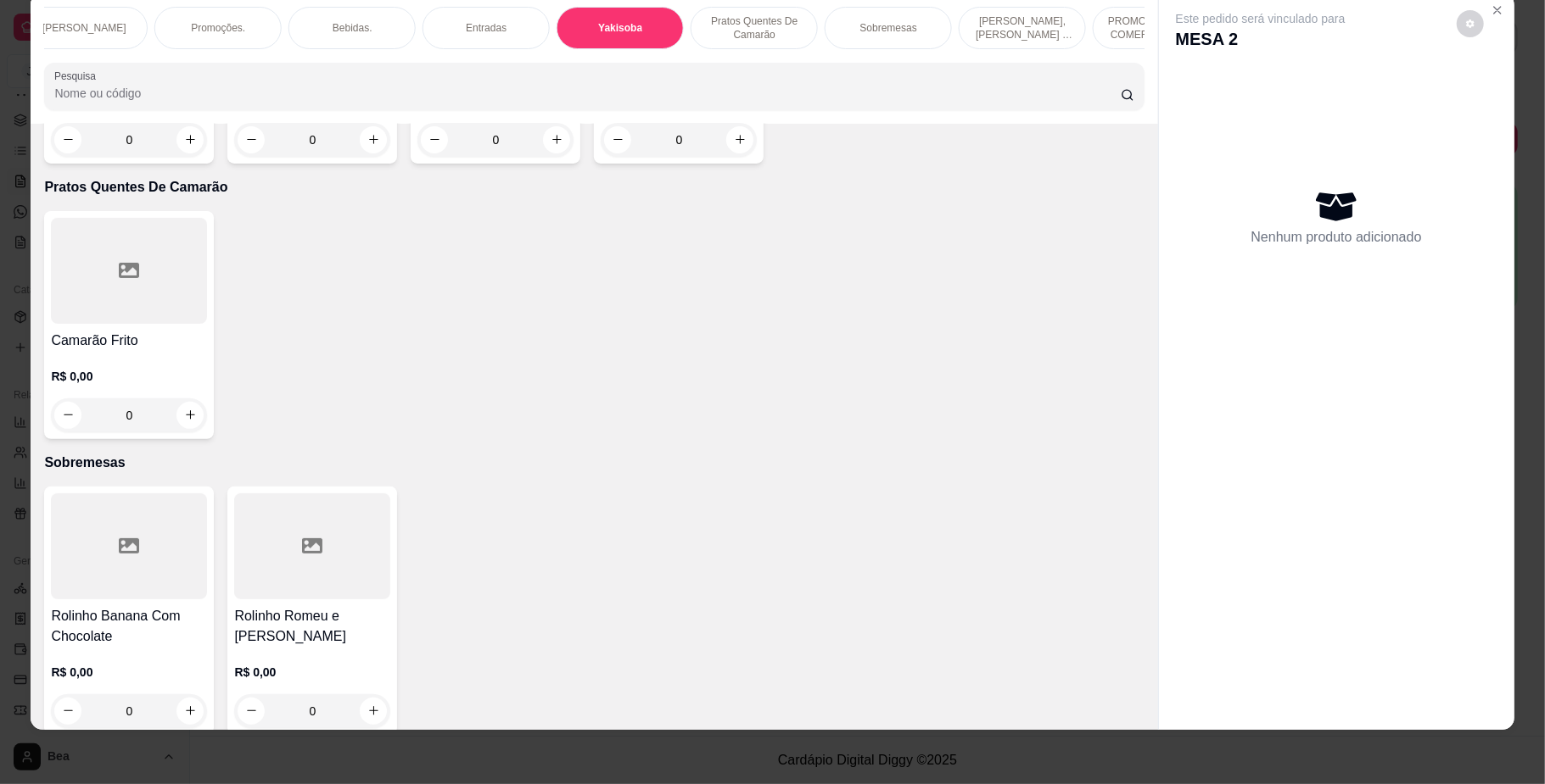
click at [183, 157] on div "0" at bounding box center [129, 140] width 156 height 34
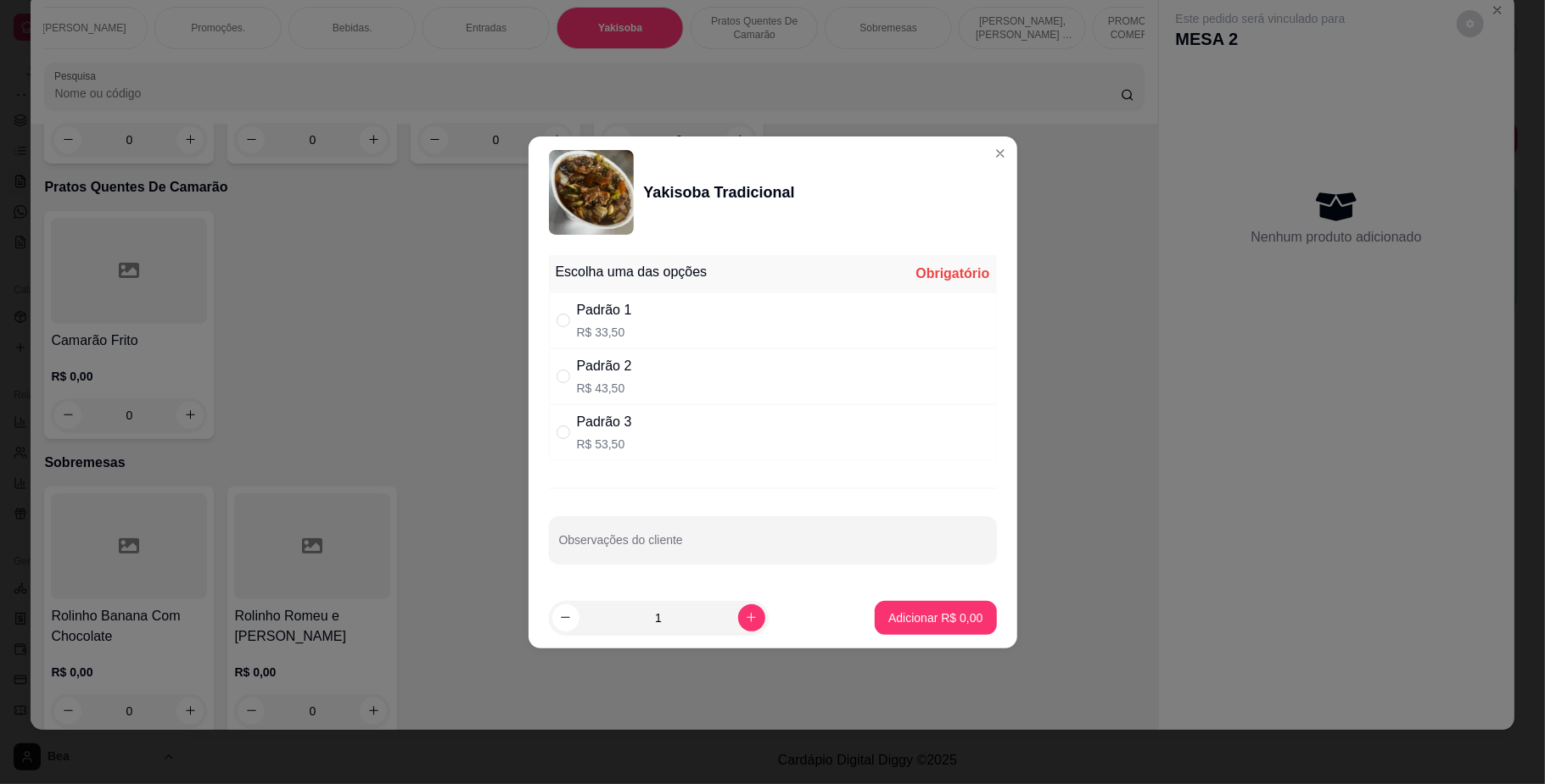
click at [629, 316] on div "Padrão 1 R$ 33,50" at bounding box center [772, 321] width 447 height 56
click at [636, 364] on div "Padrão 2 R$ 43,50" at bounding box center [772, 377] width 447 height 56
radio input "false"
radio input "true"
click at [959, 617] on p "Adicionar R$ 43,50" at bounding box center [932, 618] width 101 height 17
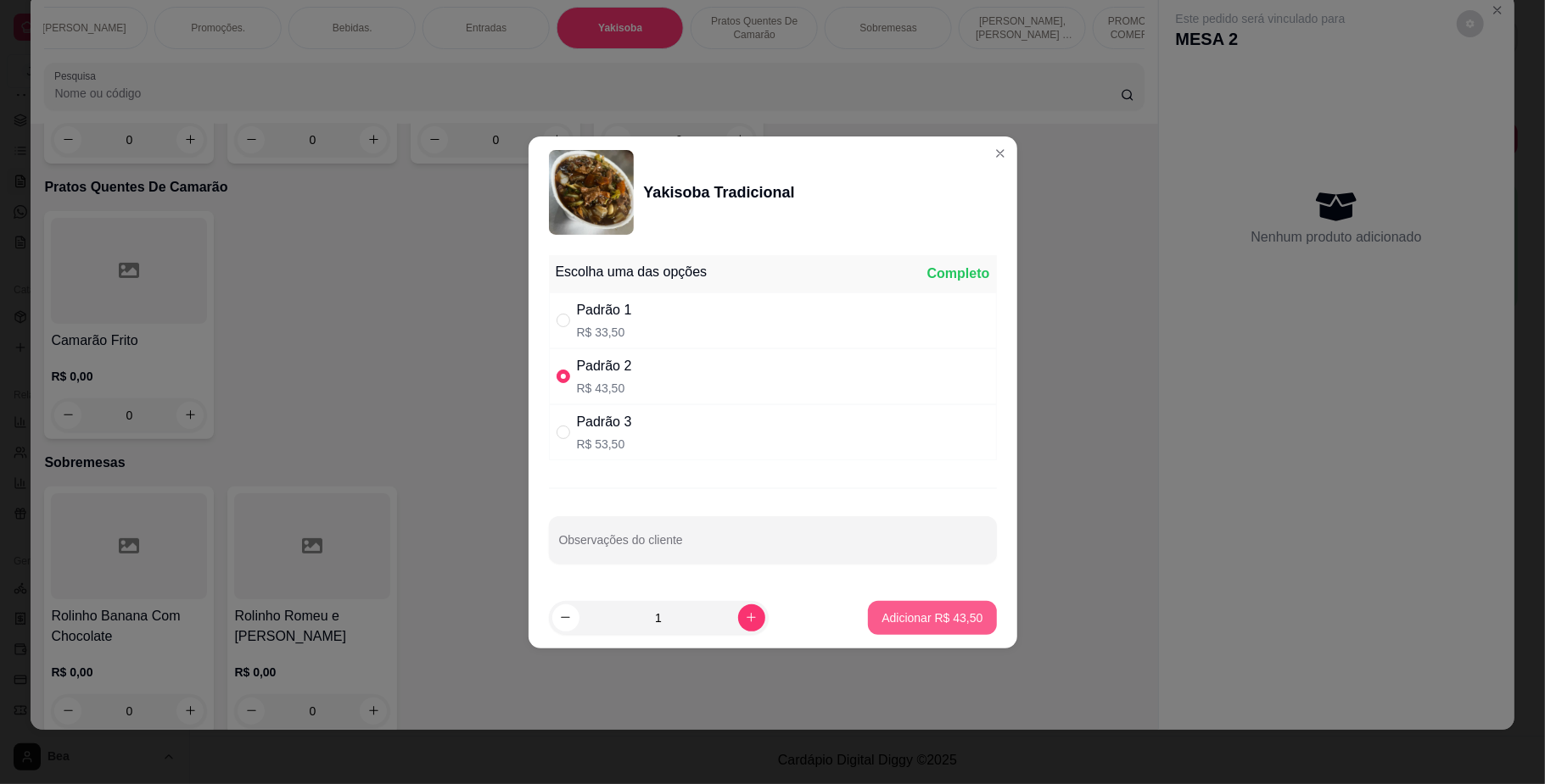
type input "1"
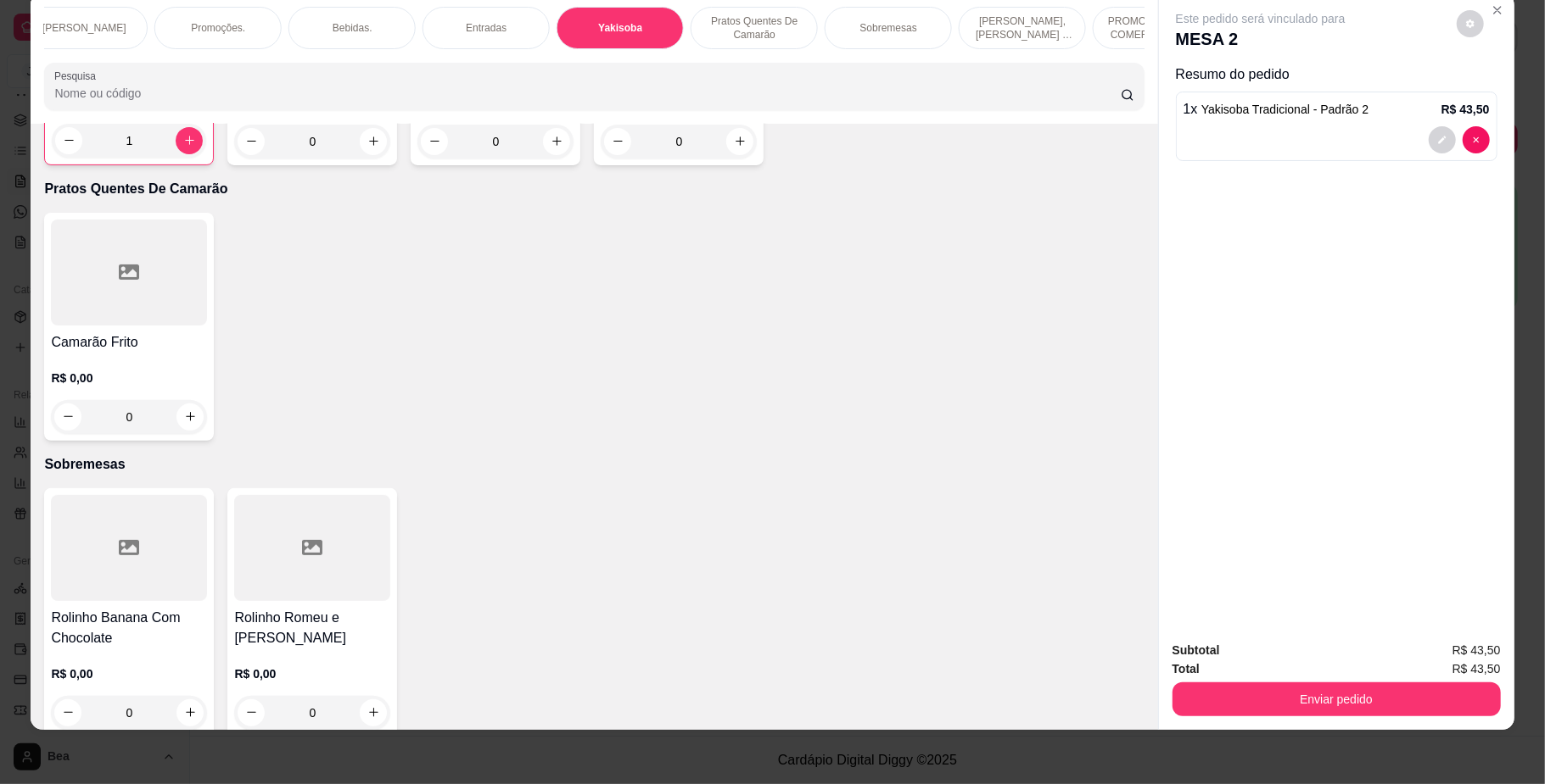
click at [341, 31] on p "Bebidas." at bounding box center [352, 28] width 39 height 13
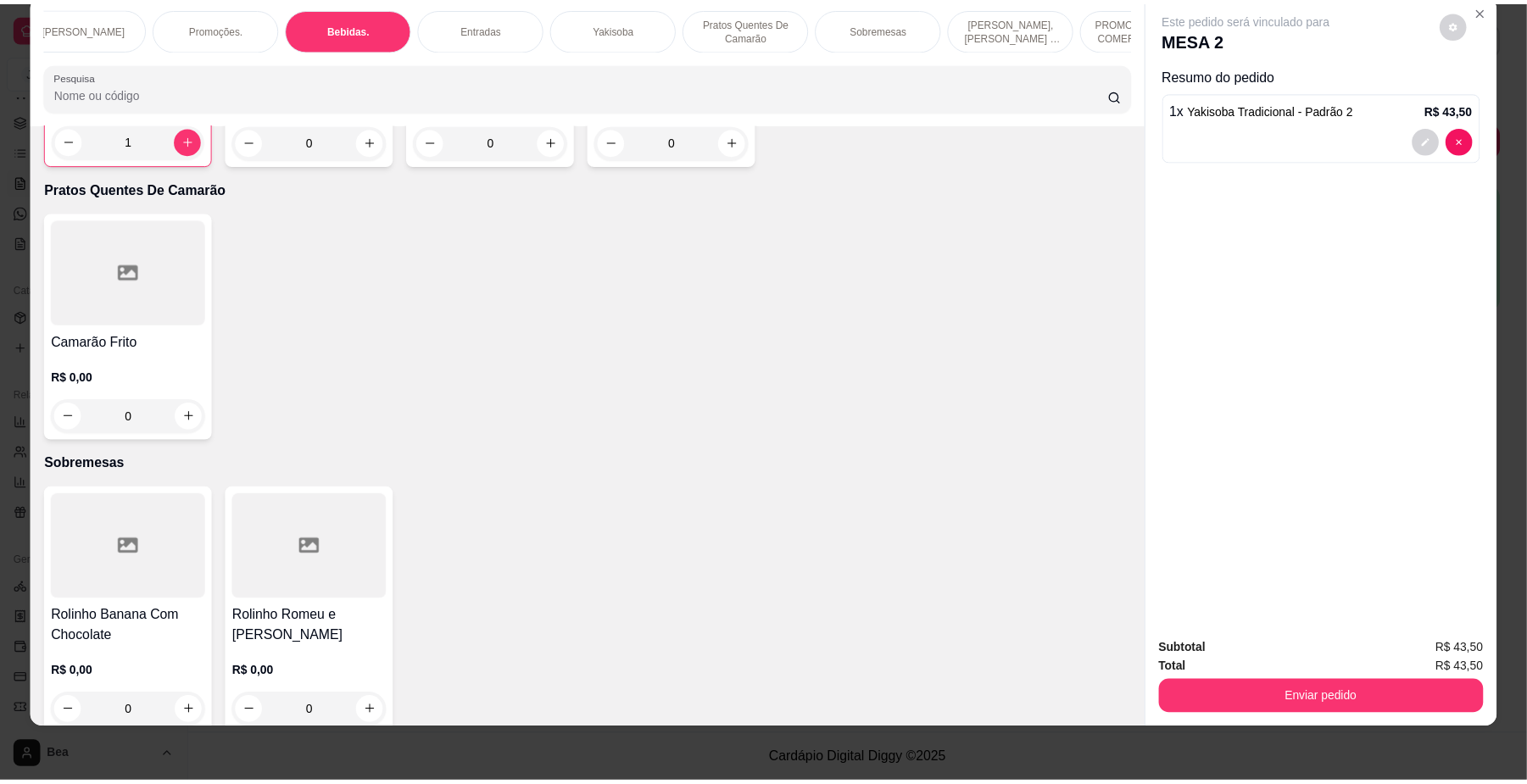
scroll to position [3646, 0]
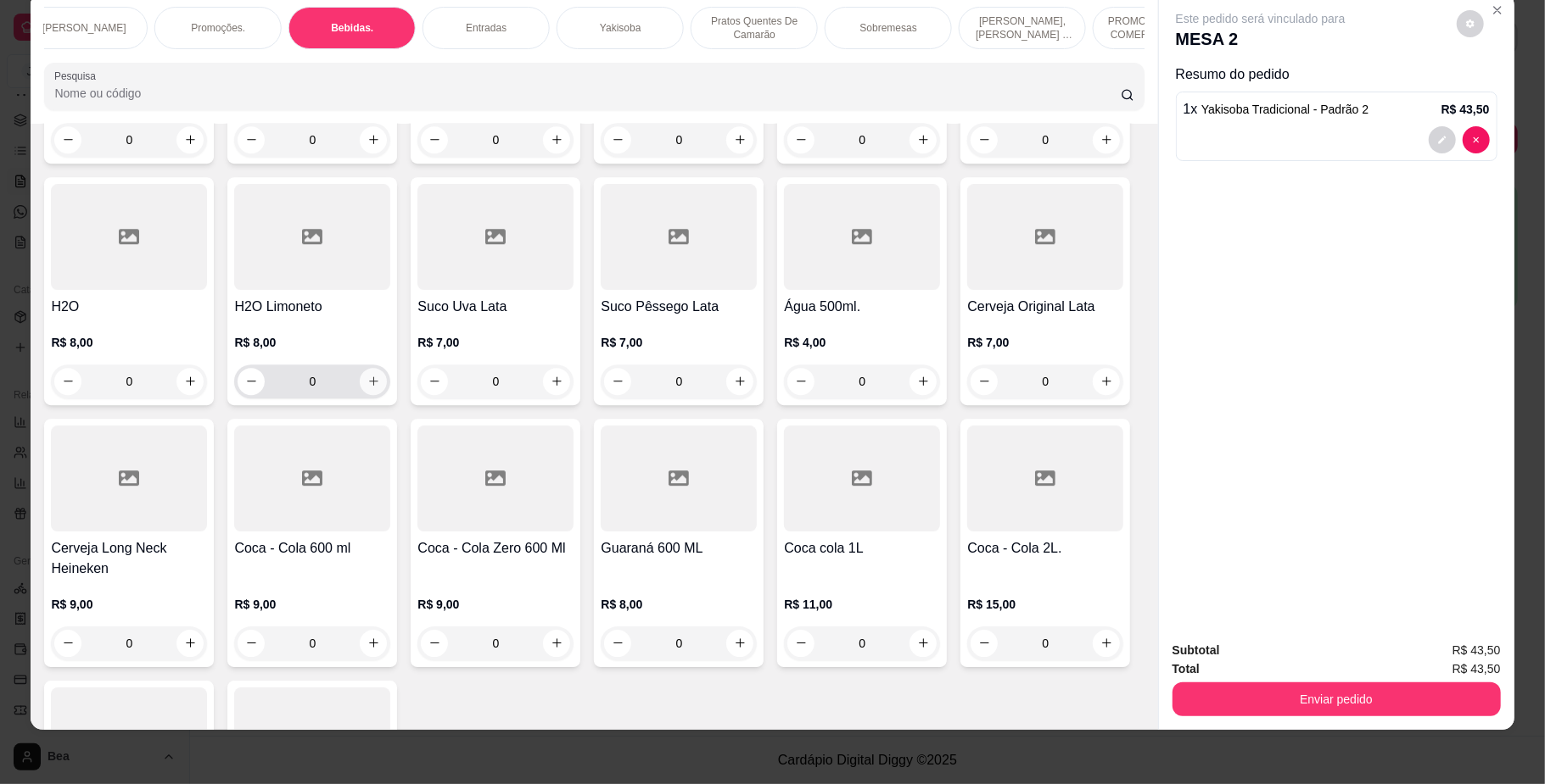
click at [386, 395] on button "increase-product-quantity" at bounding box center [372, 381] width 27 height 27
type input "1"
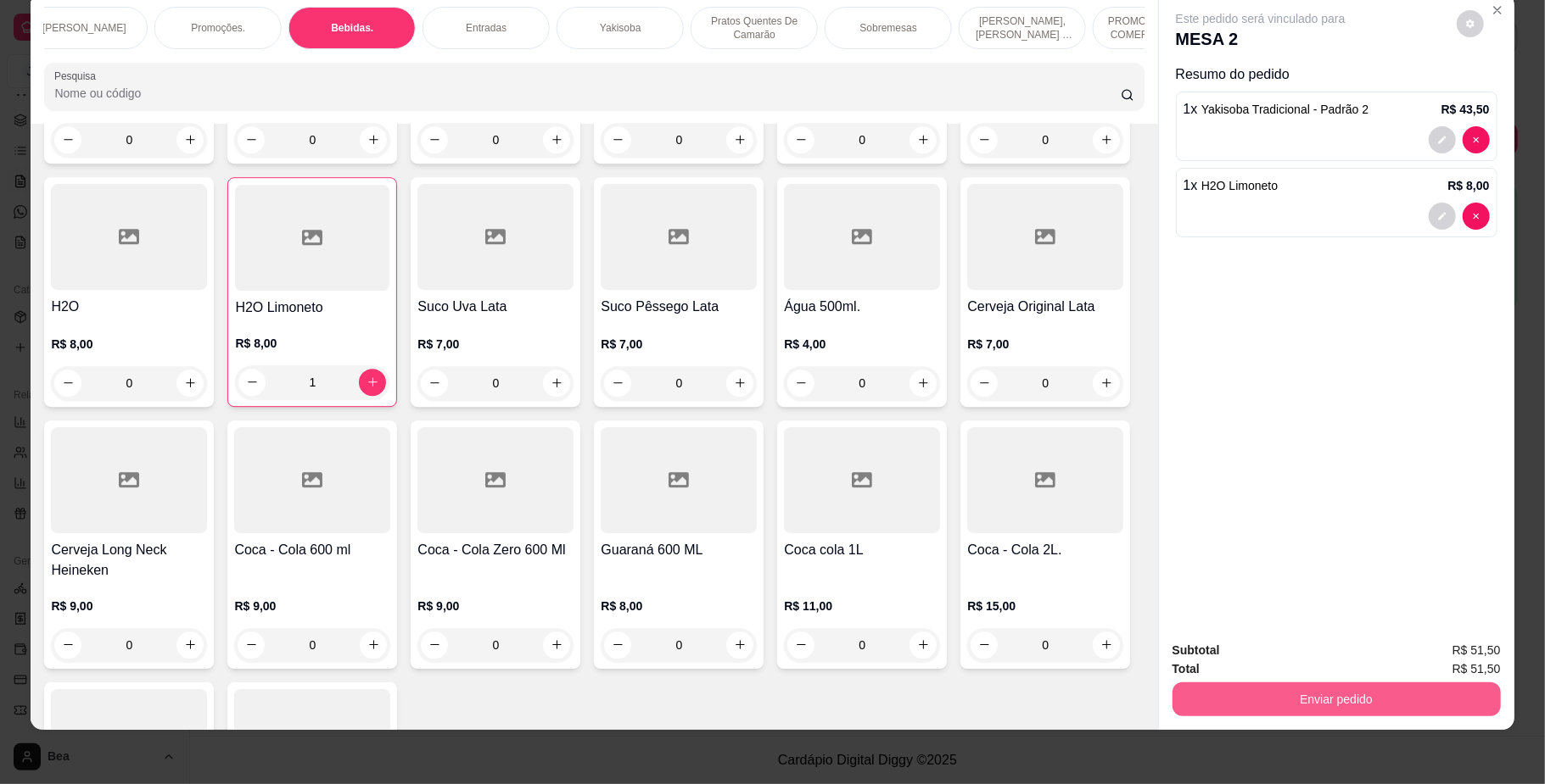
click at [1420, 705] on button "Enviar pedido" at bounding box center [1337, 700] width 328 height 34
click at [1283, 663] on button "Não registrar e enviar pedido" at bounding box center [1279, 658] width 176 height 32
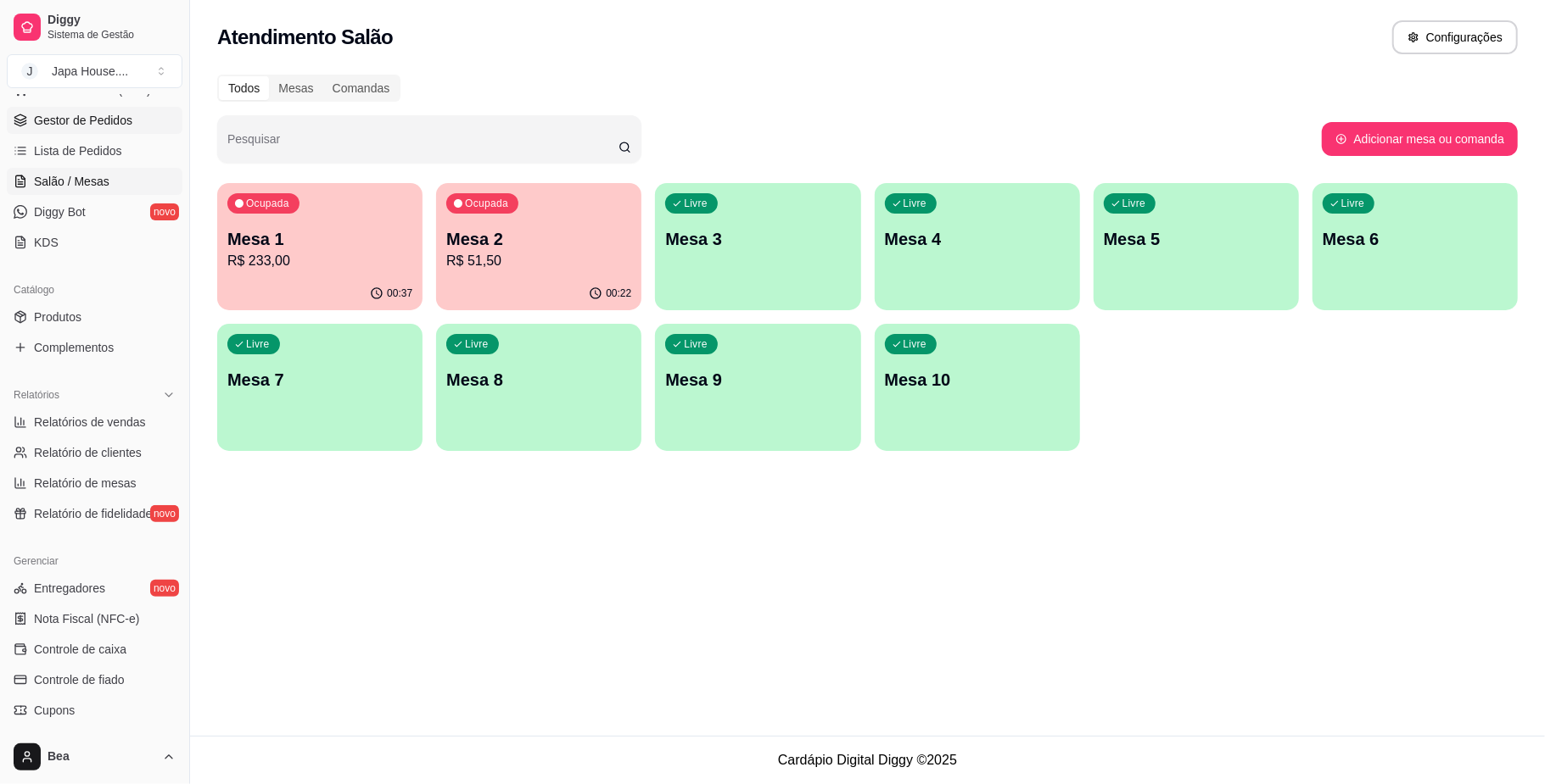
click at [97, 130] on link "Gestor de Pedidos" at bounding box center [94, 120] width 175 height 27
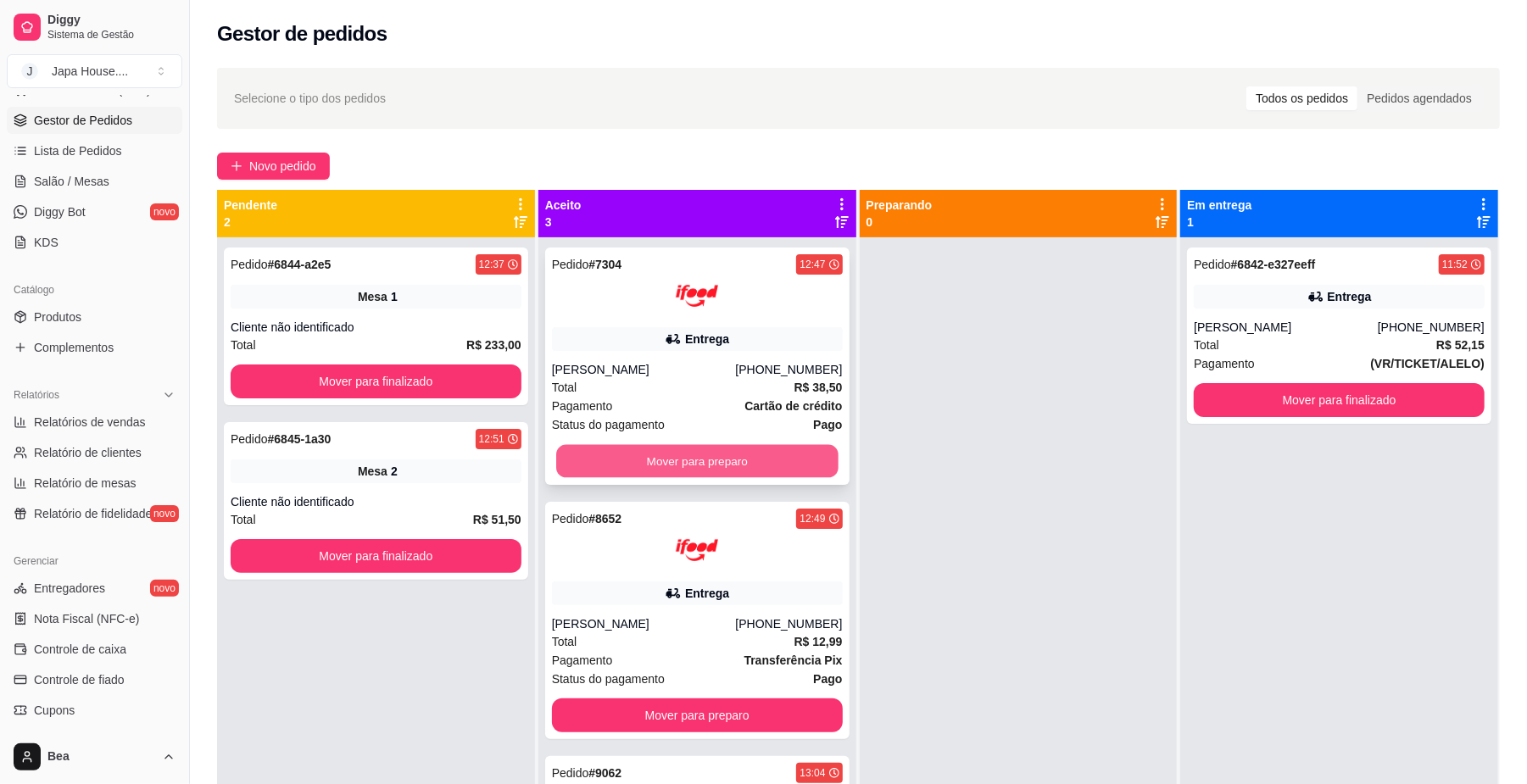
click at [679, 458] on button "Mover para preparo" at bounding box center [697, 461] width 281 height 33
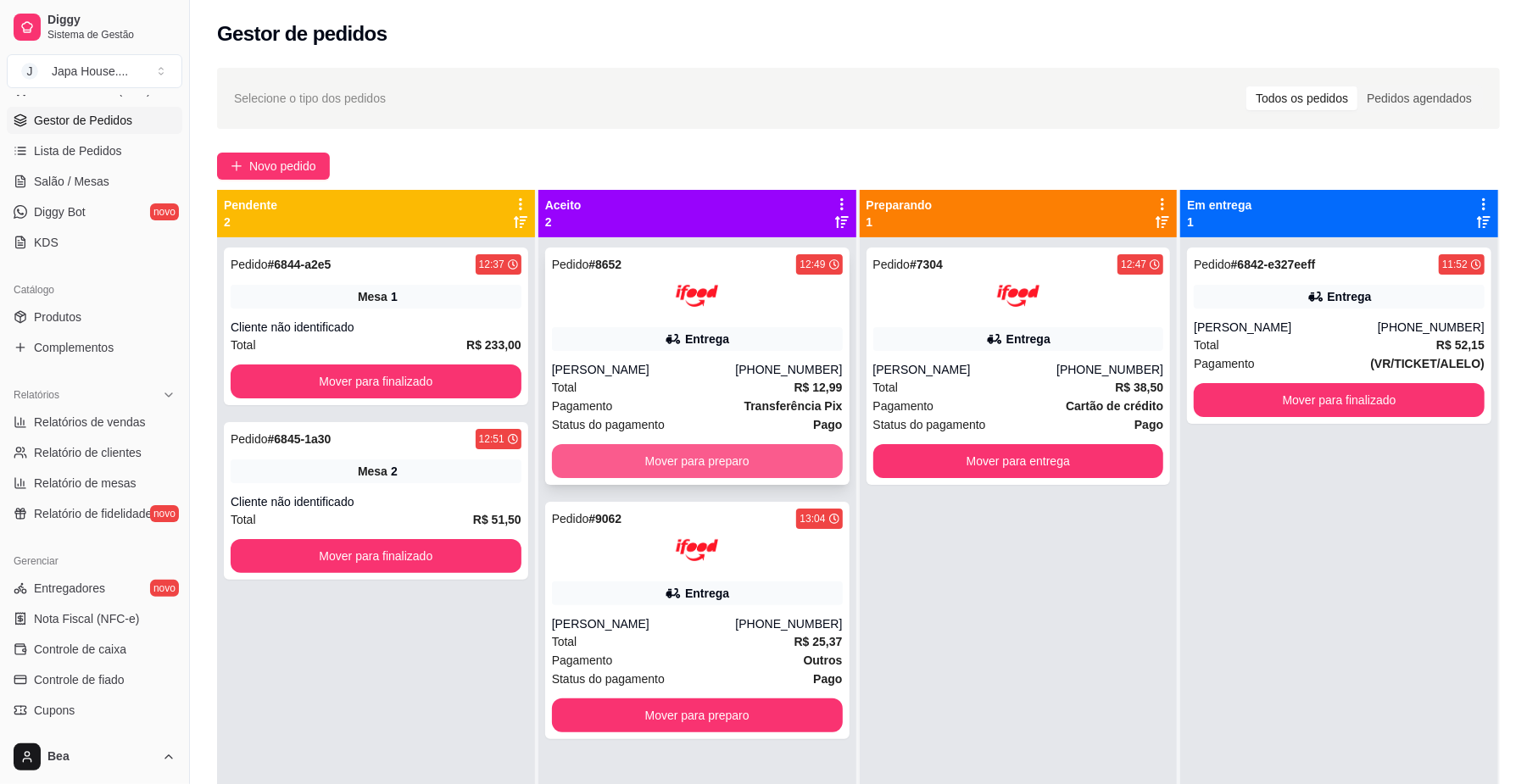
click at [689, 456] on button "Mover para preparo" at bounding box center [698, 461] width 291 height 34
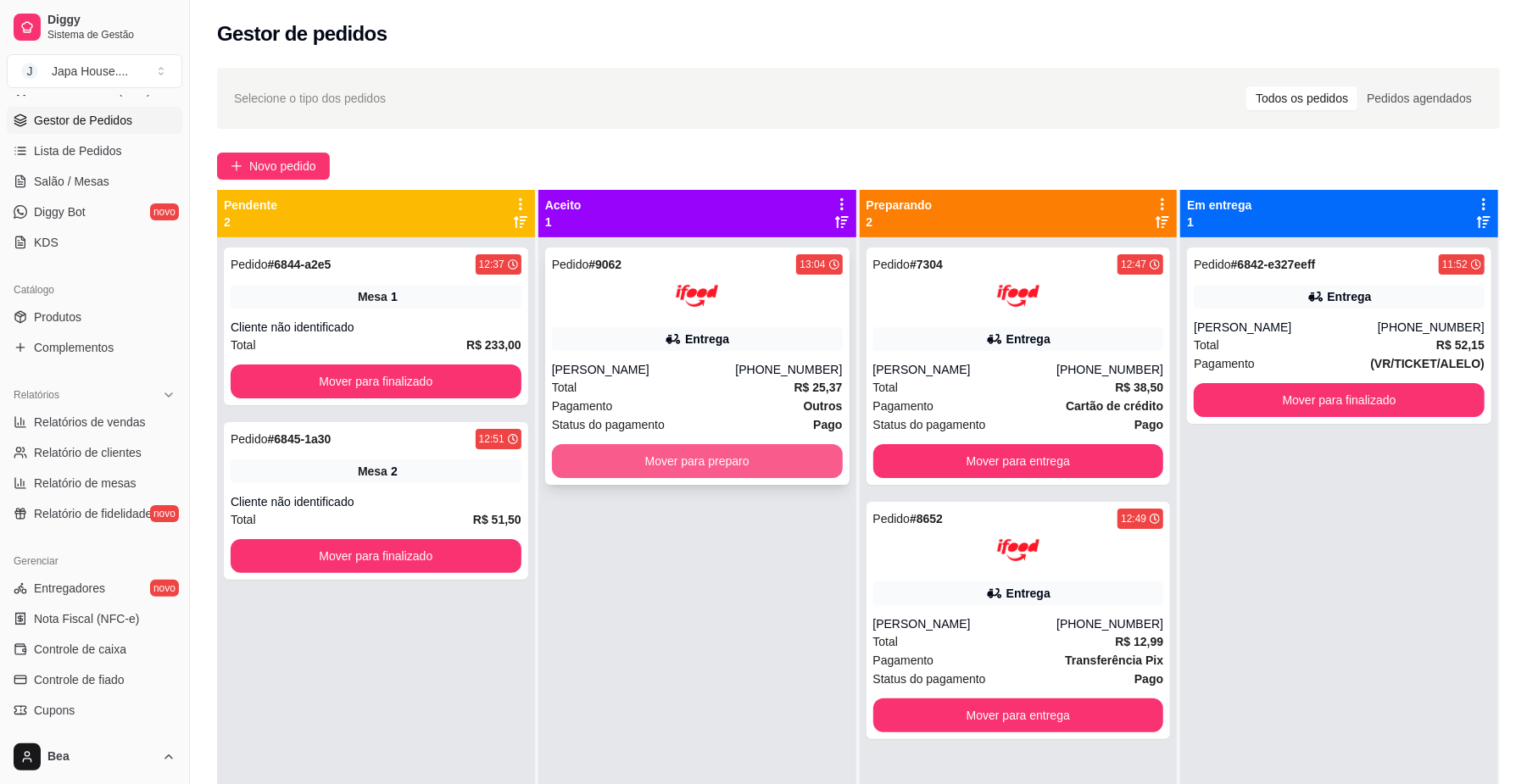
click at [701, 456] on button "Mover para preparo" at bounding box center [698, 461] width 291 height 34
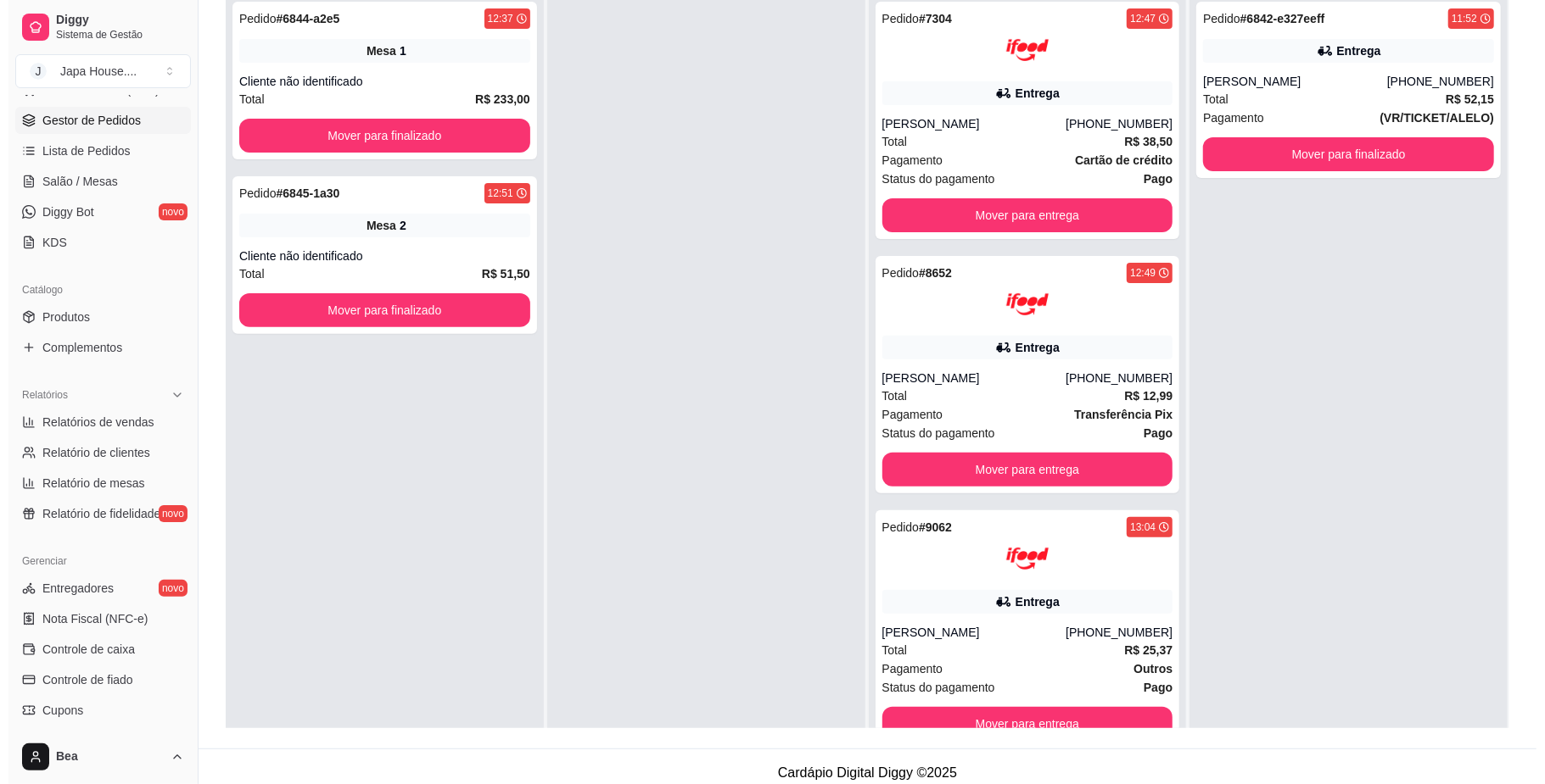
scroll to position [248, 0]
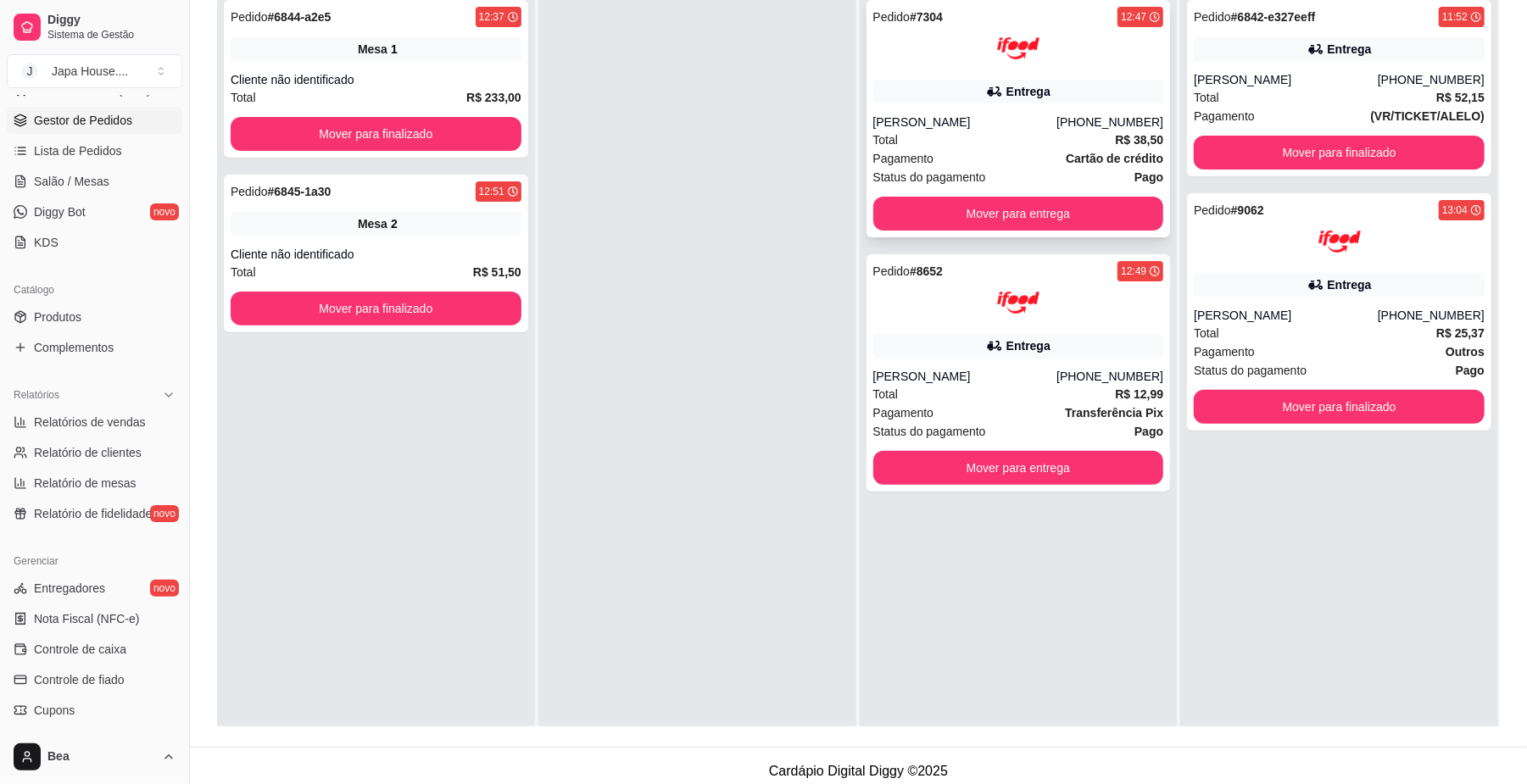
click at [994, 147] on div "Total R$ 38,50" at bounding box center [1019, 140] width 291 height 19
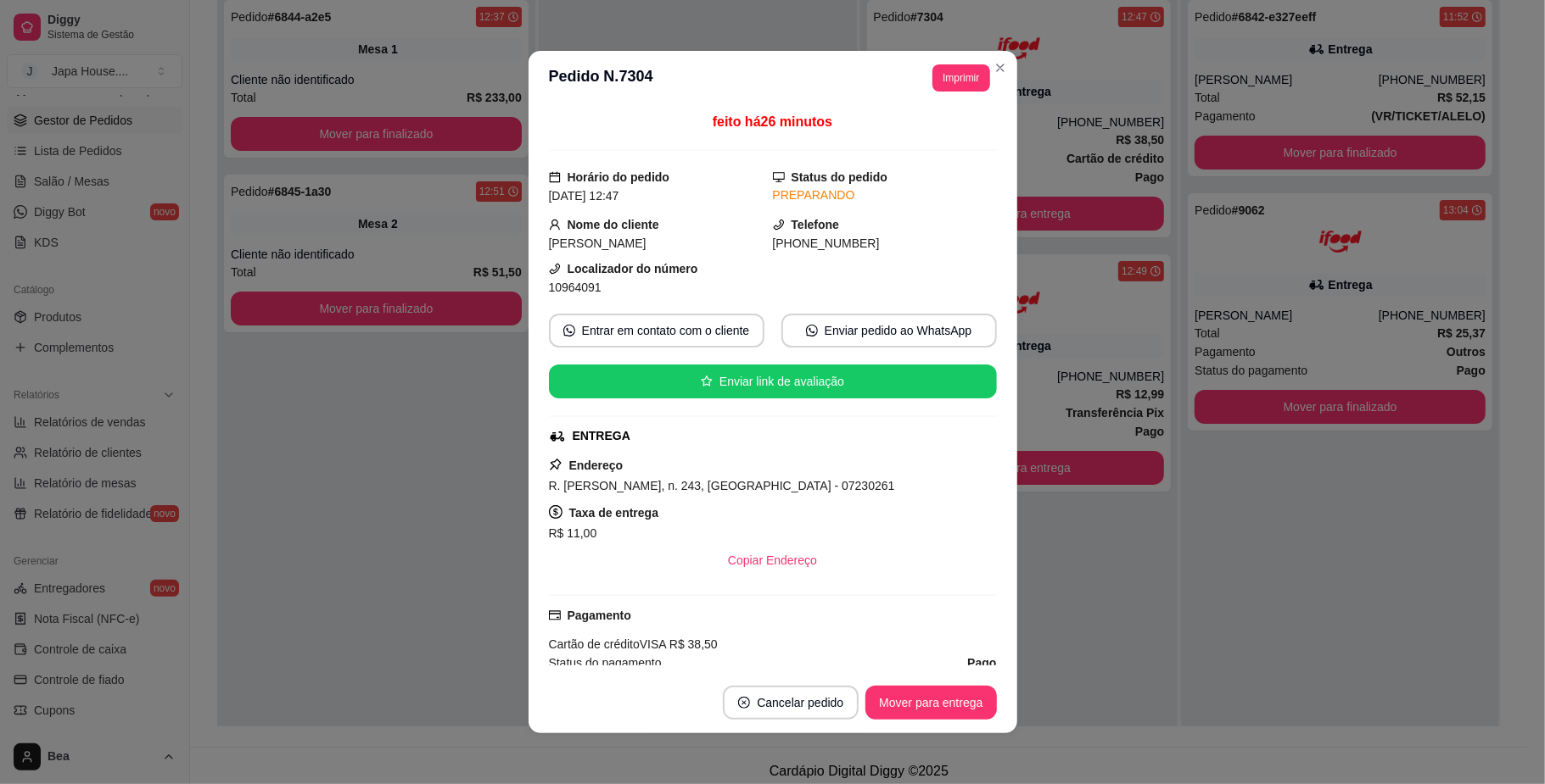
scroll to position [316, 0]
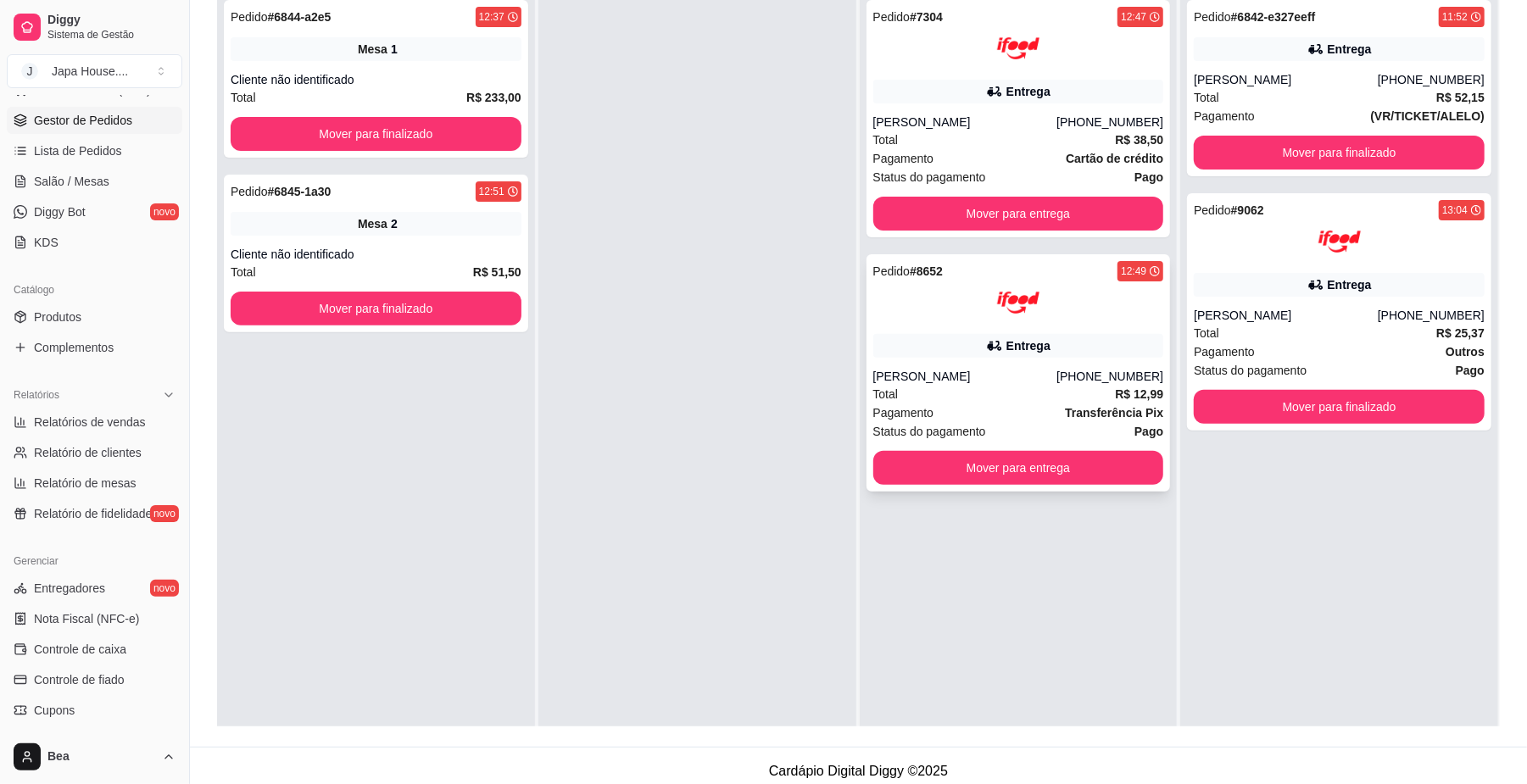
click at [1080, 312] on div at bounding box center [1019, 302] width 291 height 42
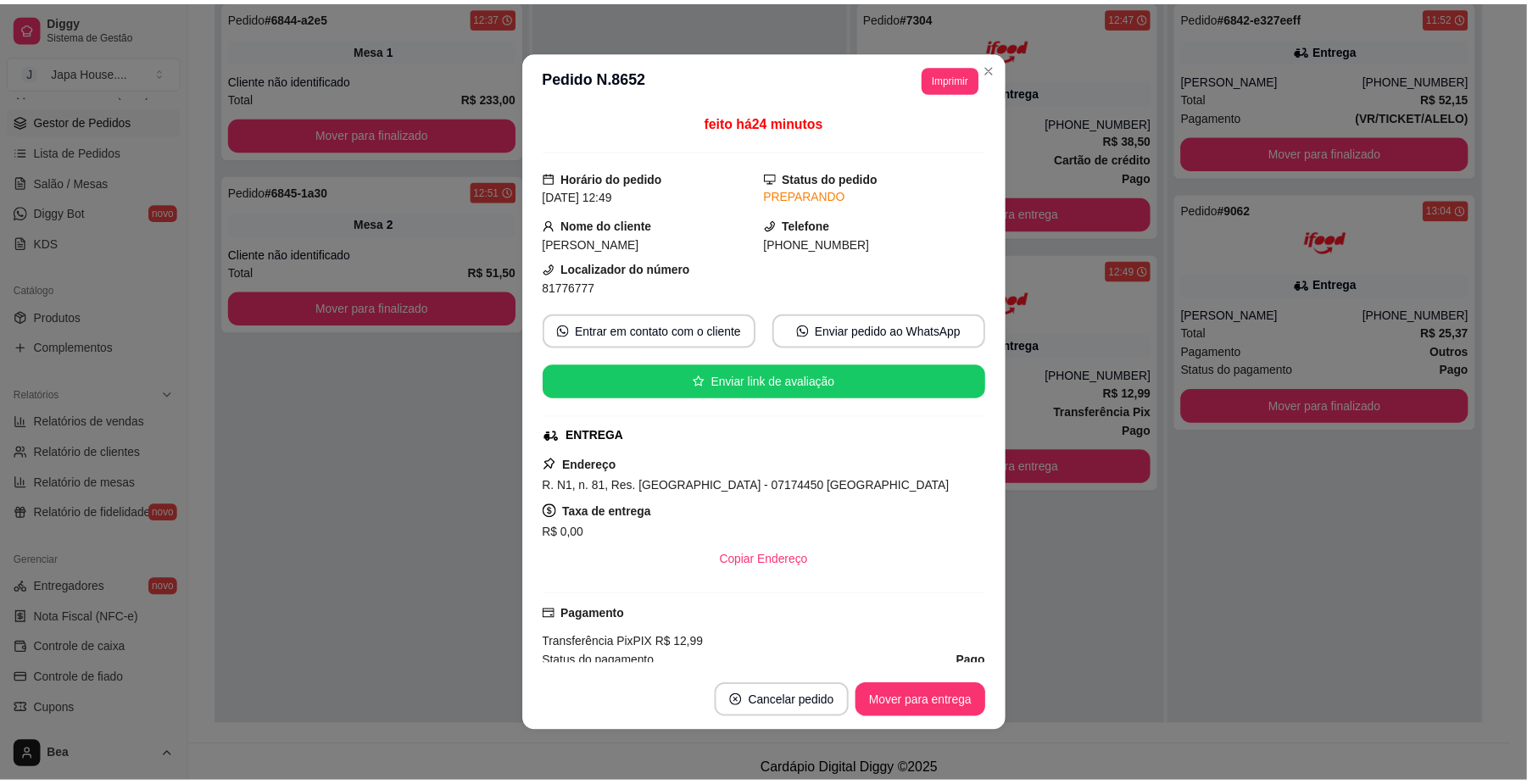
scroll to position [288, 0]
